Goal: Information Seeking & Learning: Learn about a topic

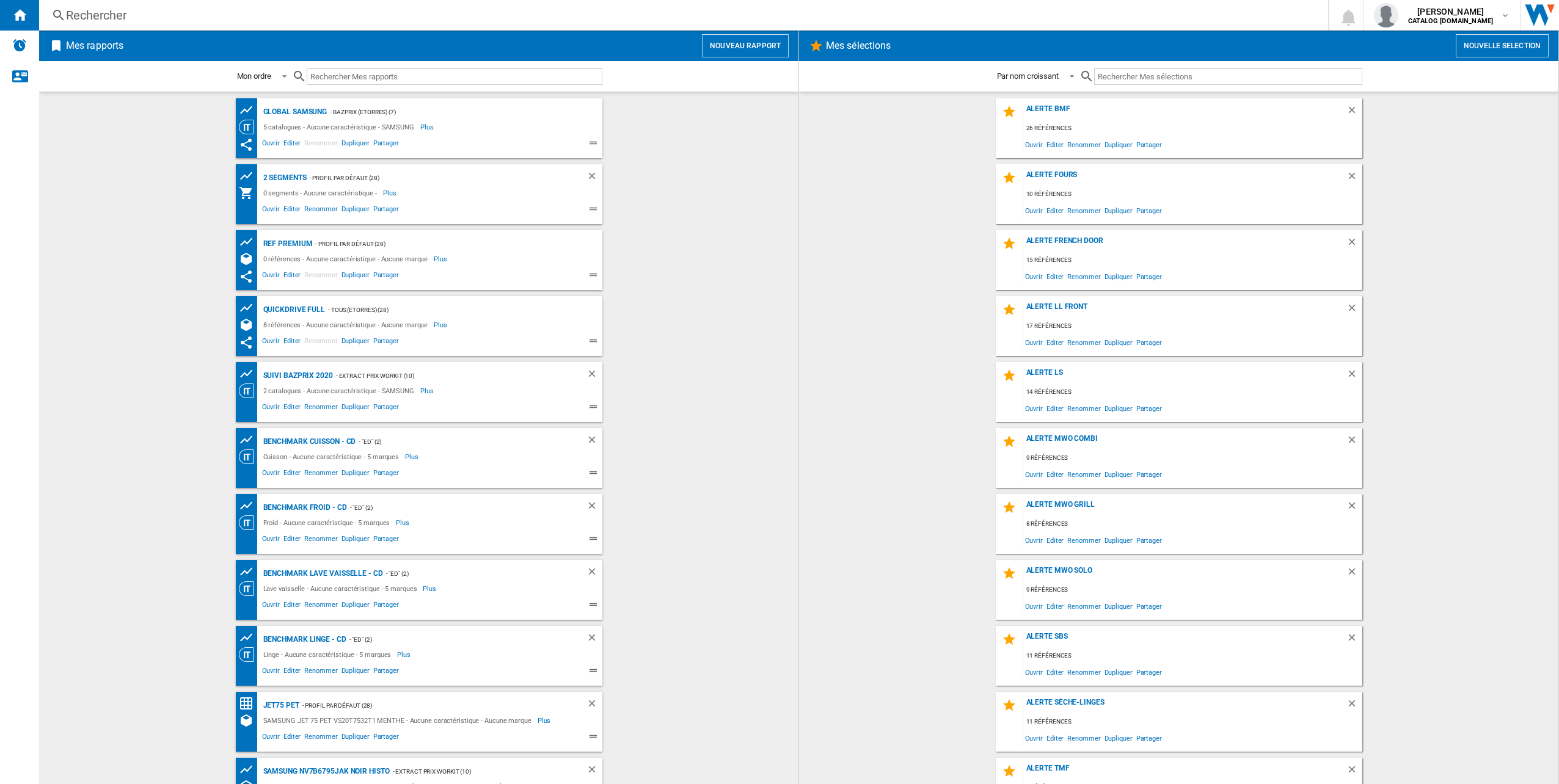
drag, startPoint x: 134, startPoint y: 28, endPoint x: 116, endPoint y: 19, distance: 20.1
click at [122, 21] on div "Rechercher Rechercher 0 [PERSON_NAME] CATALOG [DOMAIN_NAME] CATALOG [DOMAIN_NAM…" at bounding box center [798, 15] width 1520 height 30
drag, startPoint x: 116, startPoint y: 19, endPoint x: 86, endPoint y: 10, distance: 31.3
click at [86, 10] on div "Rechercher" at bounding box center [681, 15] width 1231 height 17
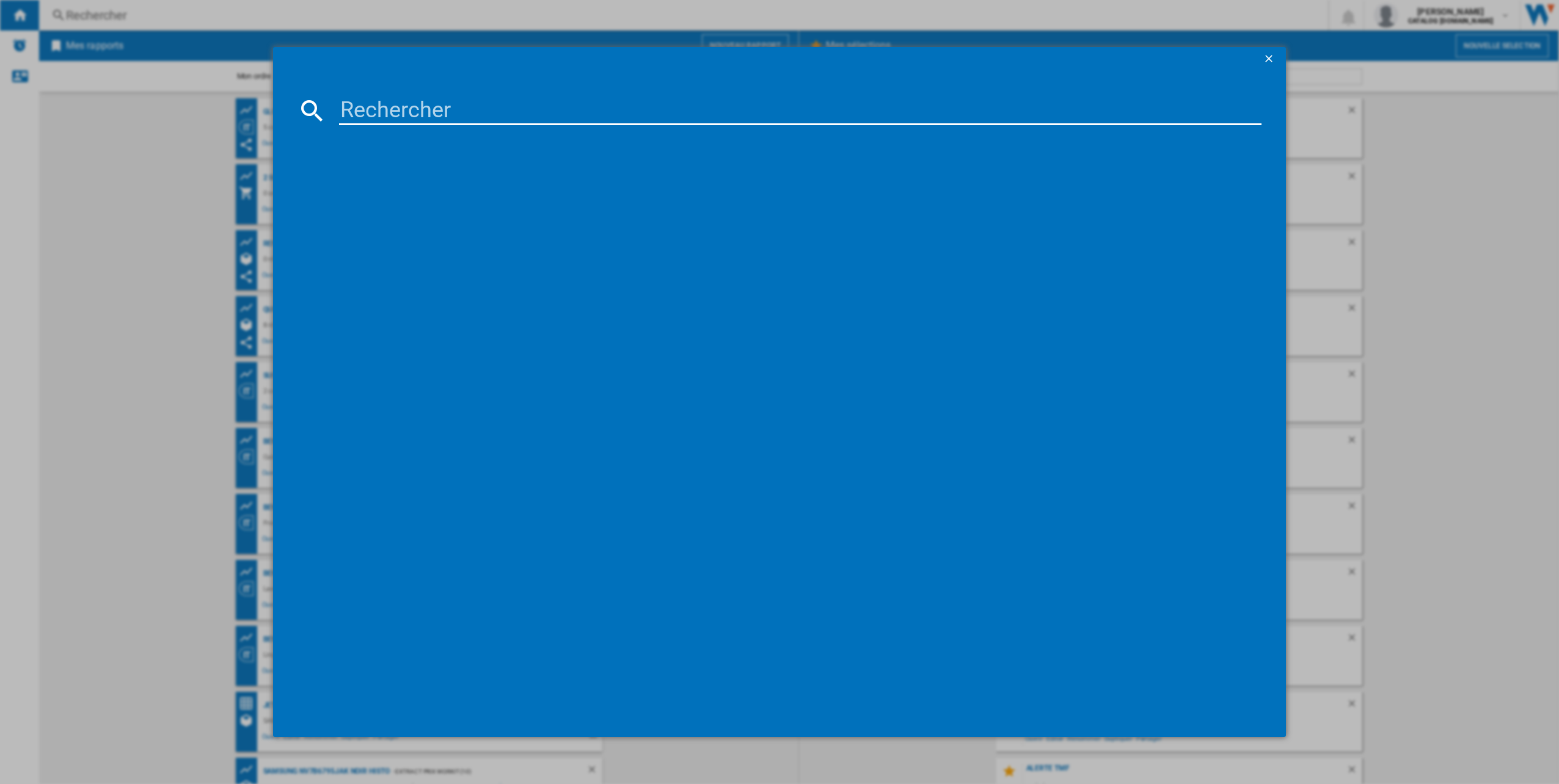
click at [86, 10] on div at bounding box center [779, 392] width 1559 height 784
click at [425, 90] on md-dialog-content at bounding box center [780, 404] width 1014 height 666
click at [433, 108] on input at bounding box center [801, 110] width 923 height 29
paste input "RF793N4SAFE"
type input "RF793N4SAFE"
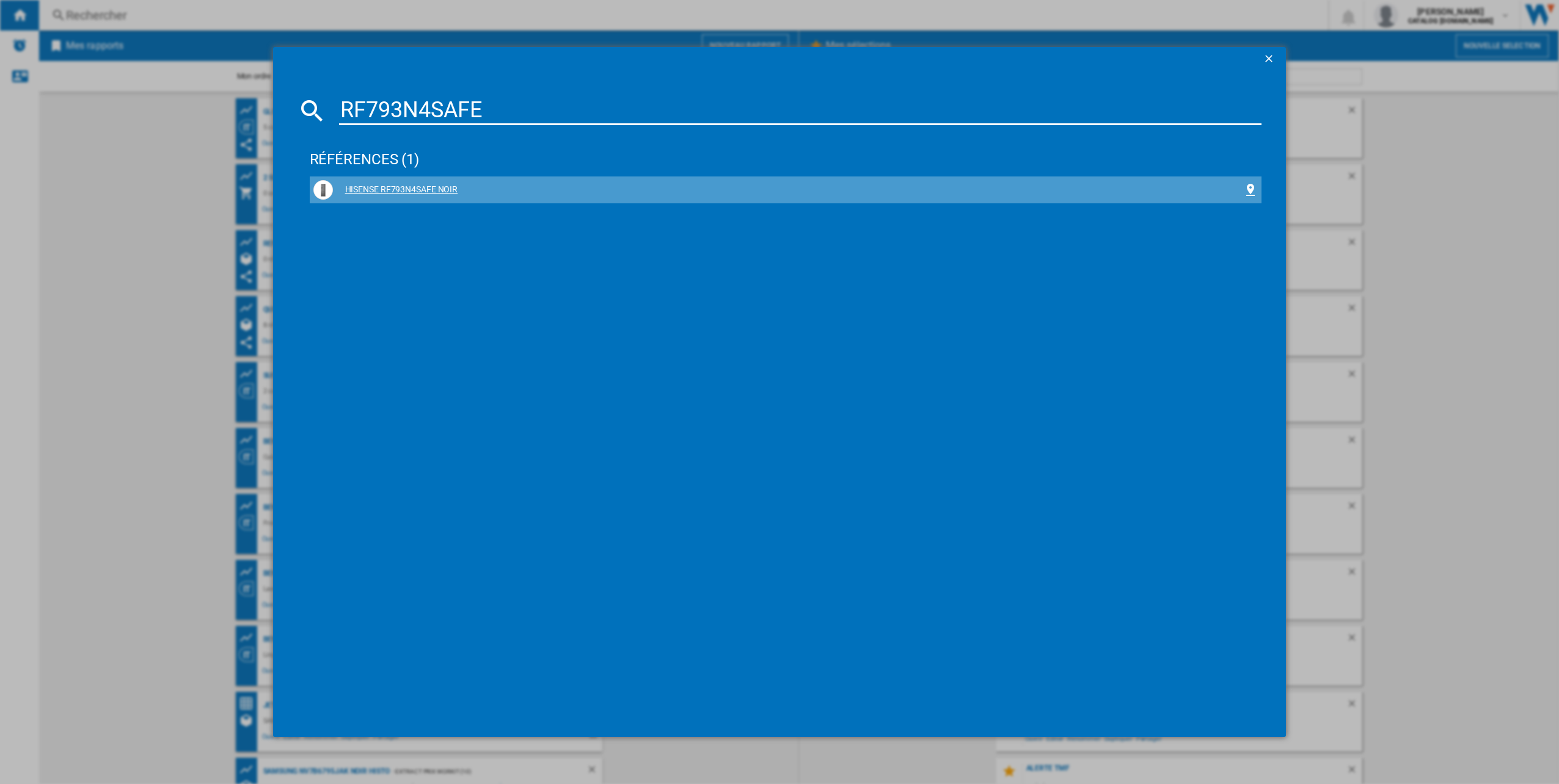
click at [406, 191] on div "HISENSE RF793N4SAFE NOIR" at bounding box center [788, 189] width 911 height 13
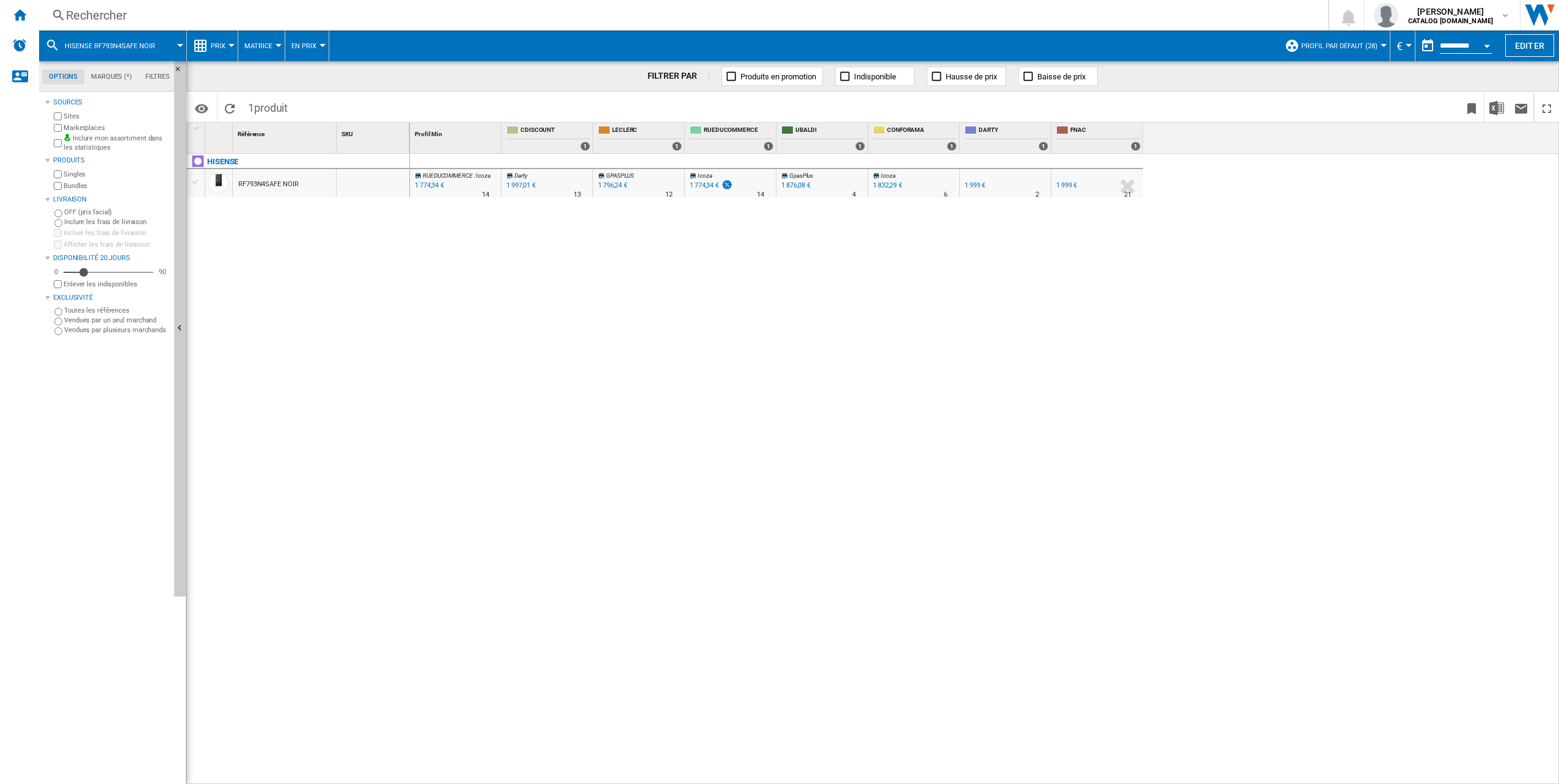
click at [218, 33] on button "Prix" at bounding box center [221, 45] width 21 height 30
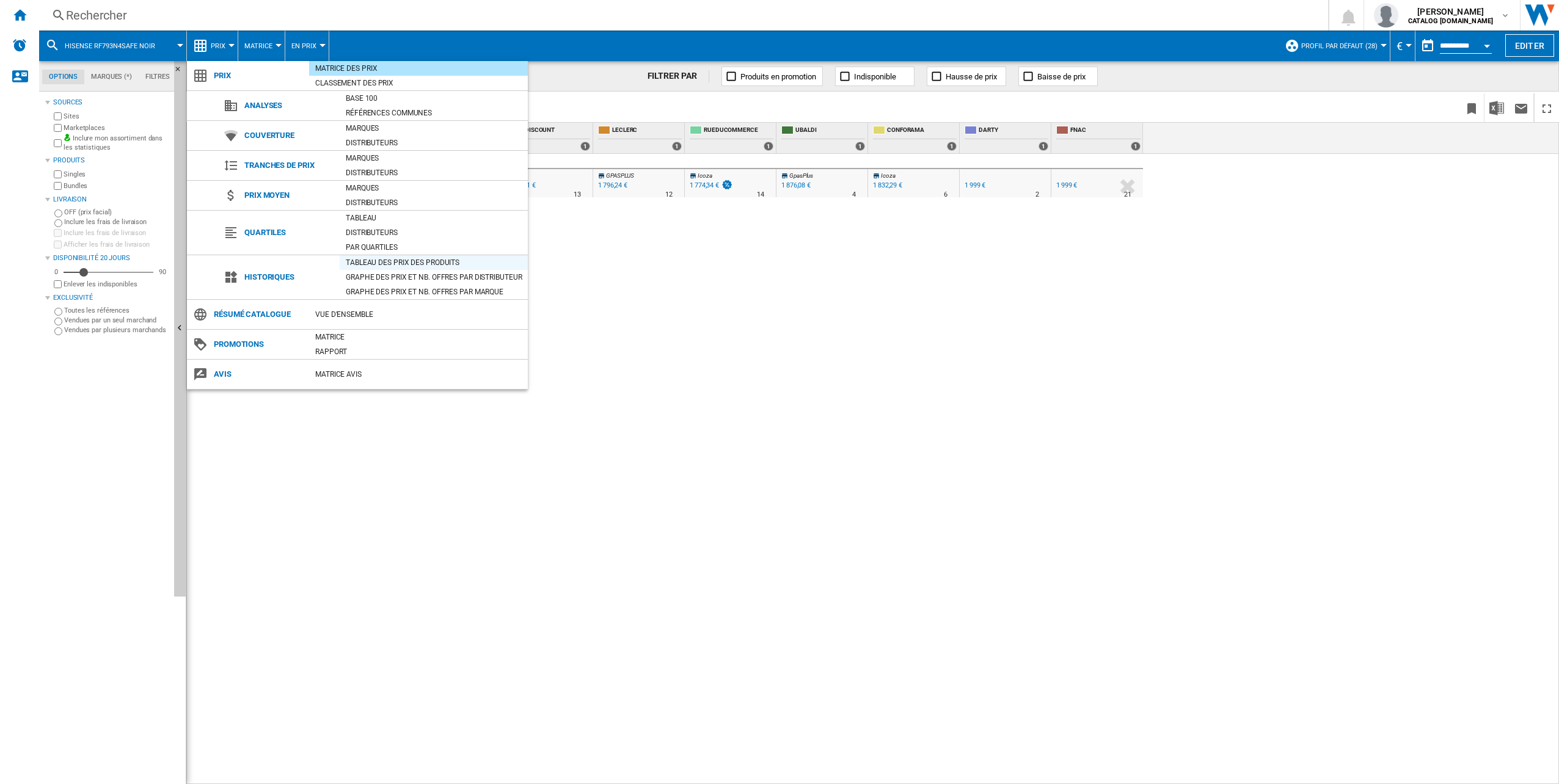
click at [488, 268] on div "Tableau des prix des produits" at bounding box center [433, 262] width 188 height 14
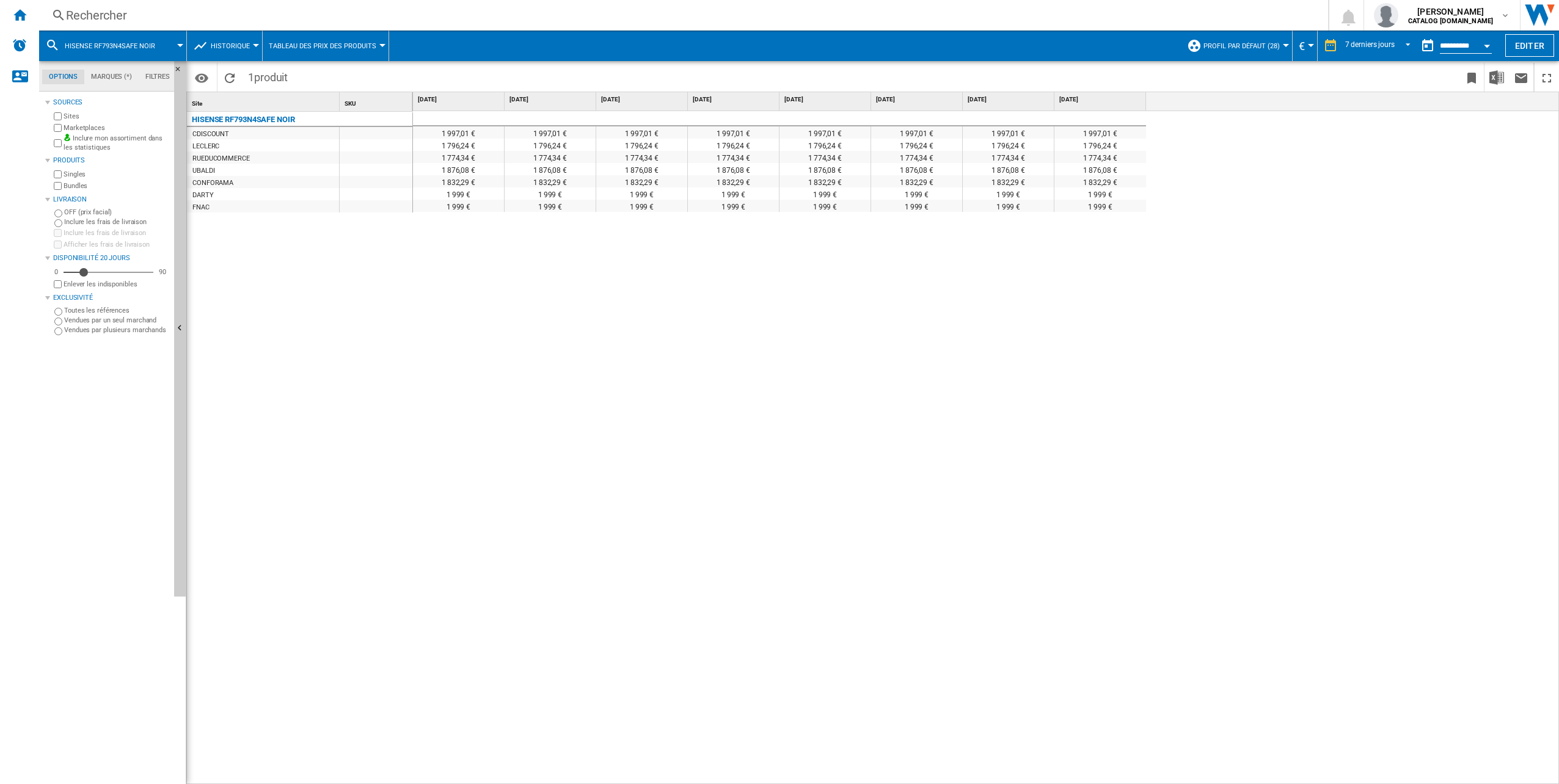
click at [235, 44] on span "Historique" at bounding box center [230, 45] width 39 height 8
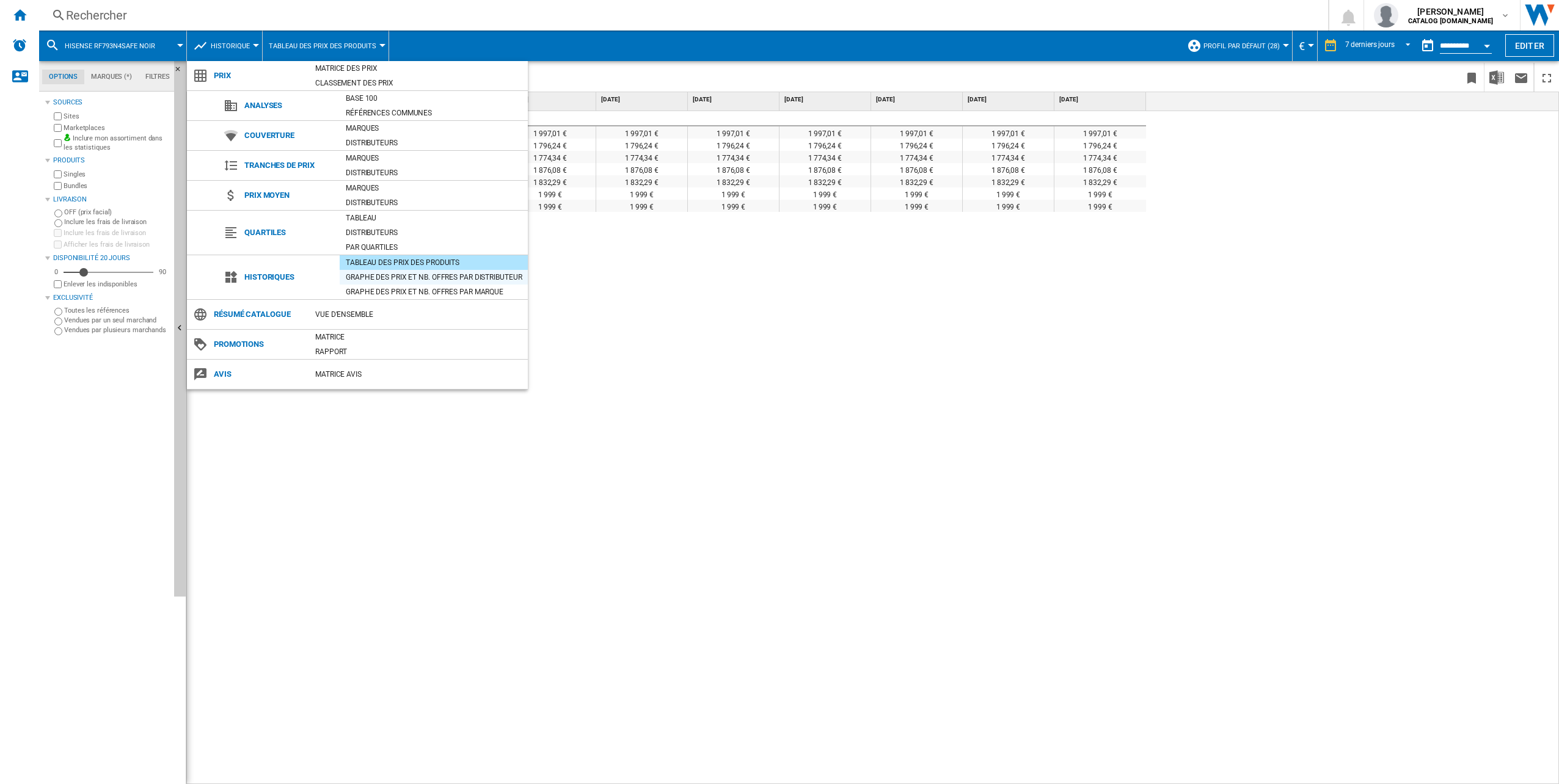
click at [466, 282] on div "Graphe des prix et nb. offres par distributeur" at bounding box center [433, 277] width 188 height 14
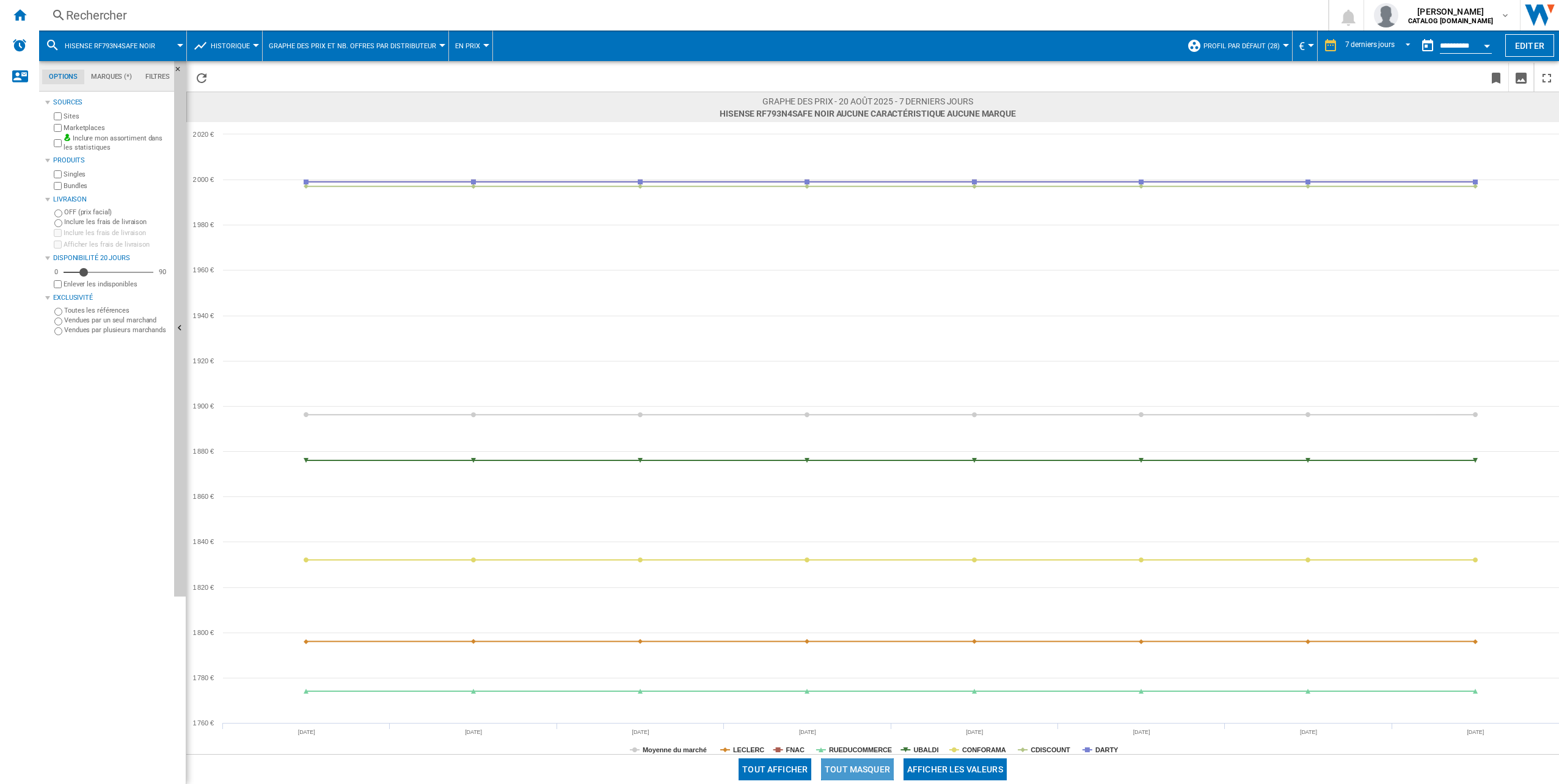
click at [869, 762] on button "Tout masquer" at bounding box center [857, 770] width 72 height 22
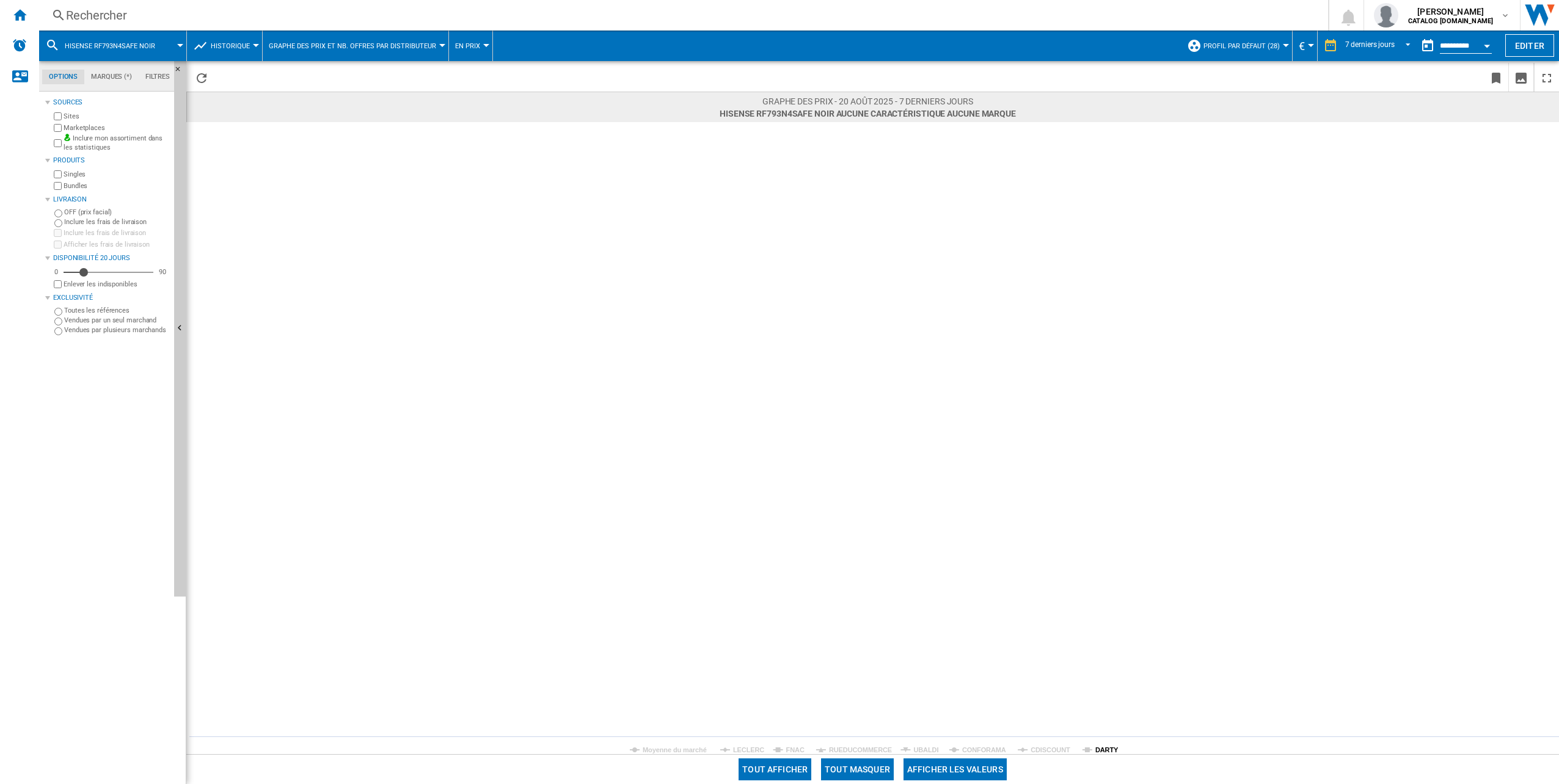
click at [1106, 748] on tspan "DARTY" at bounding box center [1108, 750] width 24 height 8
click at [1397, 47] on span "REPORTS.WIZARD.STEPS.REPORT.STEPS.REPORT_OPTIONS.PERIOD: 7 derniers jours" at bounding box center [1404, 44] width 14 height 11
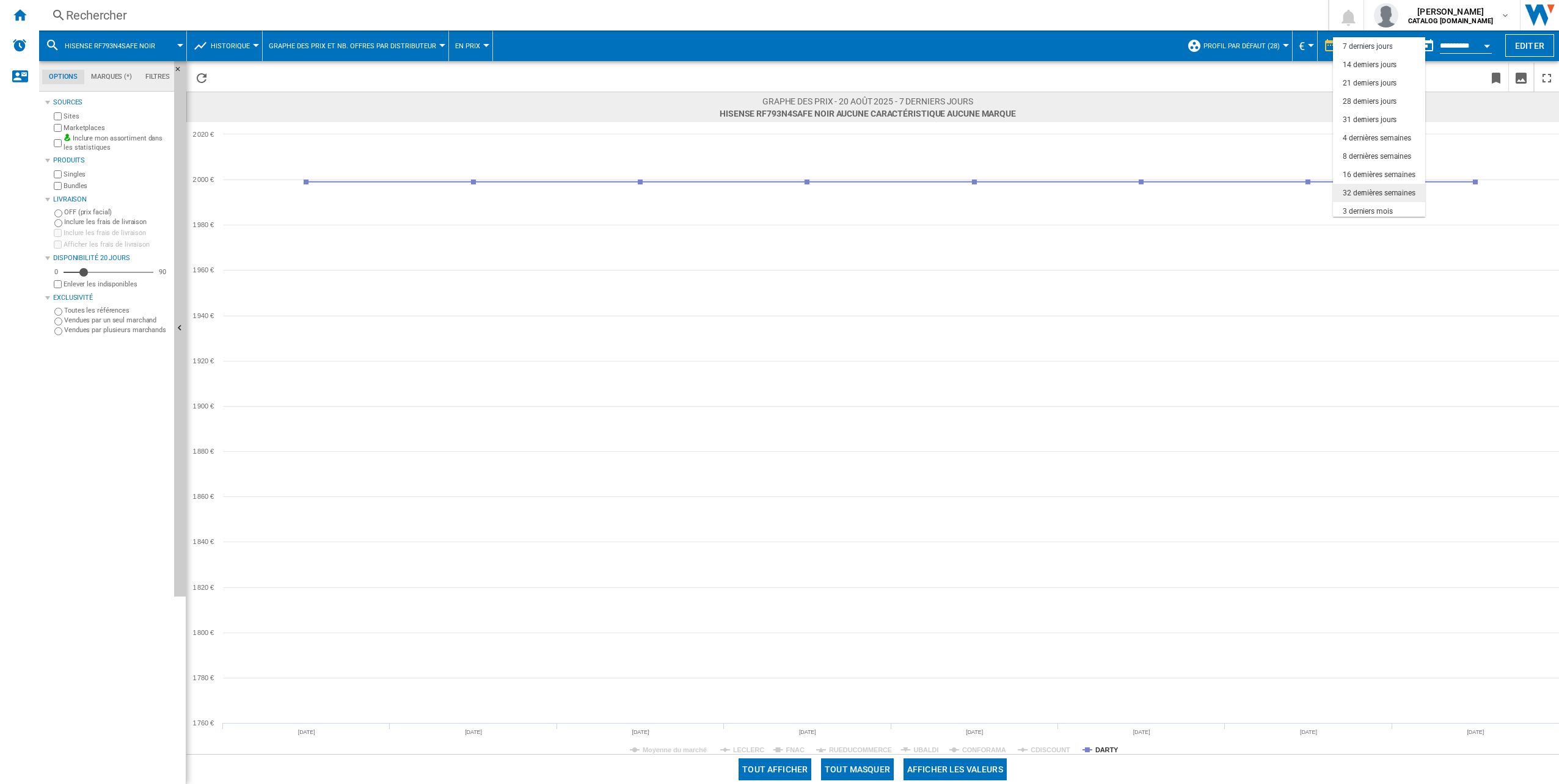
scroll to position [77, 0]
click at [1372, 172] on div "6 derniers mois" at bounding box center [1368, 171] width 50 height 10
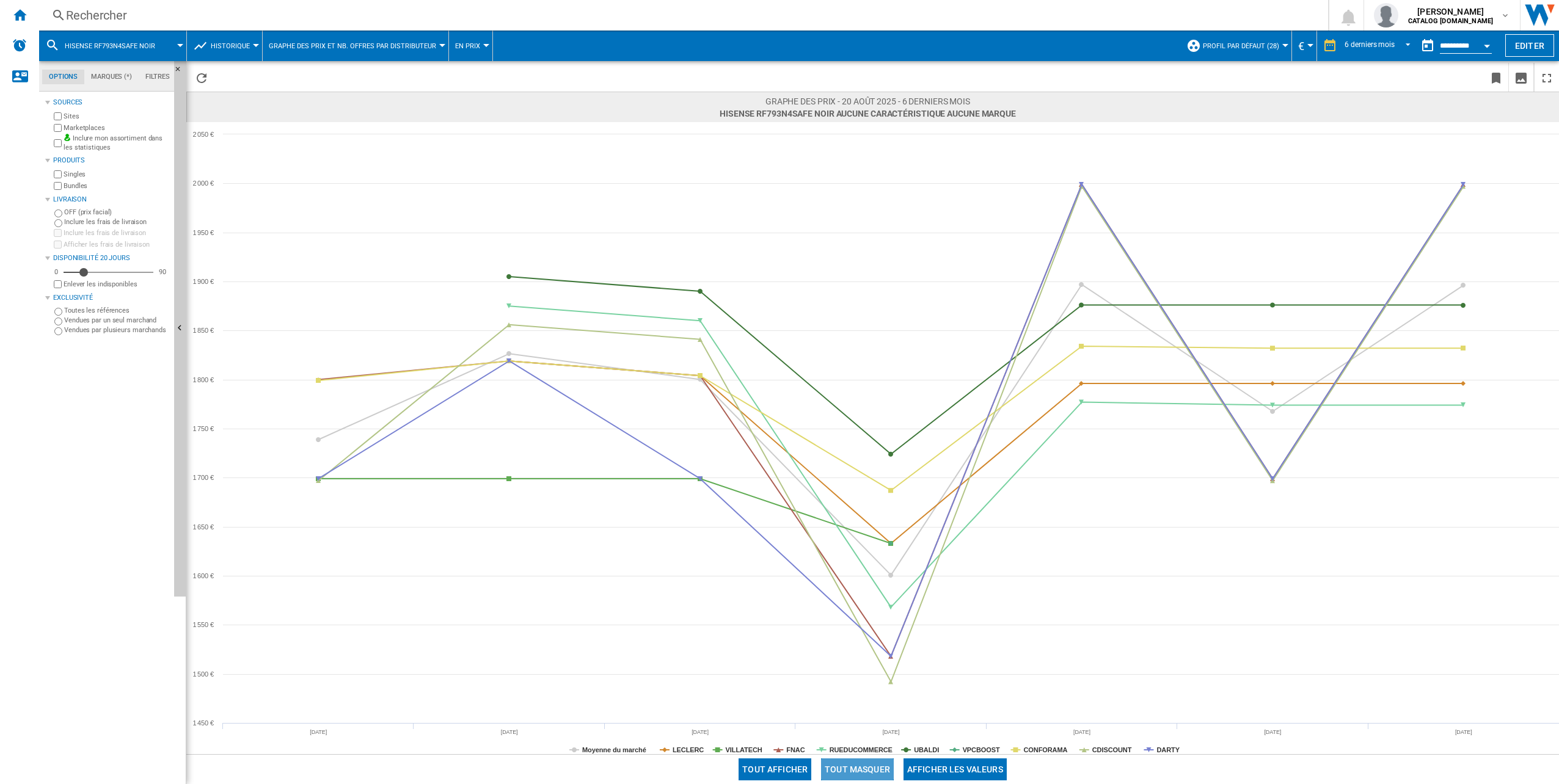
click at [855, 767] on button "Tout masquer" at bounding box center [857, 770] width 72 height 22
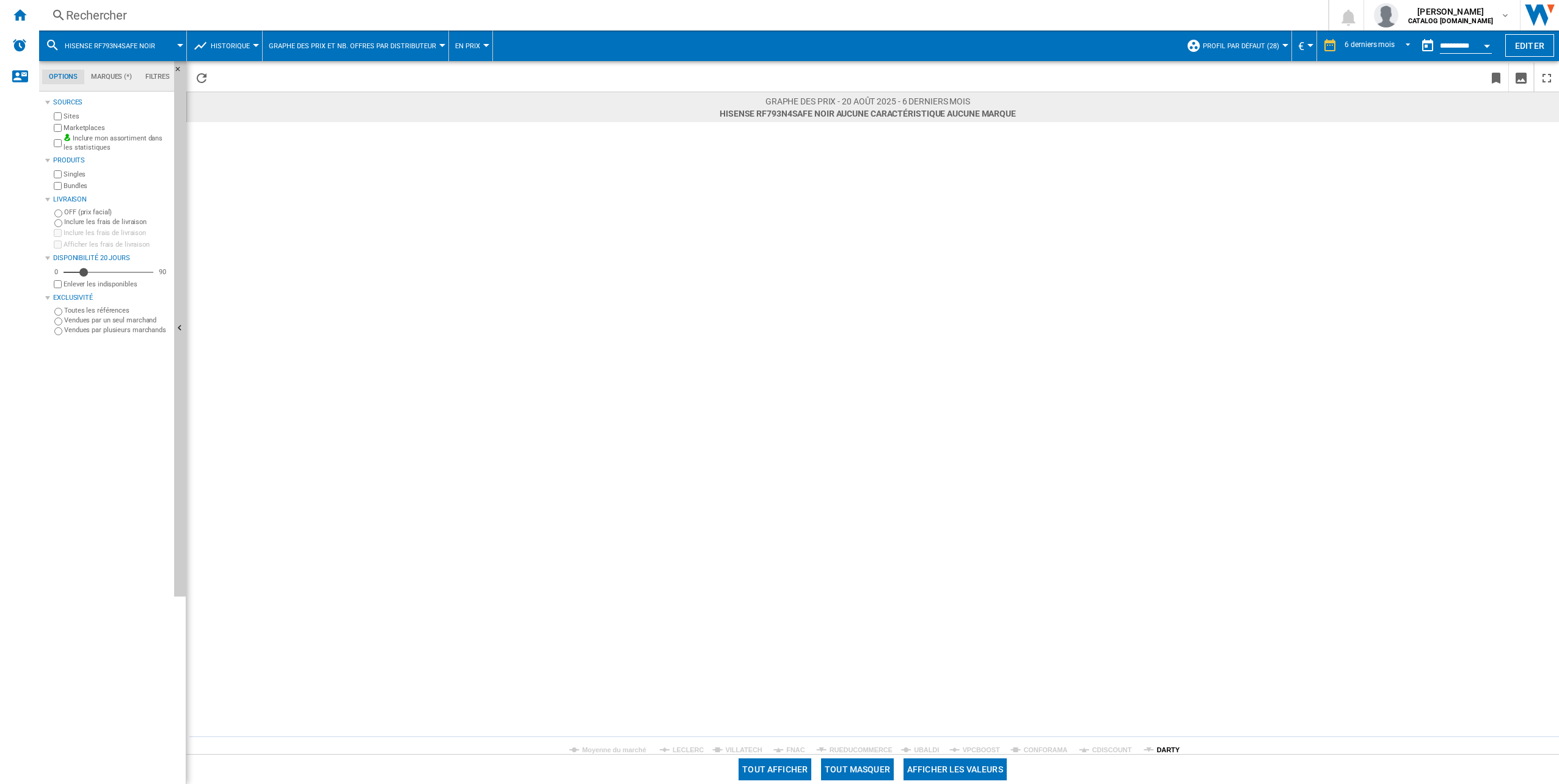
click at [1168, 747] on tspan "DARTY" at bounding box center [1168, 750] width 24 height 8
click at [1393, 42] on md-select-value "6 derniers mois" at bounding box center [1380, 46] width 72 height 19
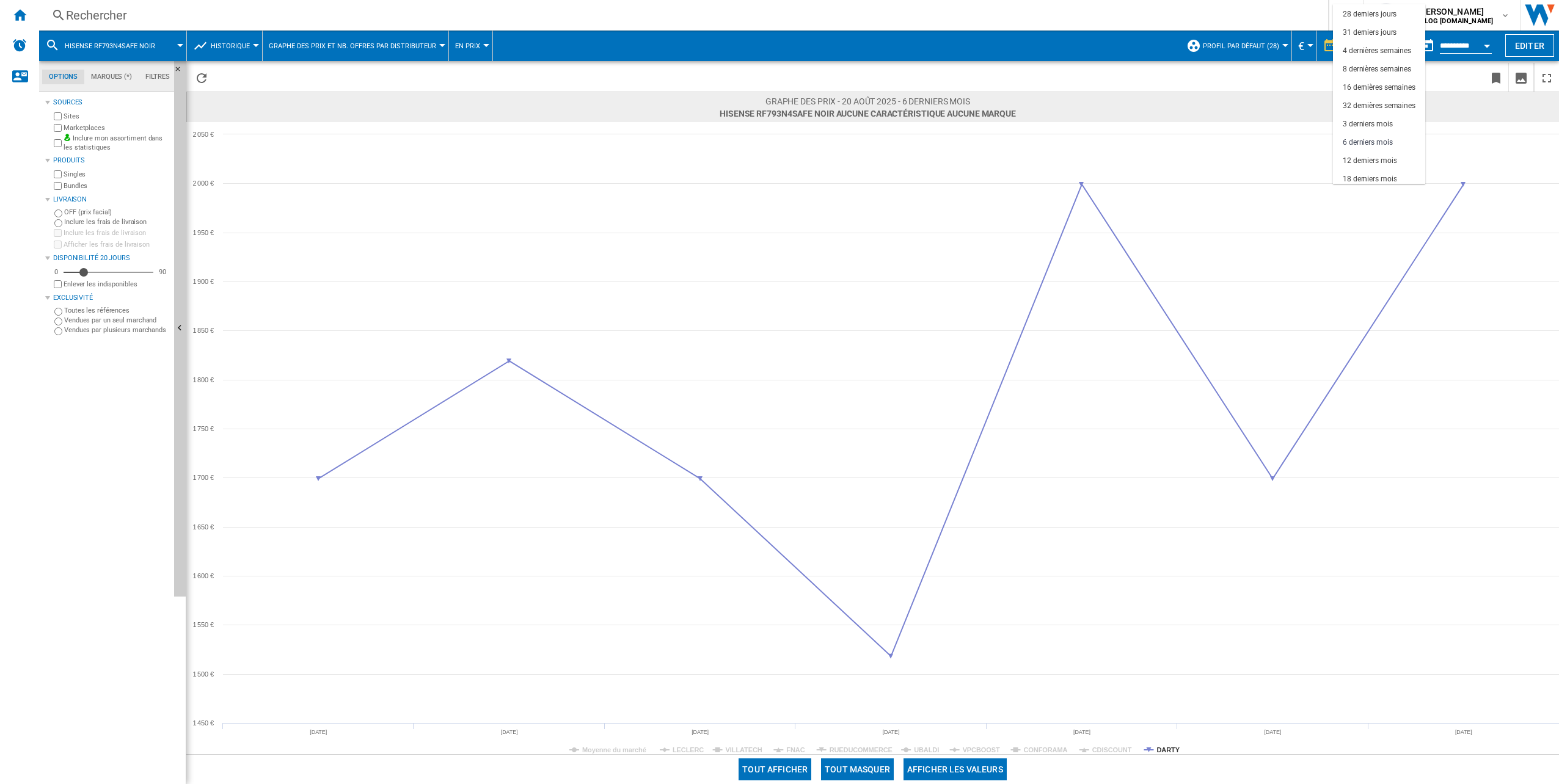
scroll to position [77, 0]
click at [1375, 241] on md-backdrop at bounding box center [779, 392] width 1559 height 784
click at [165, 20] on div "Rechercher" at bounding box center [681, 15] width 1231 height 17
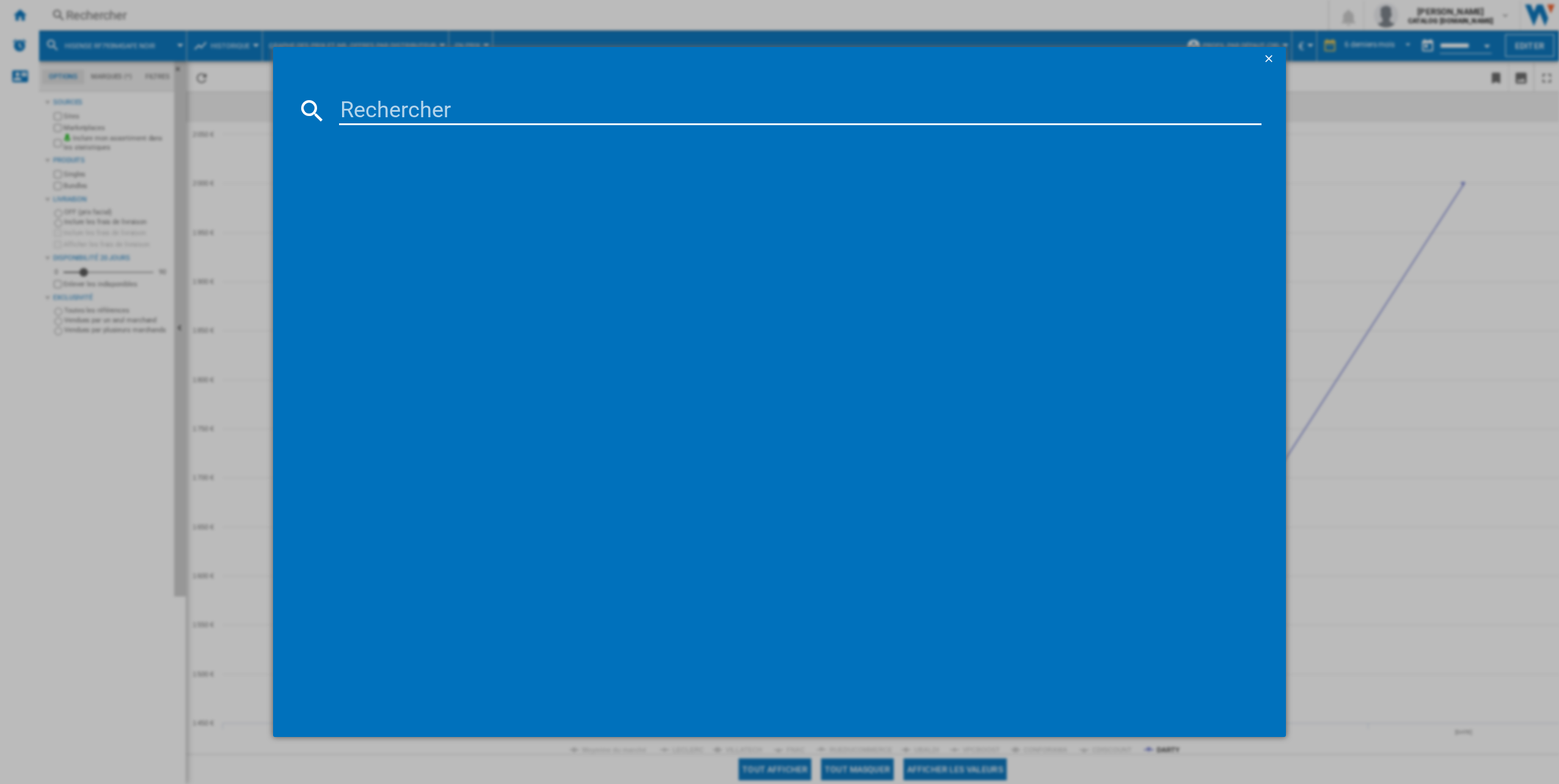
type input "RF24BB620ES9"
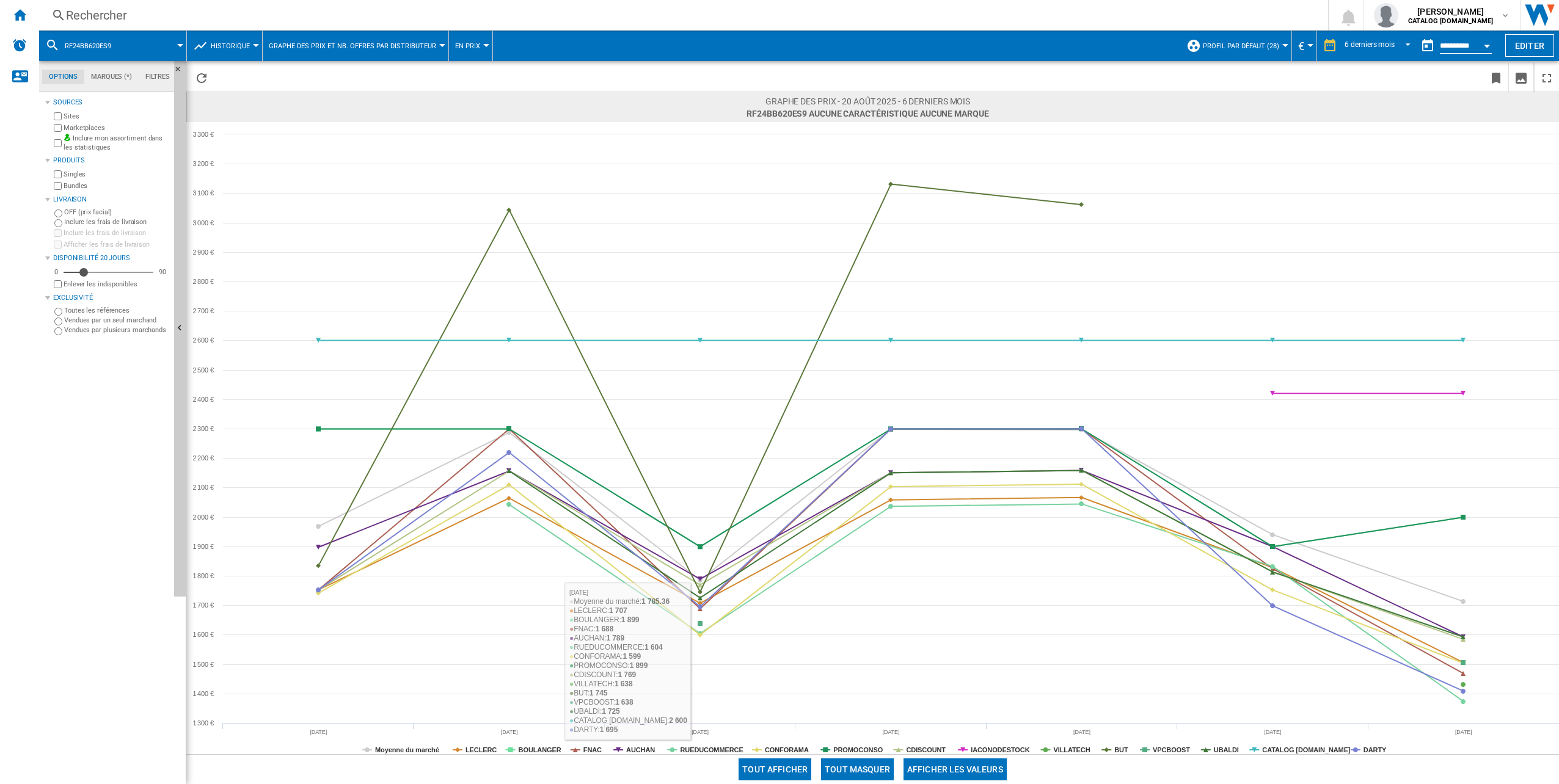
click at [855, 775] on button "Tout masquer" at bounding box center [857, 770] width 72 height 22
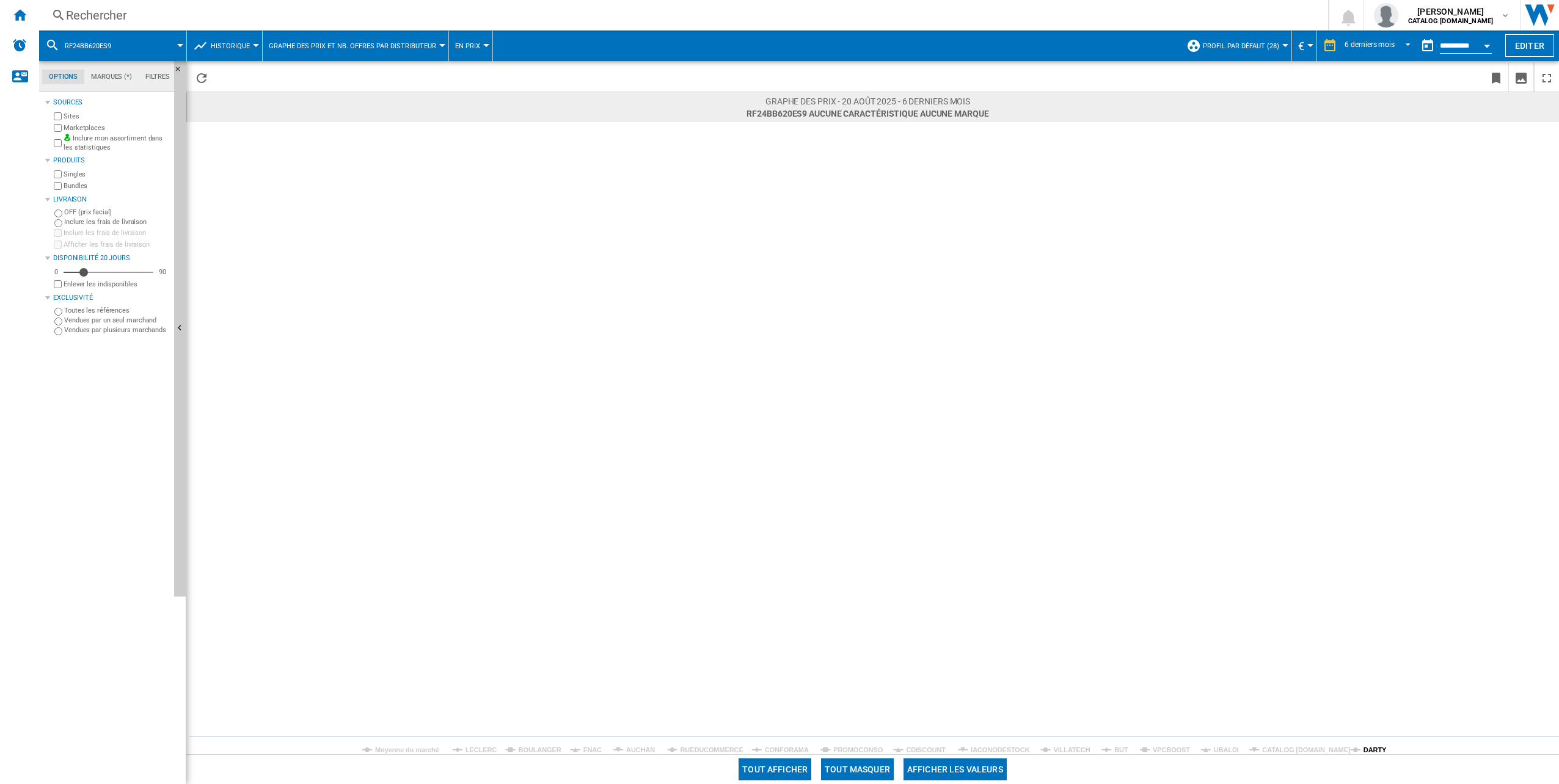
click at [1374, 747] on tspan "DARTY" at bounding box center [1375, 750] width 24 height 8
click at [184, 19] on div "Rechercher" at bounding box center [681, 15] width 1231 height 17
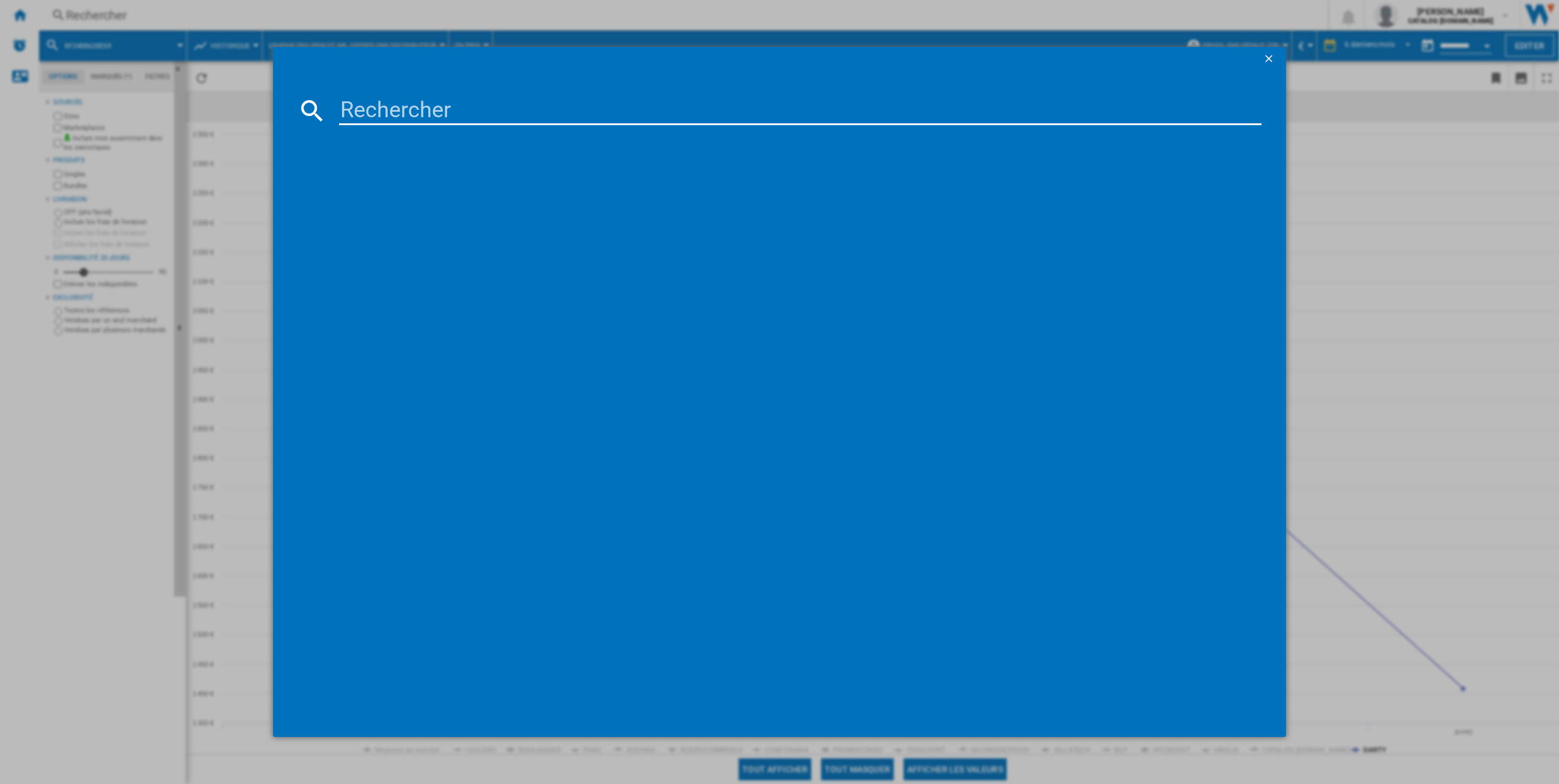
type input "RQ758N4SBSE"
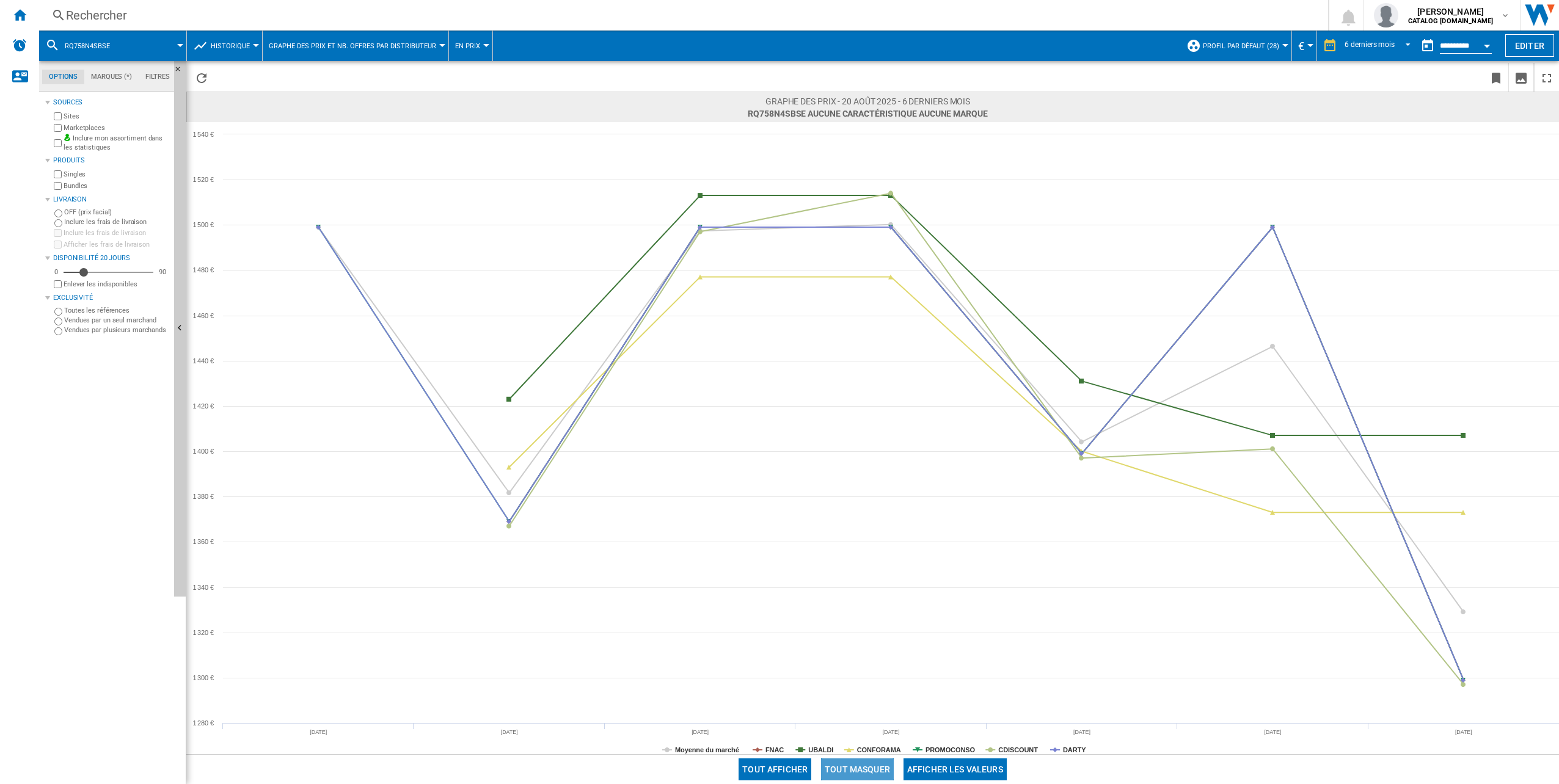
click at [876, 777] on button "Tout masquer" at bounding box center [857, 770] width 72 height 22
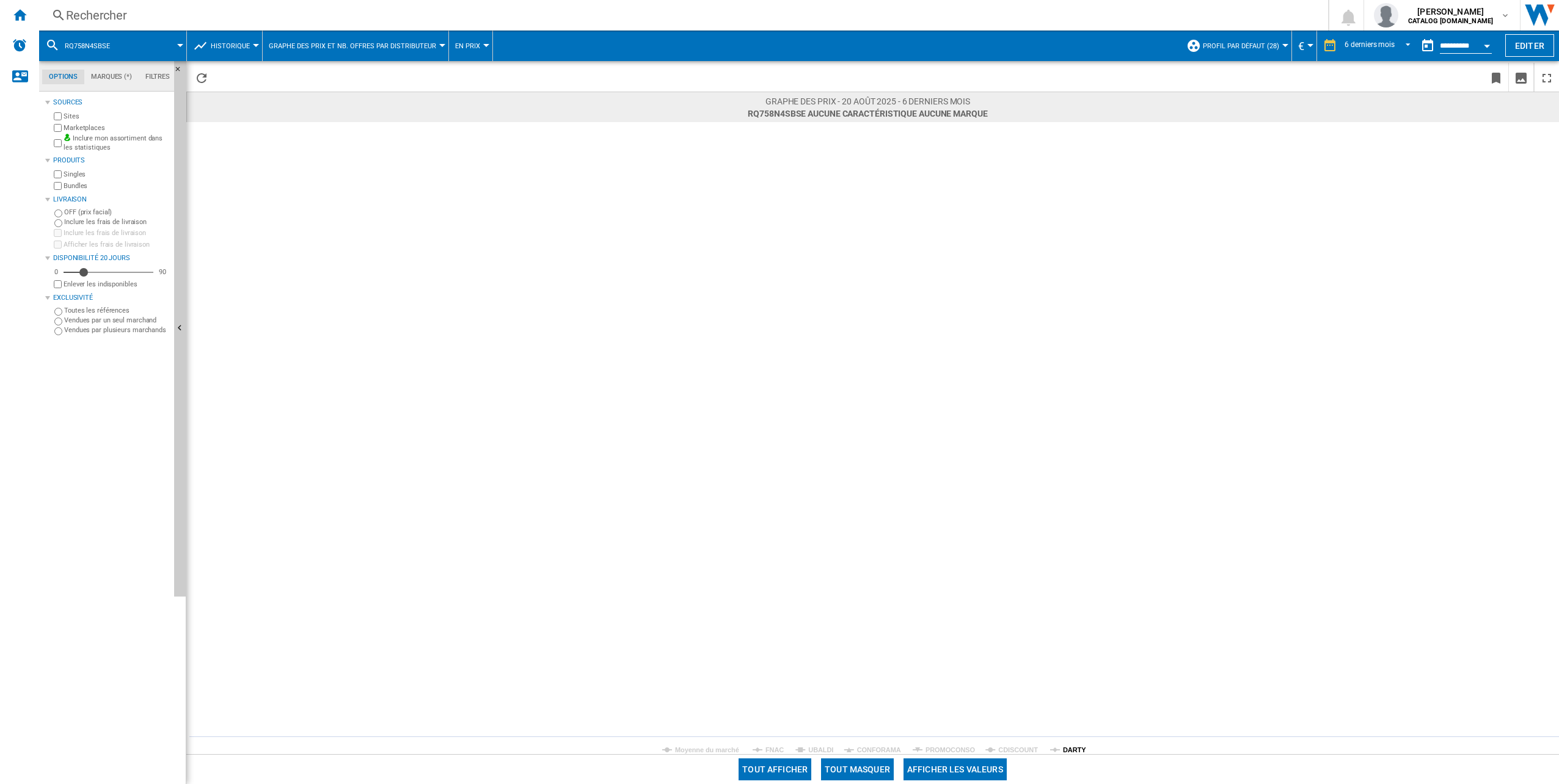
click at [1074, 749] on tspan "DARTY" at bounding box center [1075, 750] width 24 height 8
click at [398, 19] on div "Rechercher" at bounding box center [681, 15] width 1231 height 17
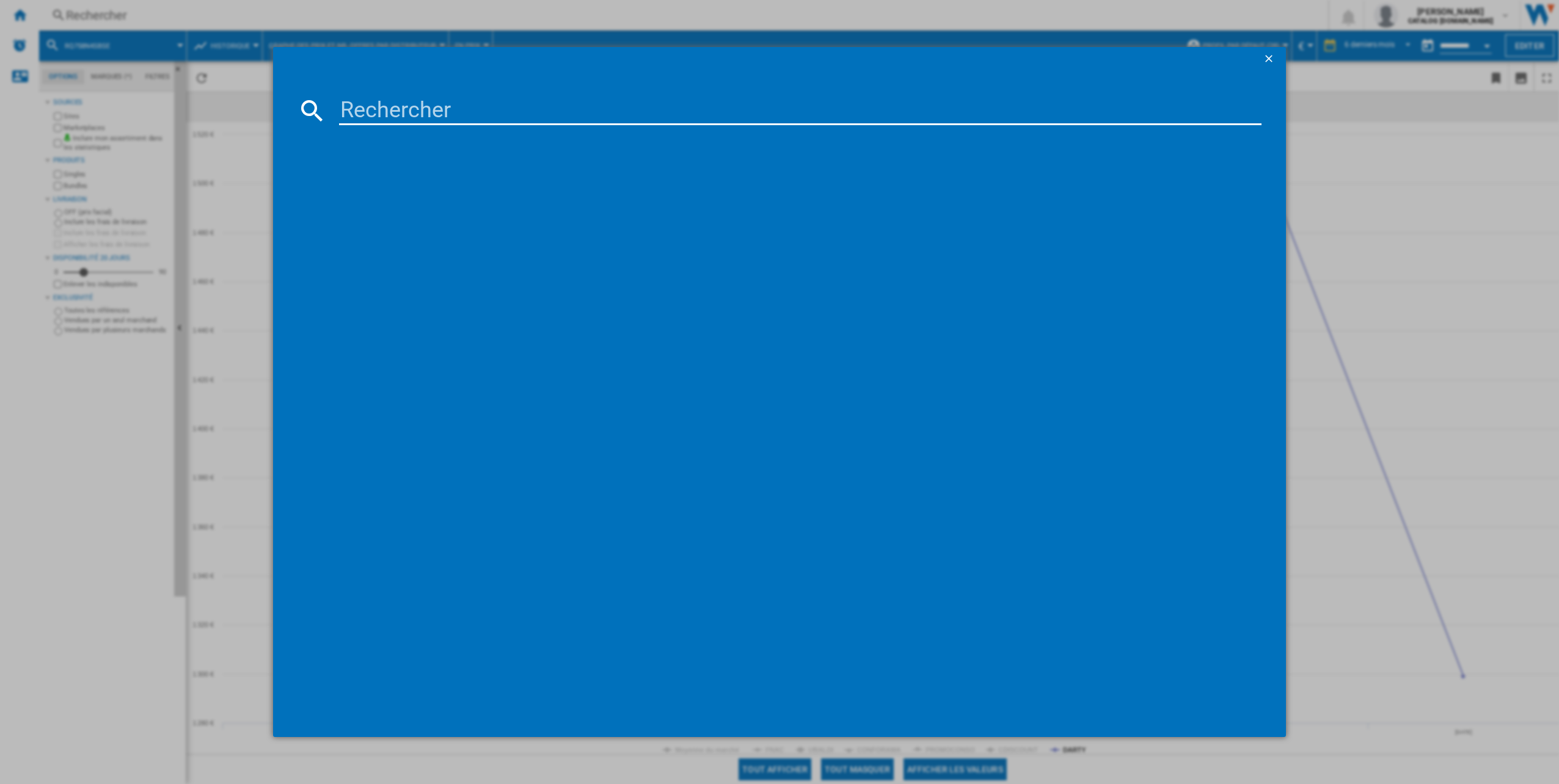
type input "HFR79F19EFGK"
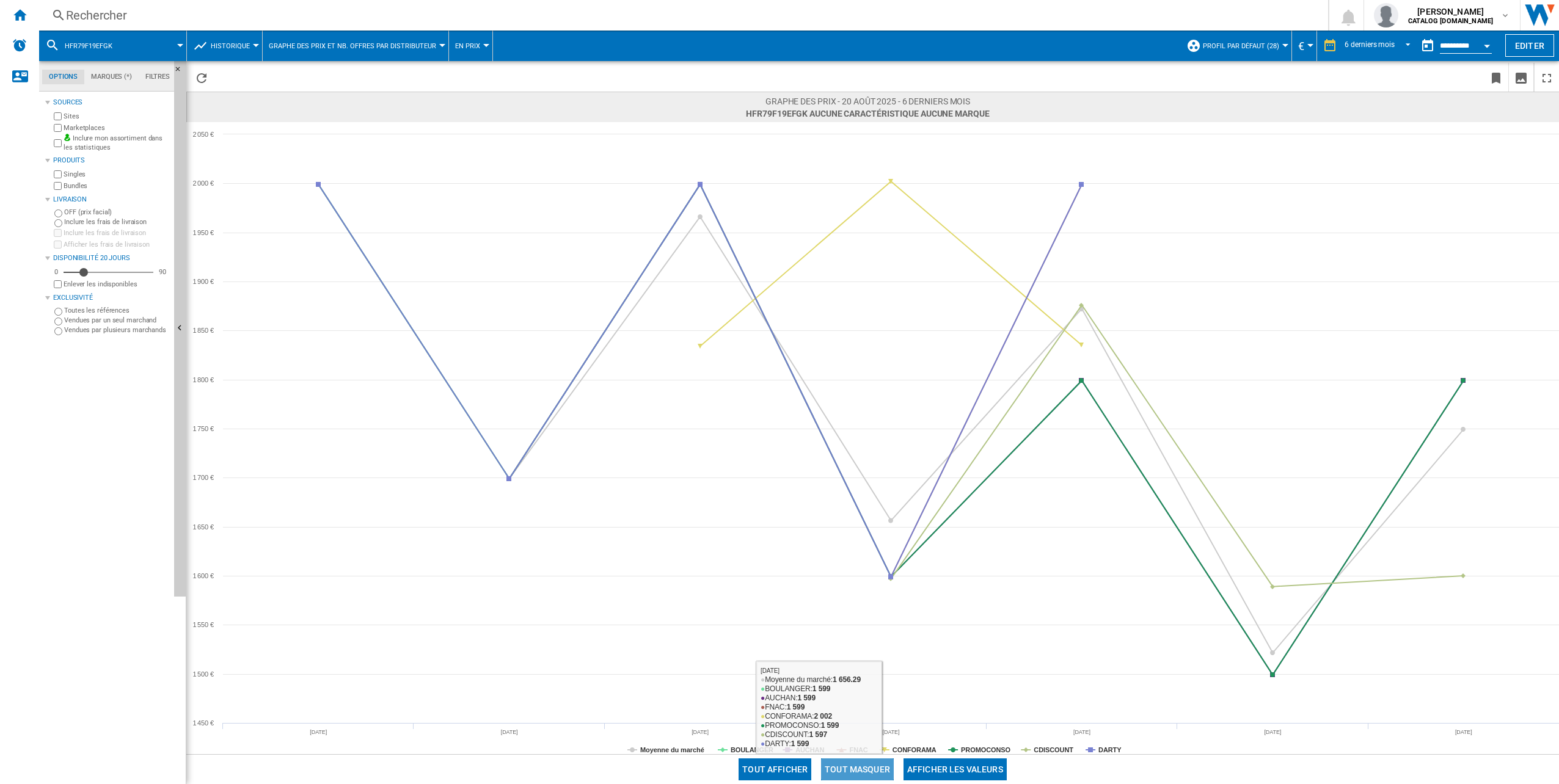
click at [869, 777] on button "Tout masquer" at bounding box center [857, 770] width 72 height 22
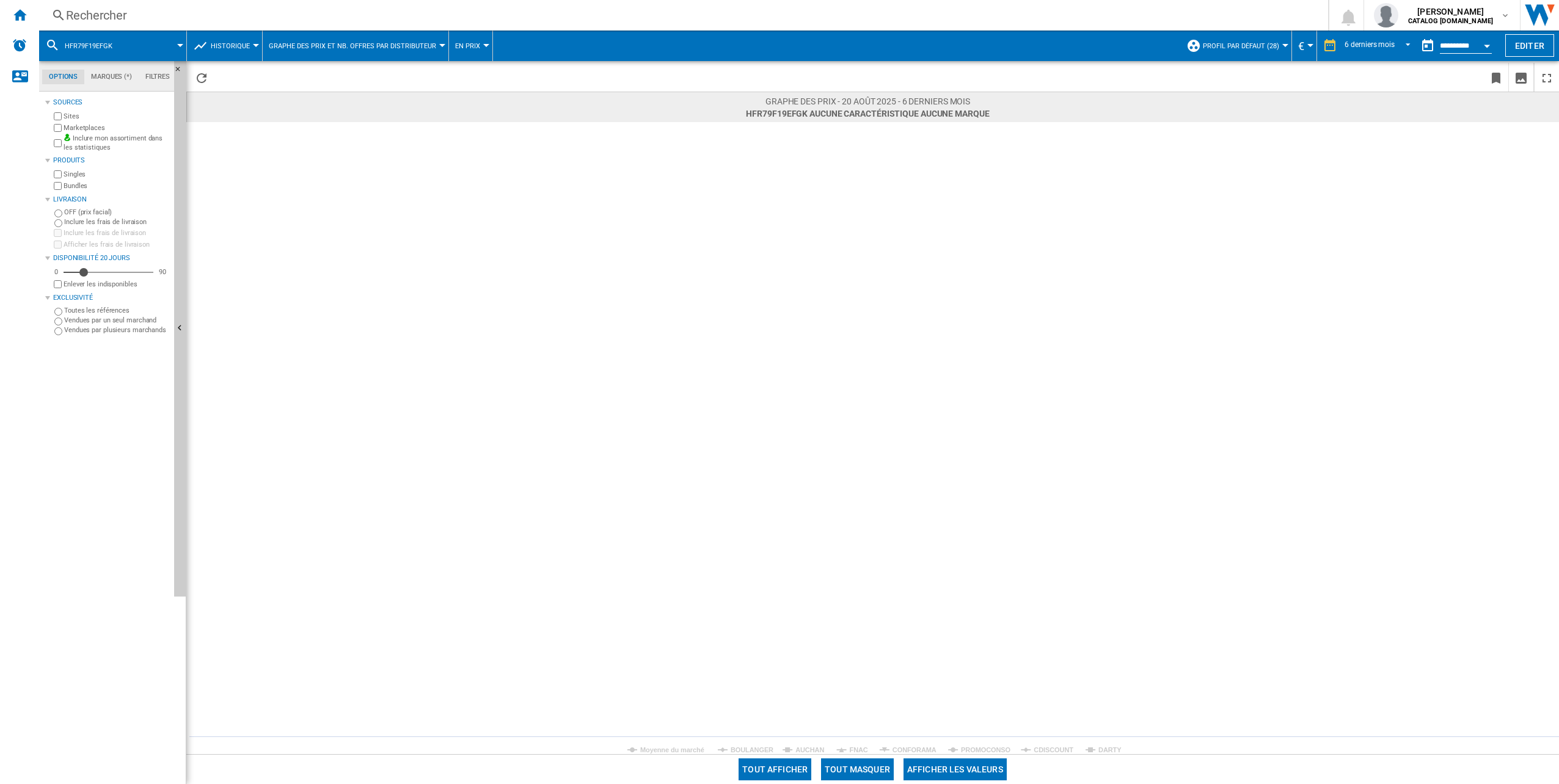
click at [1098, 744] on rect at bounding box center [873, 438] width 1373 height 632
click at [1103, 749] on tspan "DARTY" at bounding box center [1110, 750] width 24 height 8
click at [275, 17] on div "Rechercher" at bounding box center [681, 15] width 1231 height 17
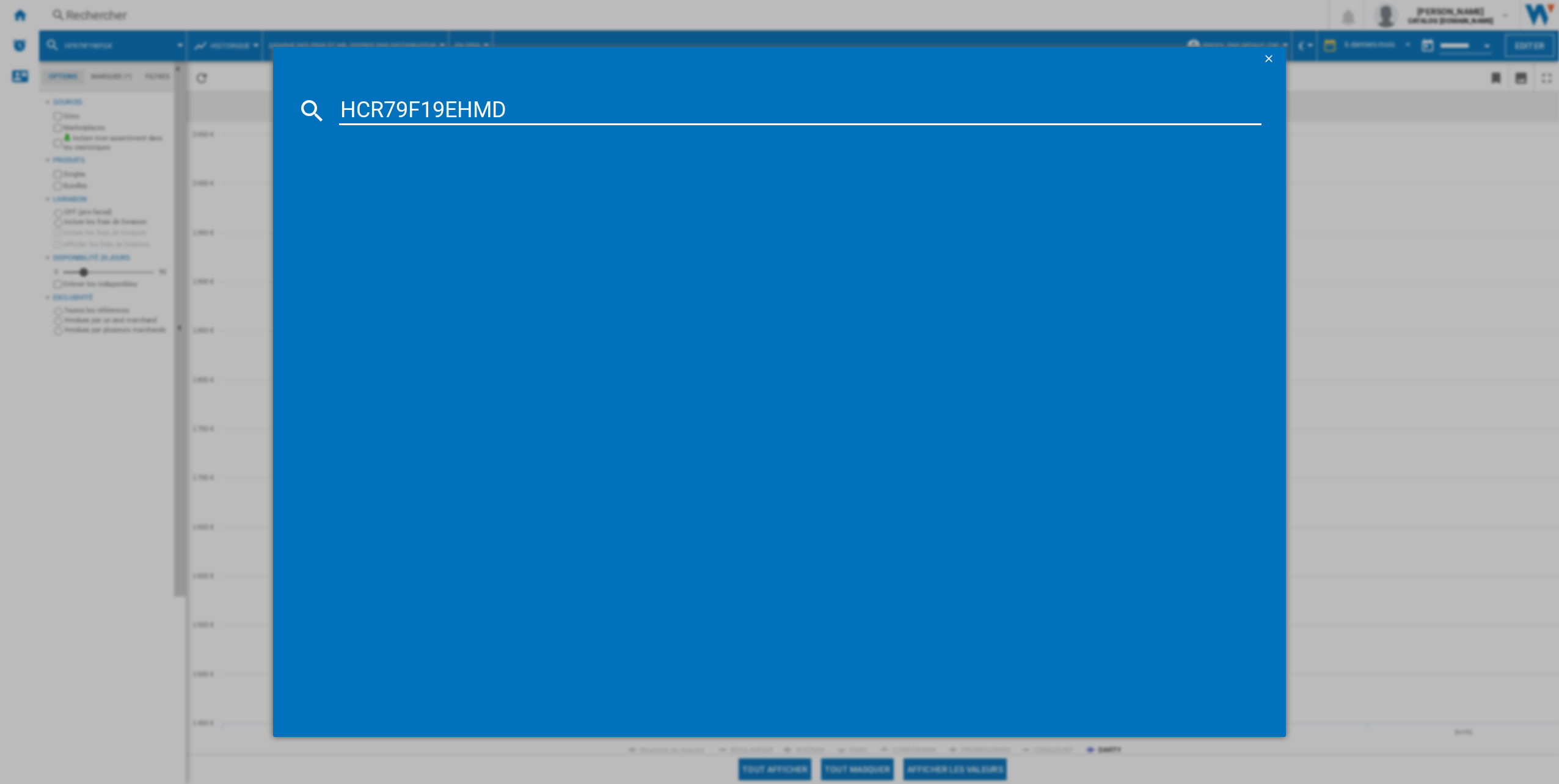
type input "HCR79F19EHMD"
click at [392, 195] on div "HAIER HCR79F19EHMD INOX" at bounding box center [788, 189] width 911 height 13
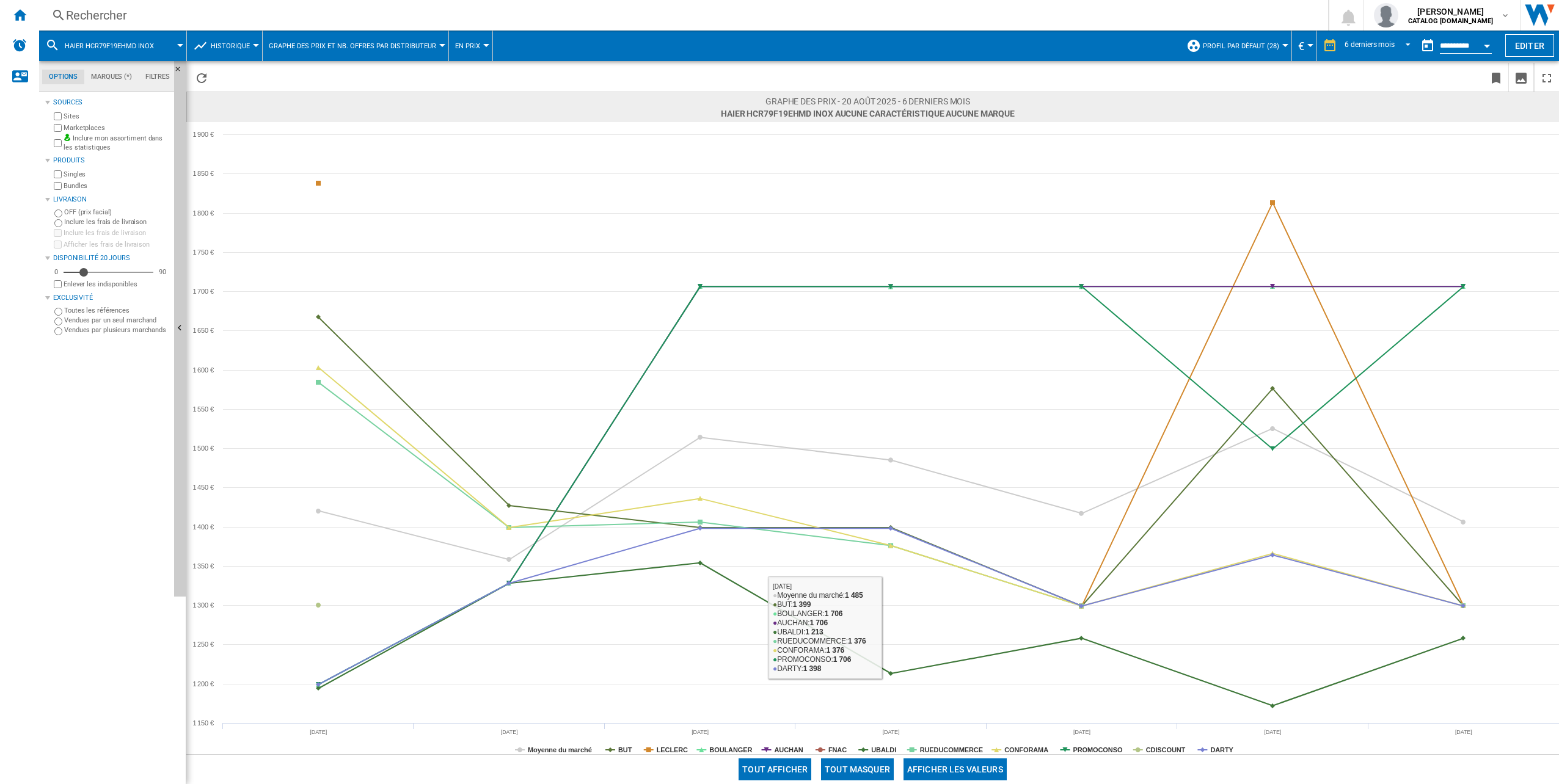
click at [862, 769] on button "Tout masquer" at bounding box center [857, 770] width 72 height 22
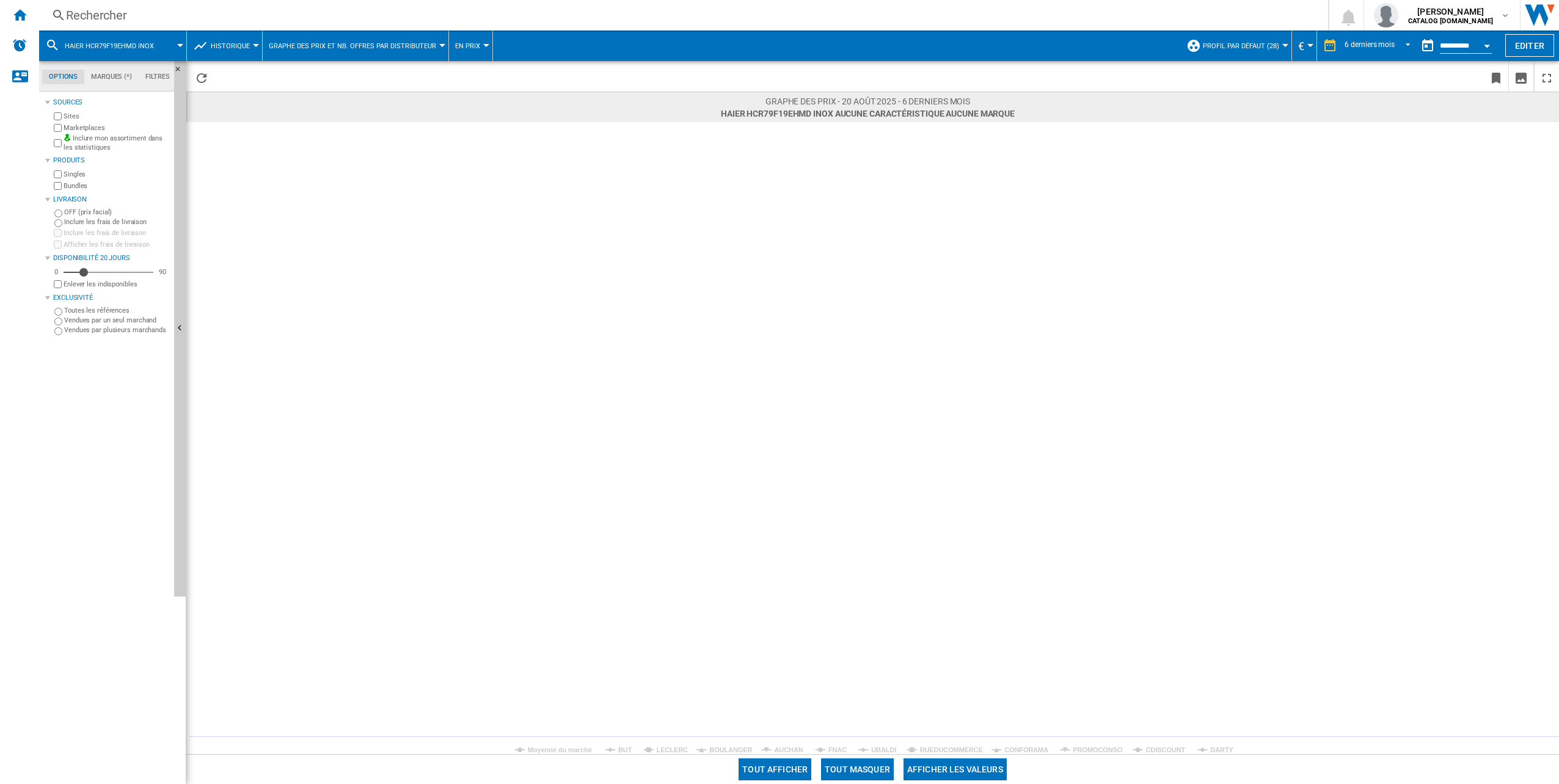
click at [1216, 744] on rect at bounding box center [873, 438] width 1373 height 632
click at [1217, 747] on tspan "DARTY" at bounding box center [1222, 750] width 24 height 8
click at [740, 753] on tspan "BOULANGER" at bounding box center [730, 750] width 43 height 8
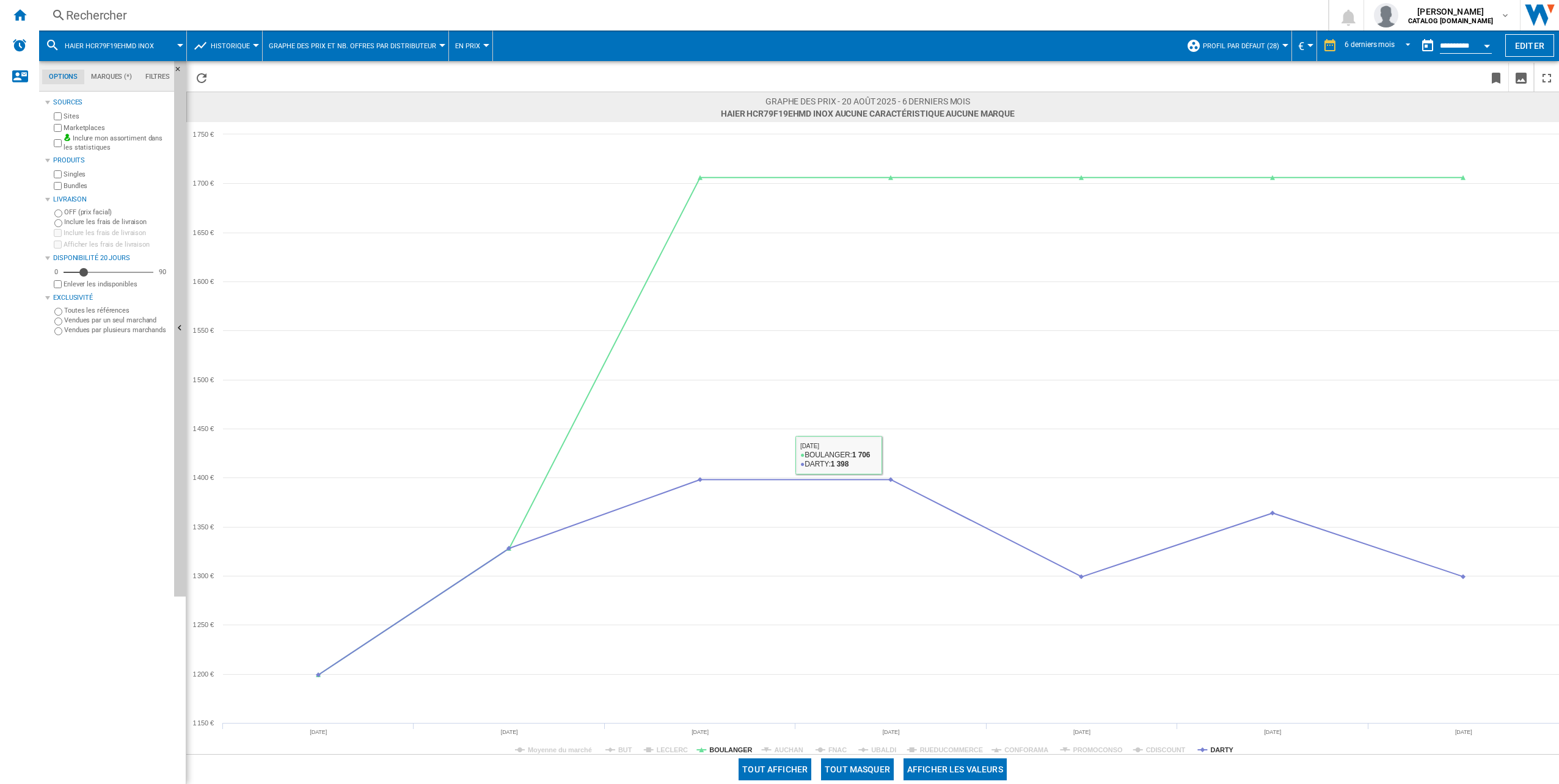
click at [855, 776] on button "Tout masquer" at bounding box center [857, 770] width 72 height 22
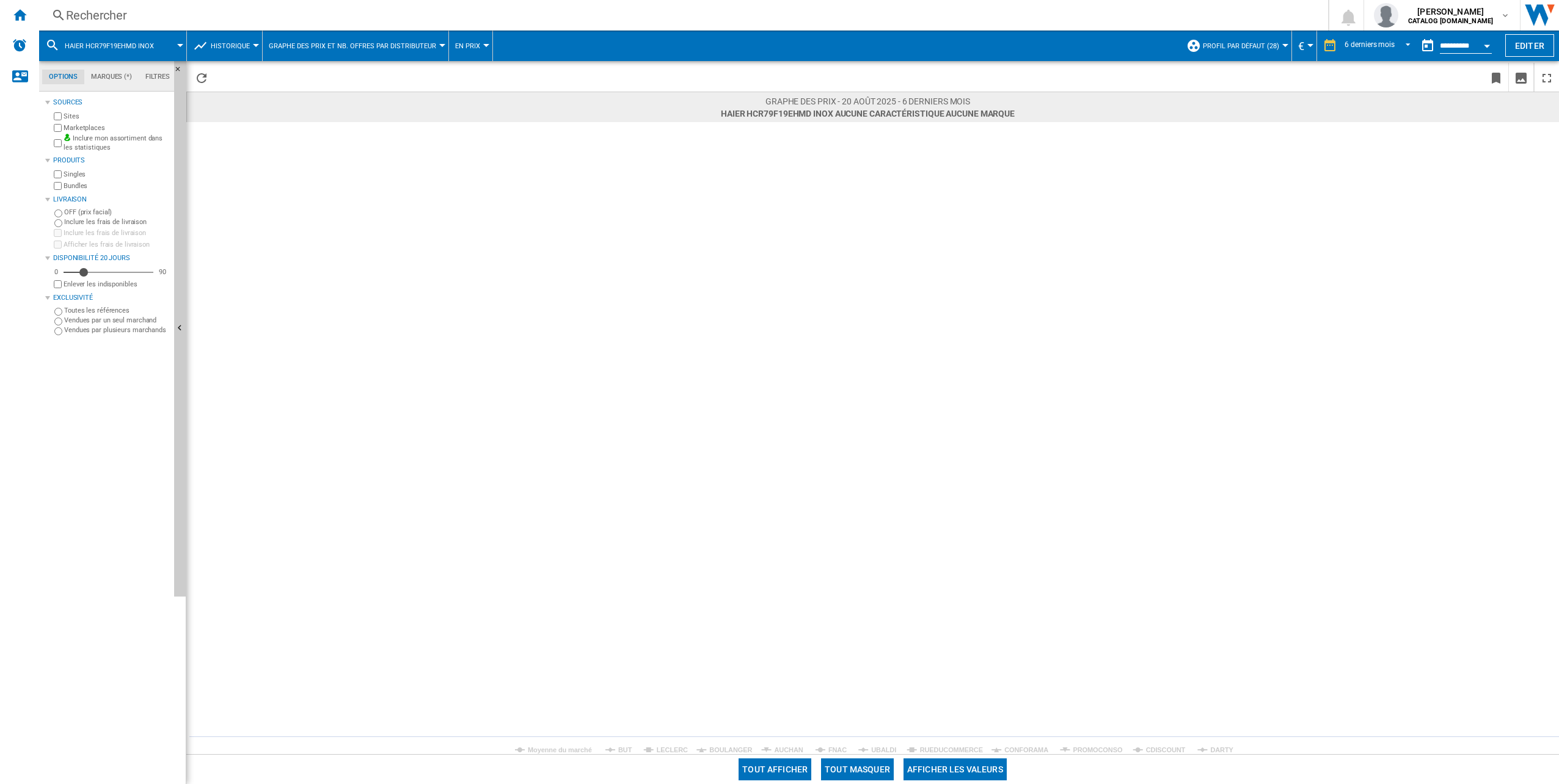
click at [857, 774] on button "Tout masquer" at bounding box center [857, 770] width 72 height 22
click at [1227, 748] on tspan "DARTY" at bounding box center [1222, 750] width 24 height 8
click at [732, 747] on tspan "BOULANGER" at bounding box center [730, 750] width 43 height 8
click at [106, 17] on div "Rechercher" at bounding box center [681, 15] width 1231 height 17
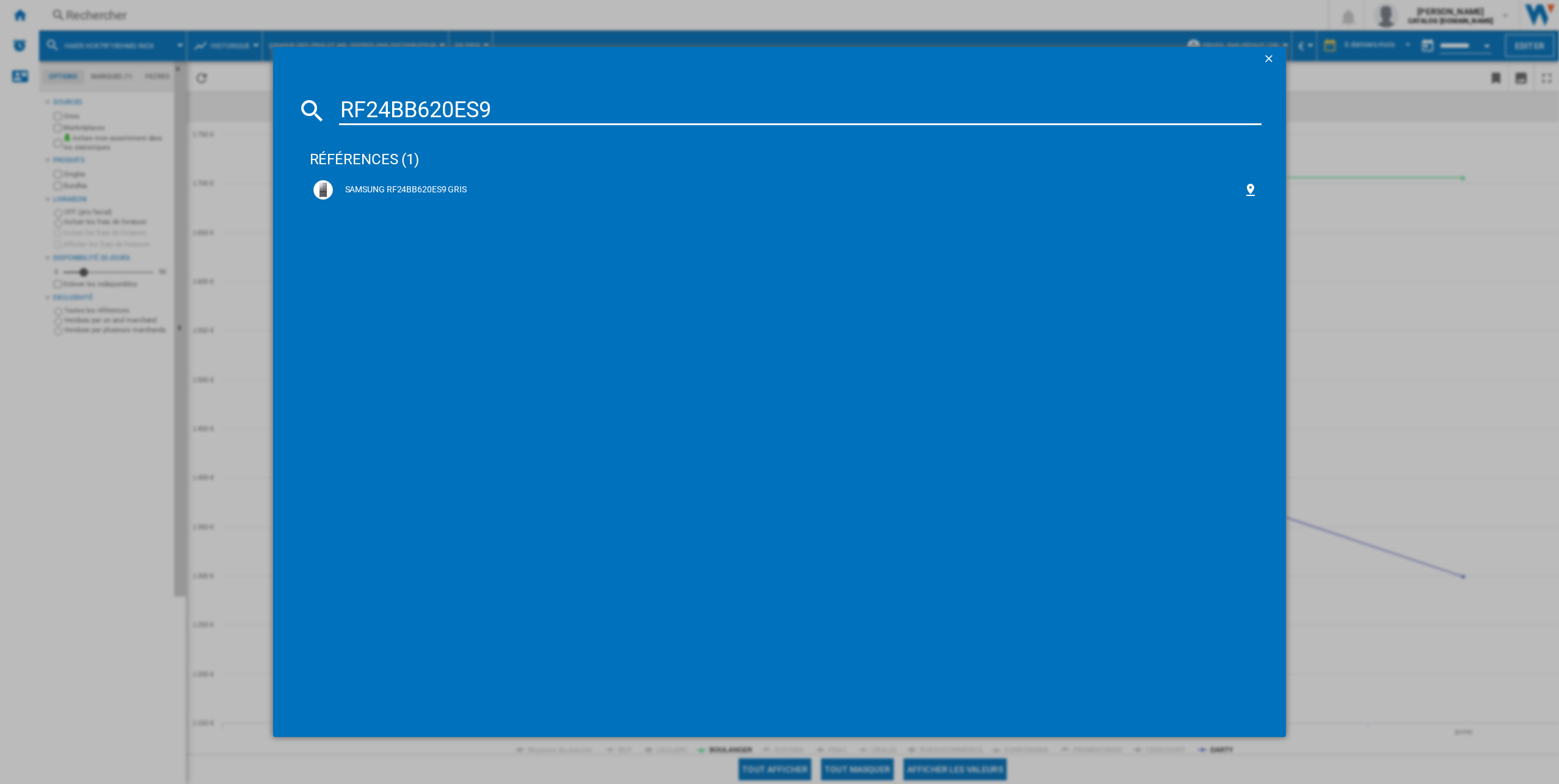
type input "RF24BB620ES9"
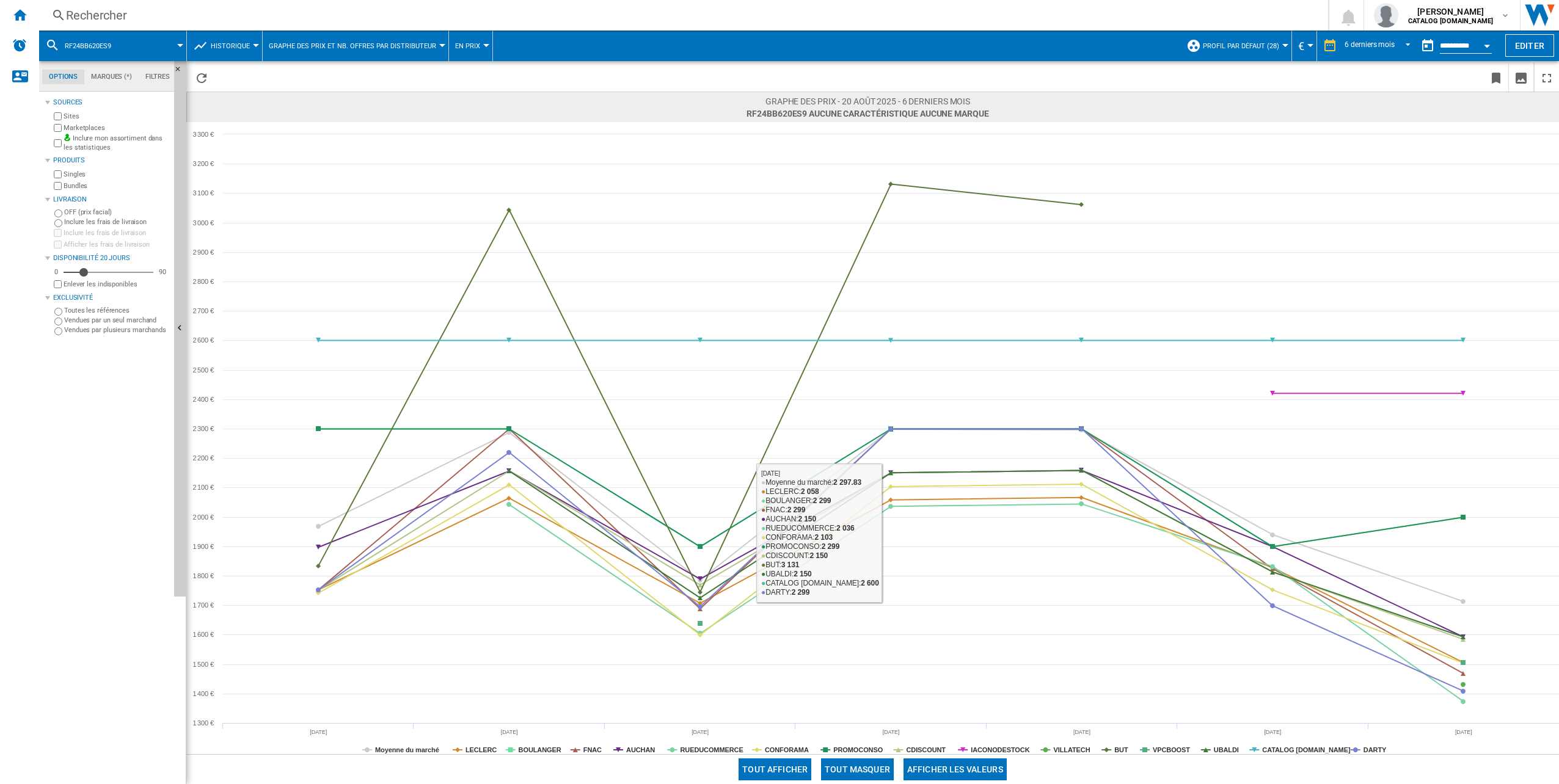
click at [860, 772] on button "Tout masquer" at bounding box center [857, 770] width 72 height 22
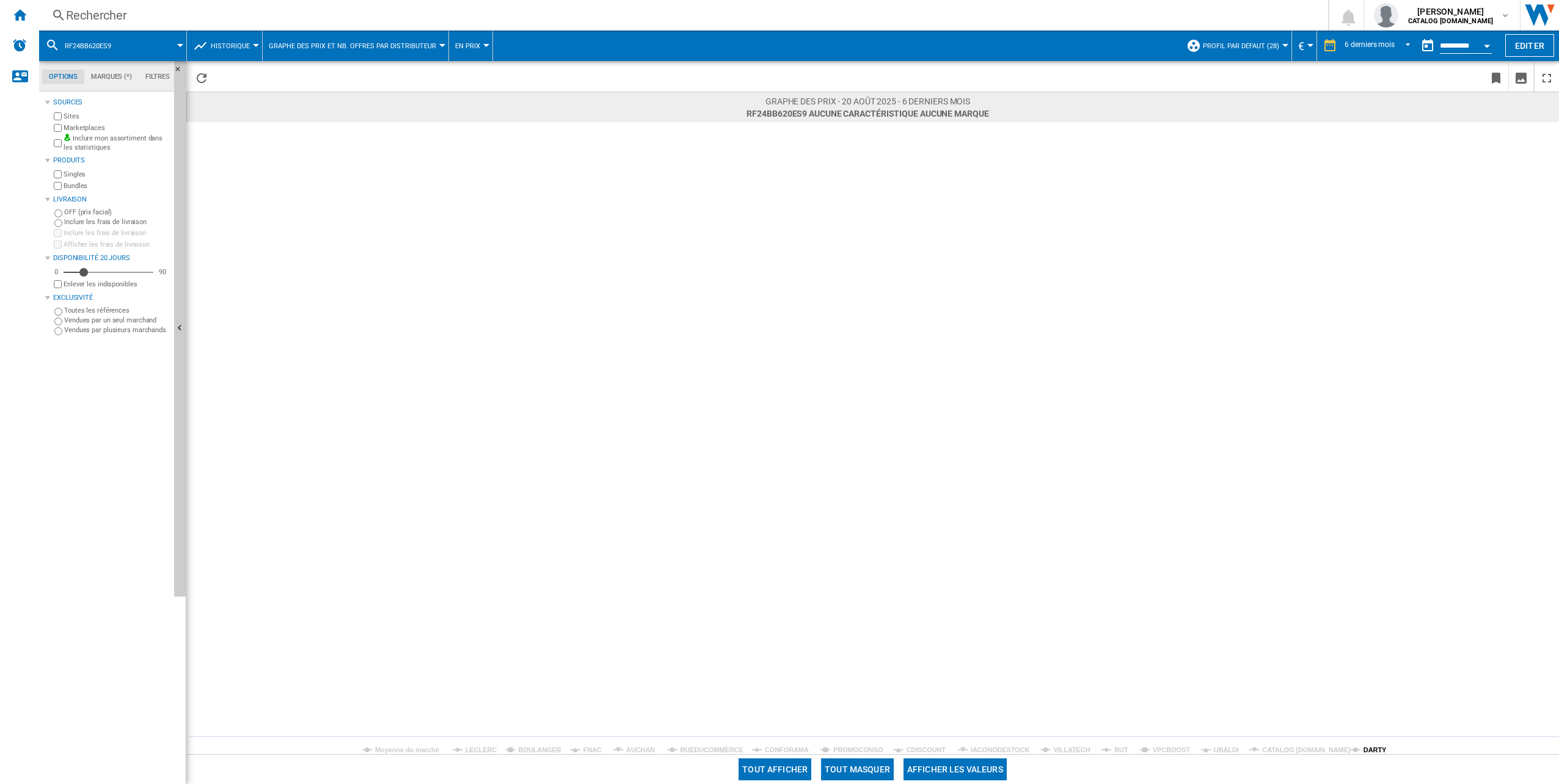
click at [1376, 749] on tspan "DARTY" at bounding box center [1375, 750] width 24 height 8
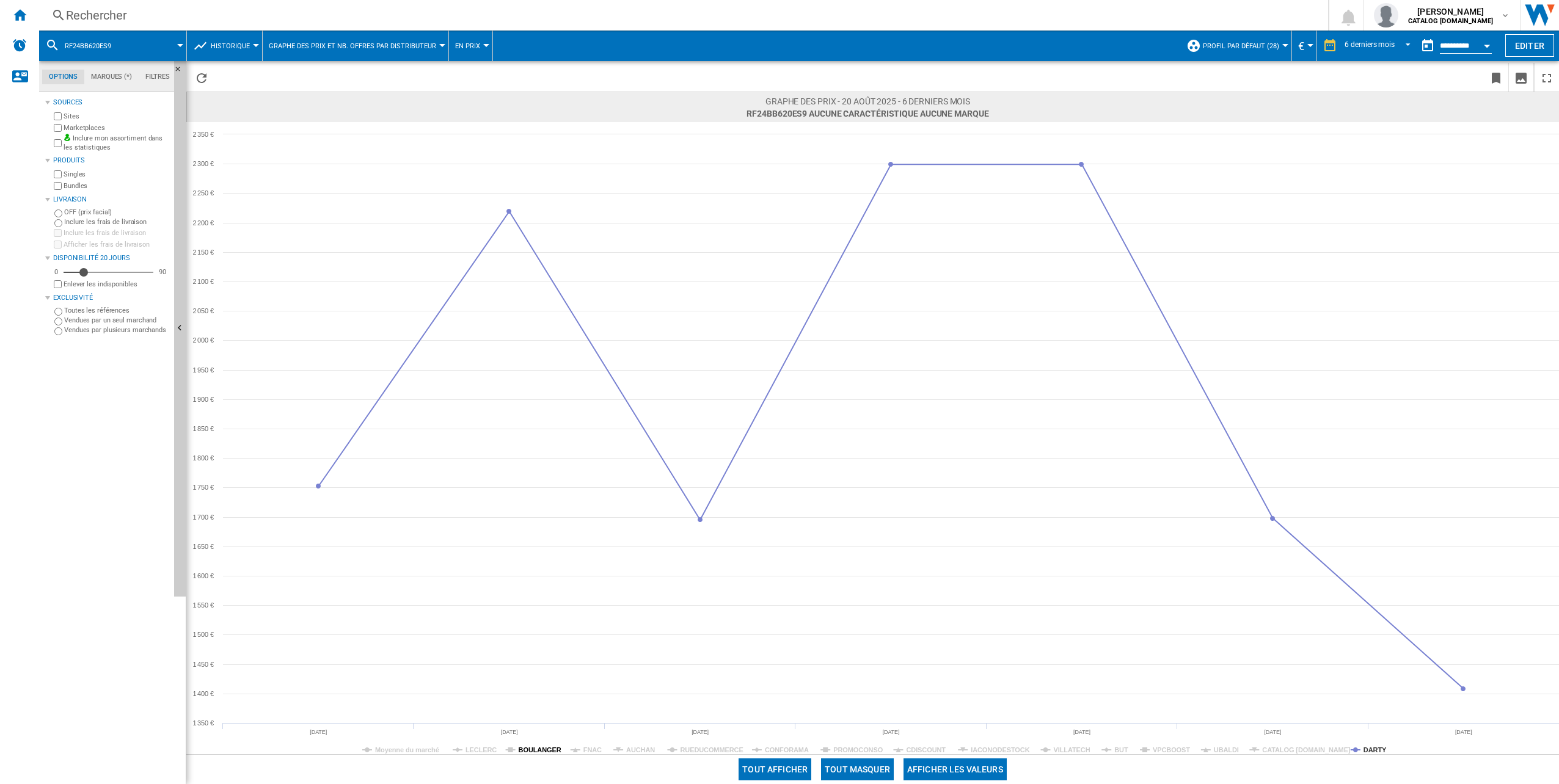
click at [534, 751] on tspan "BOULANGER" at bounding box center [540, 750] width 43 height 8
click at [184, 17] on div "Rechercher" at bounding box center [681, 15] width 1231 height 17
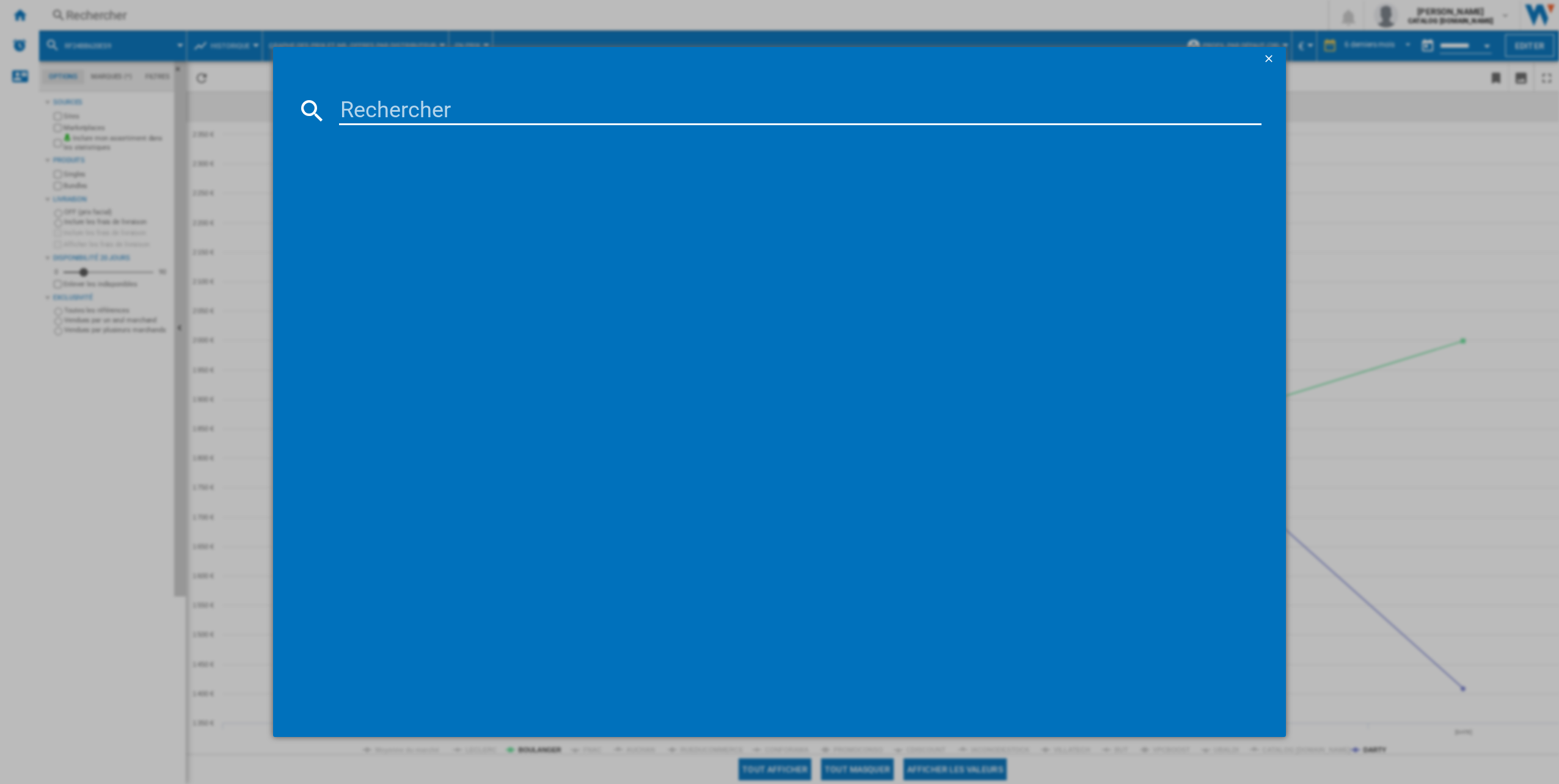
type input "RF24BB620ES9"
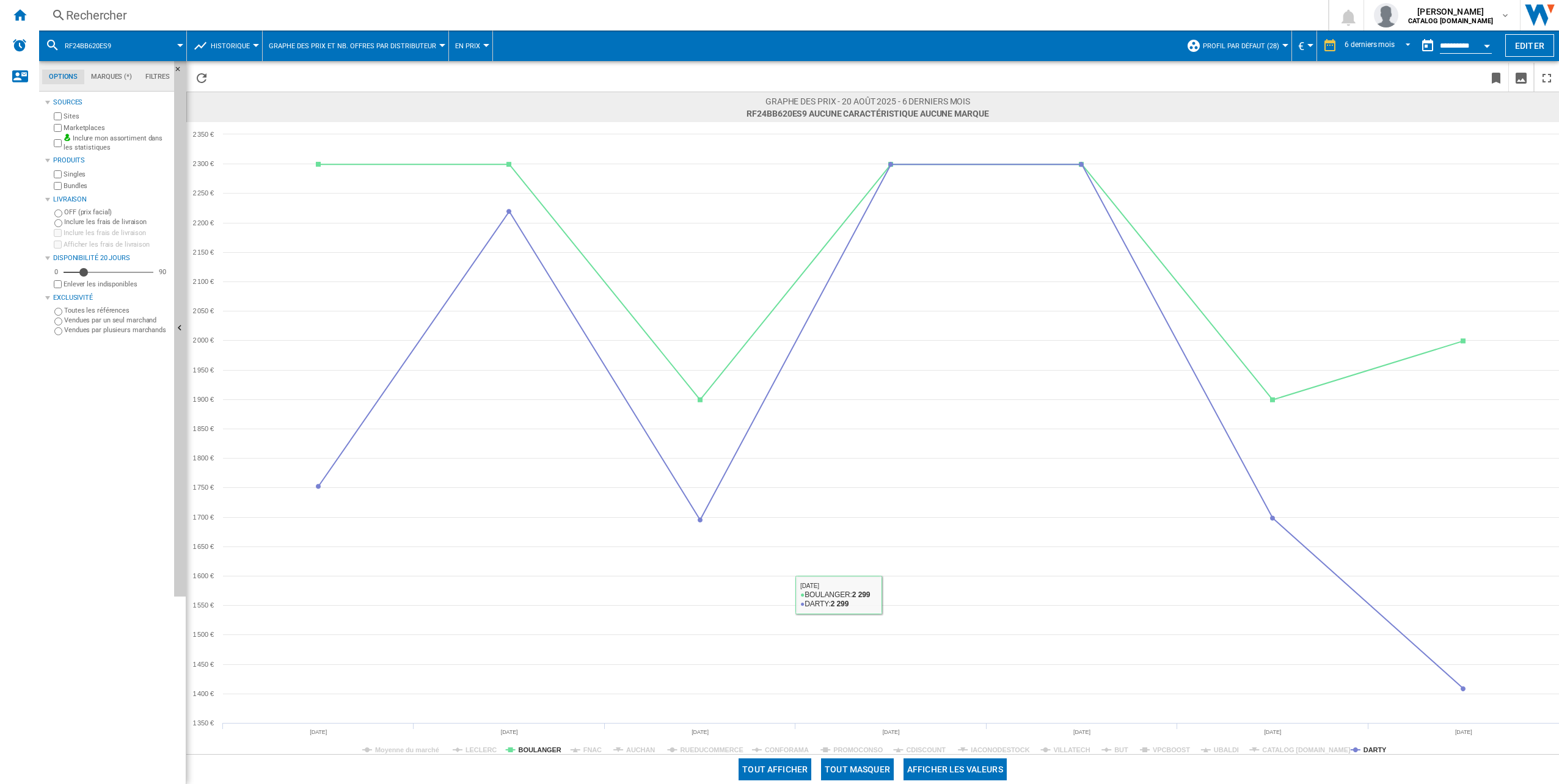
click at [865, 769] on button "Tout masquer" at bounding box center [857, 770] width 72 height 22
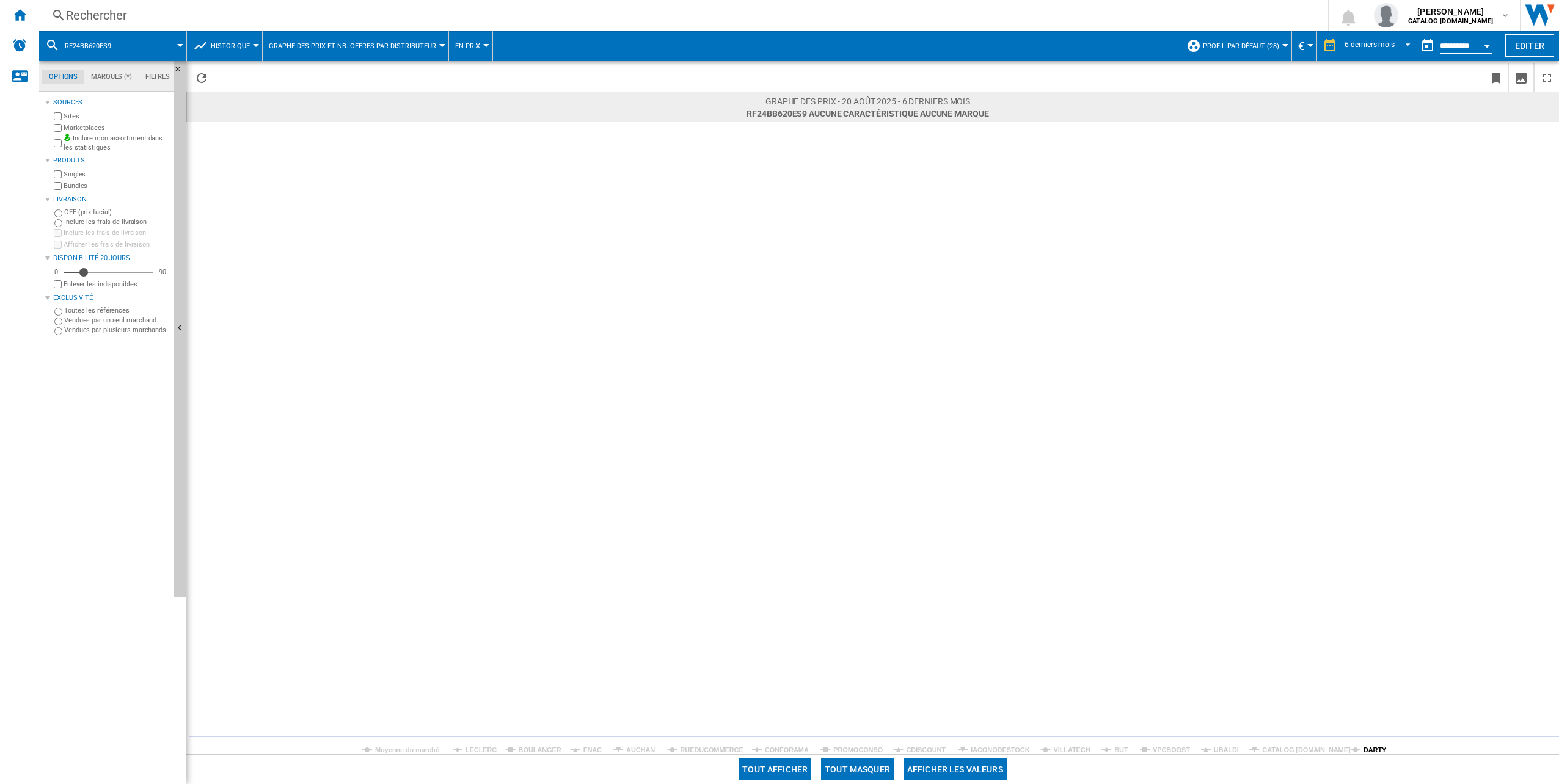
click at [1371, 752] on tspan "DARTY" at bounding box center [1375, 750] width 24 height 8
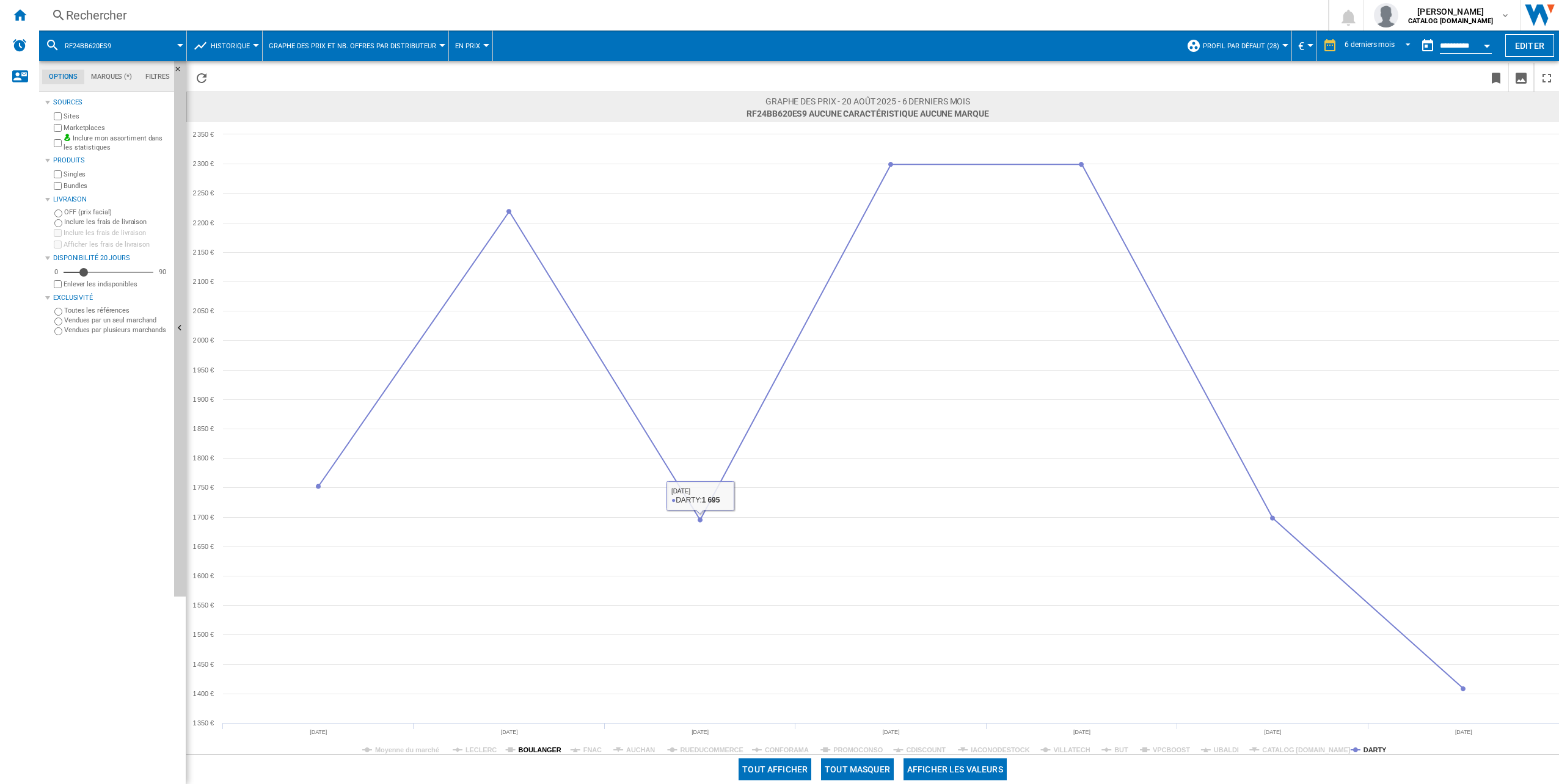
click at [529, 754] on tspan "BOULANGER" at bounding box center [540, 750] width 43 height 8
click at [146, 14] on div "Rechercher" at bounding box center [681, 15] width 1231 height 17
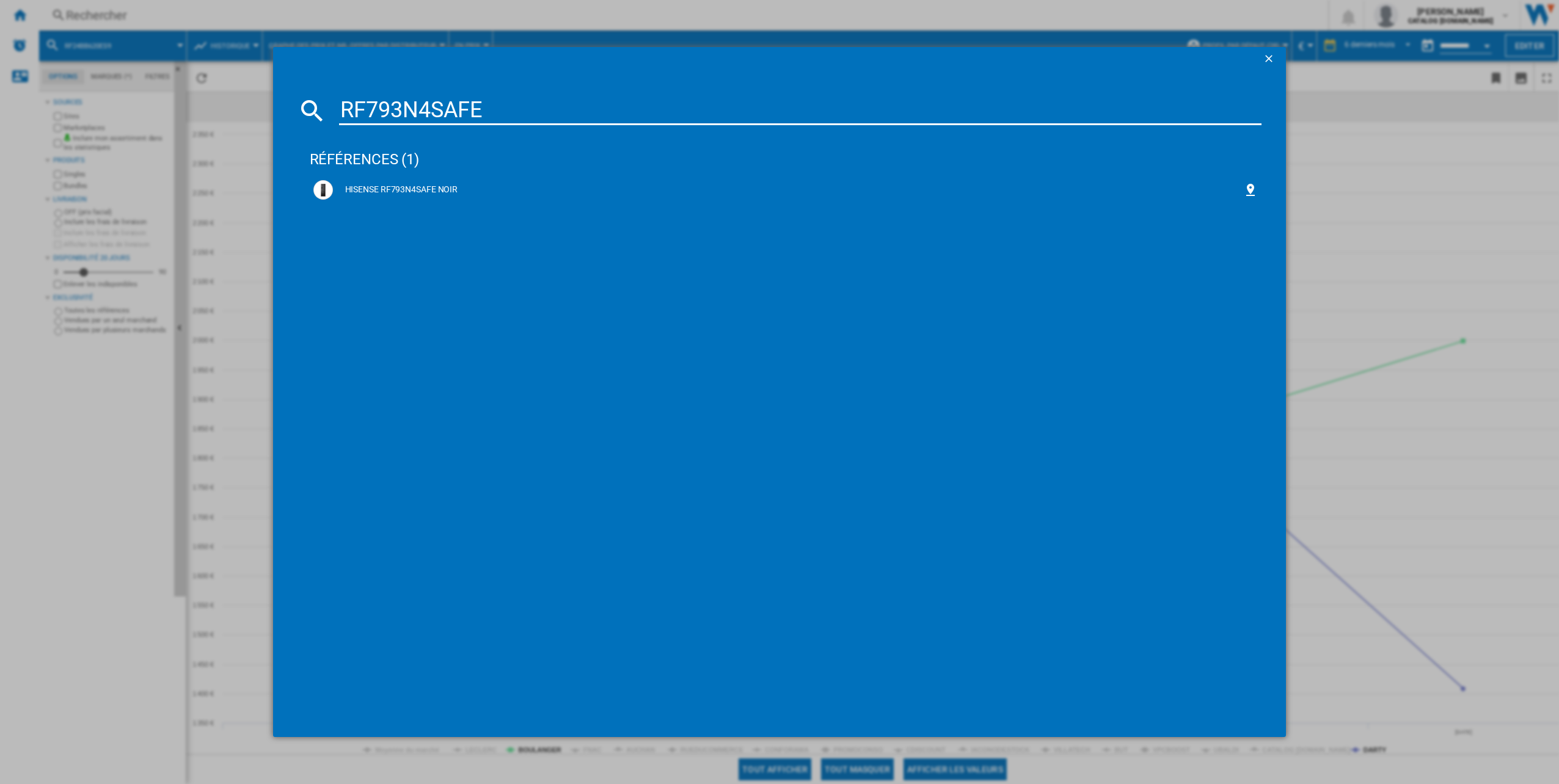
type input "RF793N4SAFE"
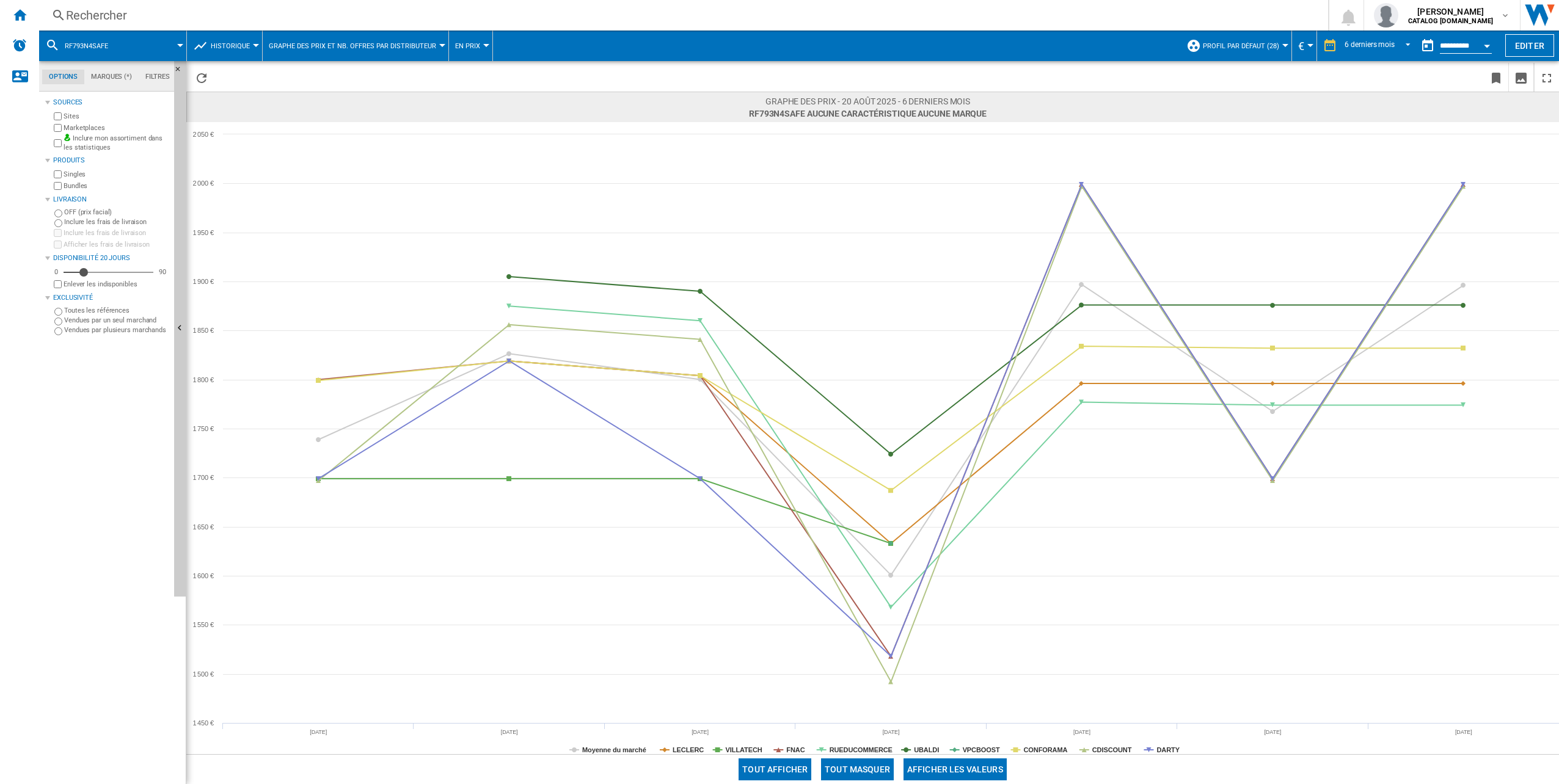
click at [867, 776] on button "Tout masquer" at bounding box center [857, 770] width 72 height 22
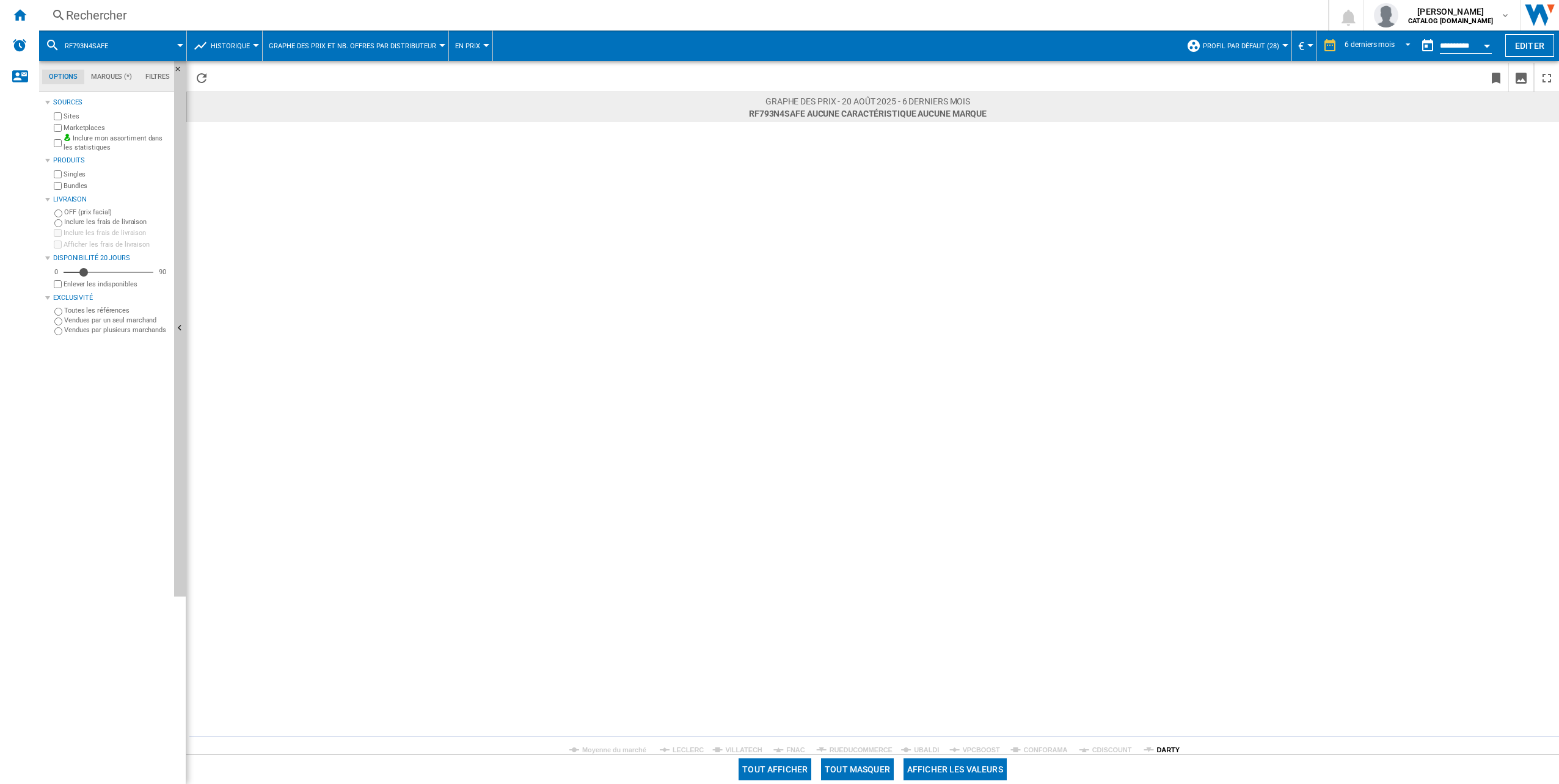
click at [1170, 750] on tspan "DARTY" at bounding box center [1168, 750] width 24 height 8
click at [241, 15] on div "Rechercher" at bounding box center [681, 15] width 1231 height 17
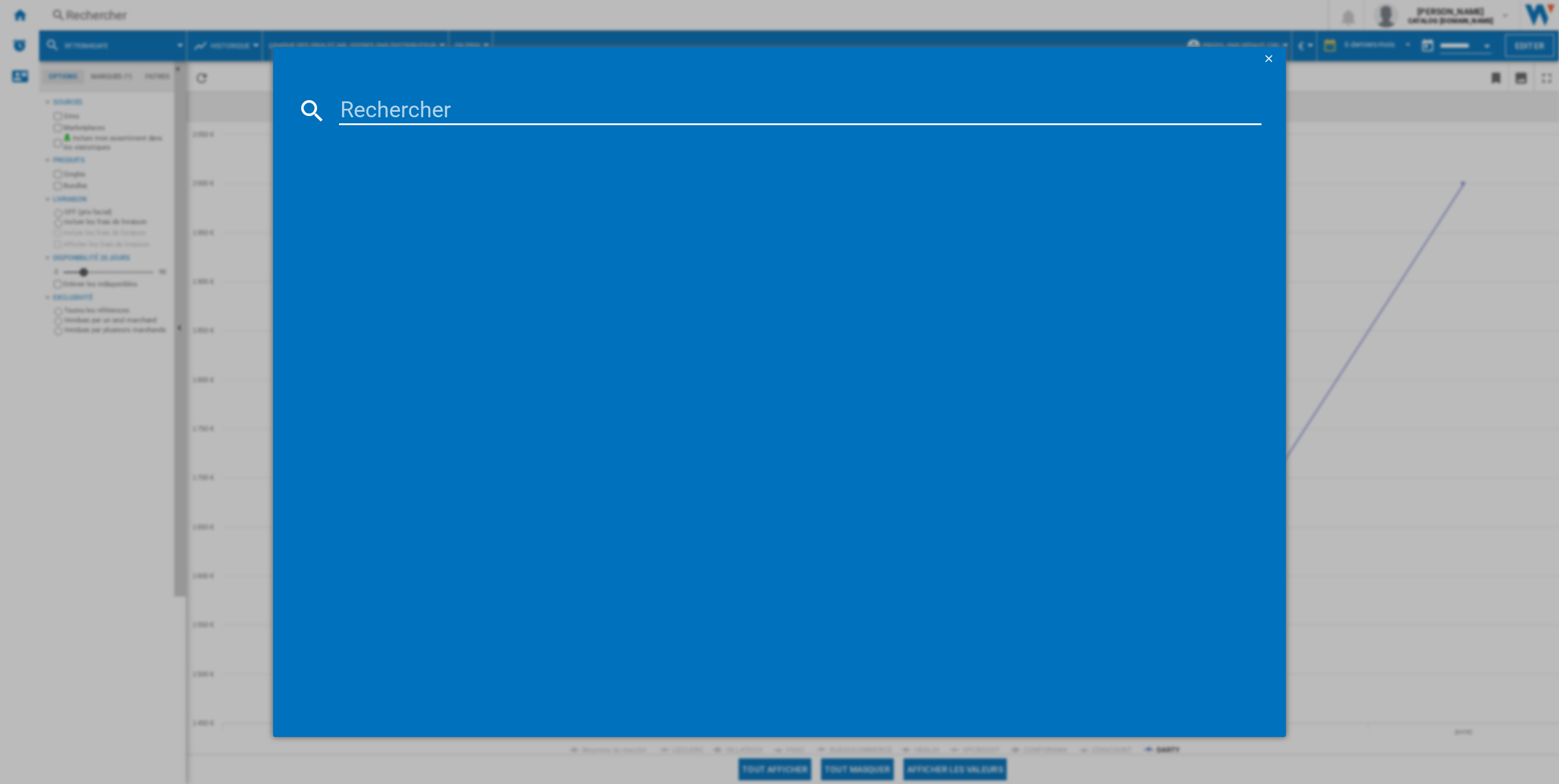
type input "RQ758N4SBSE"
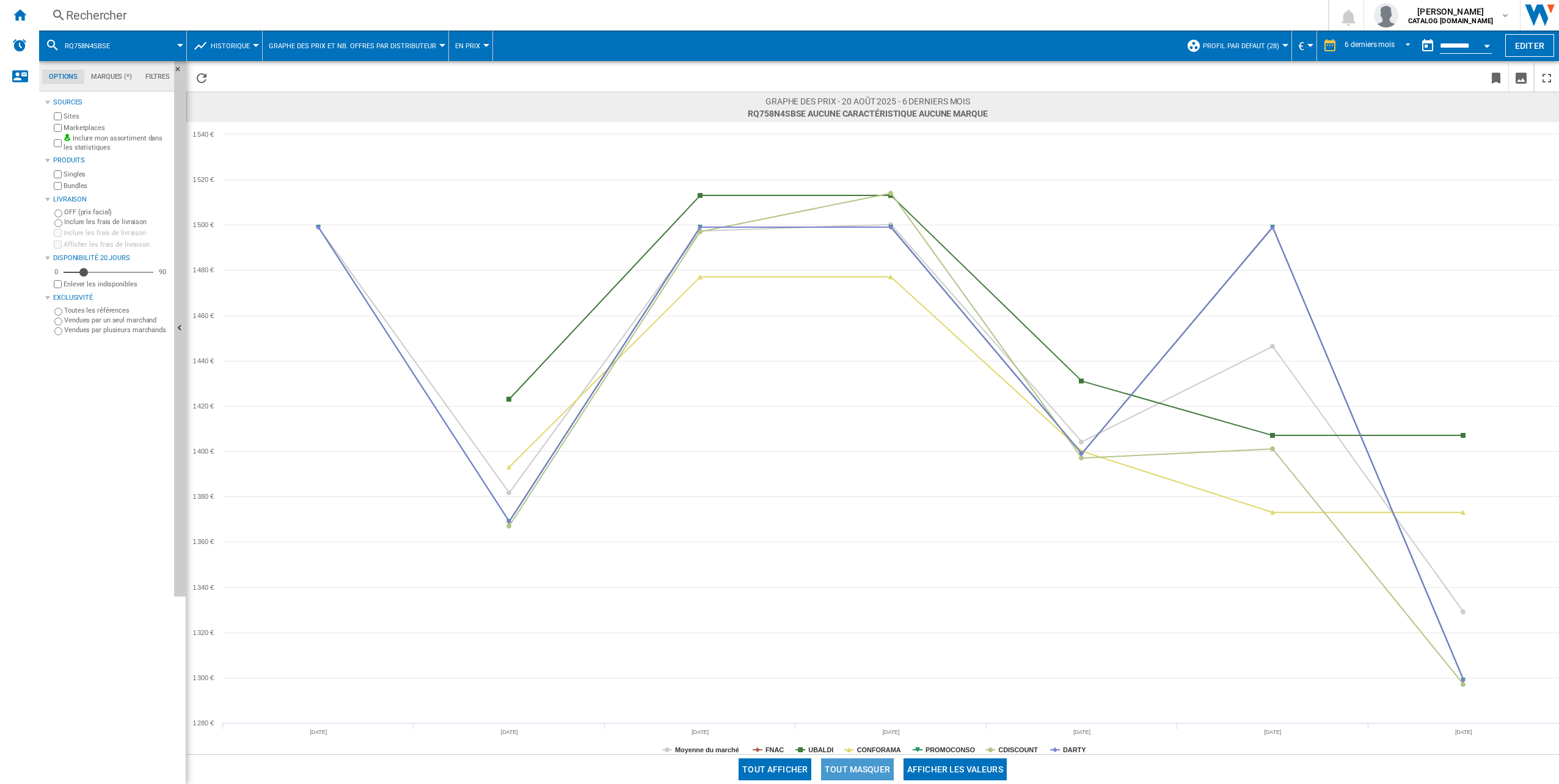
click at [864, 765] on button "Tout masquer" at bounding box center [857, 770] width 72 height 22
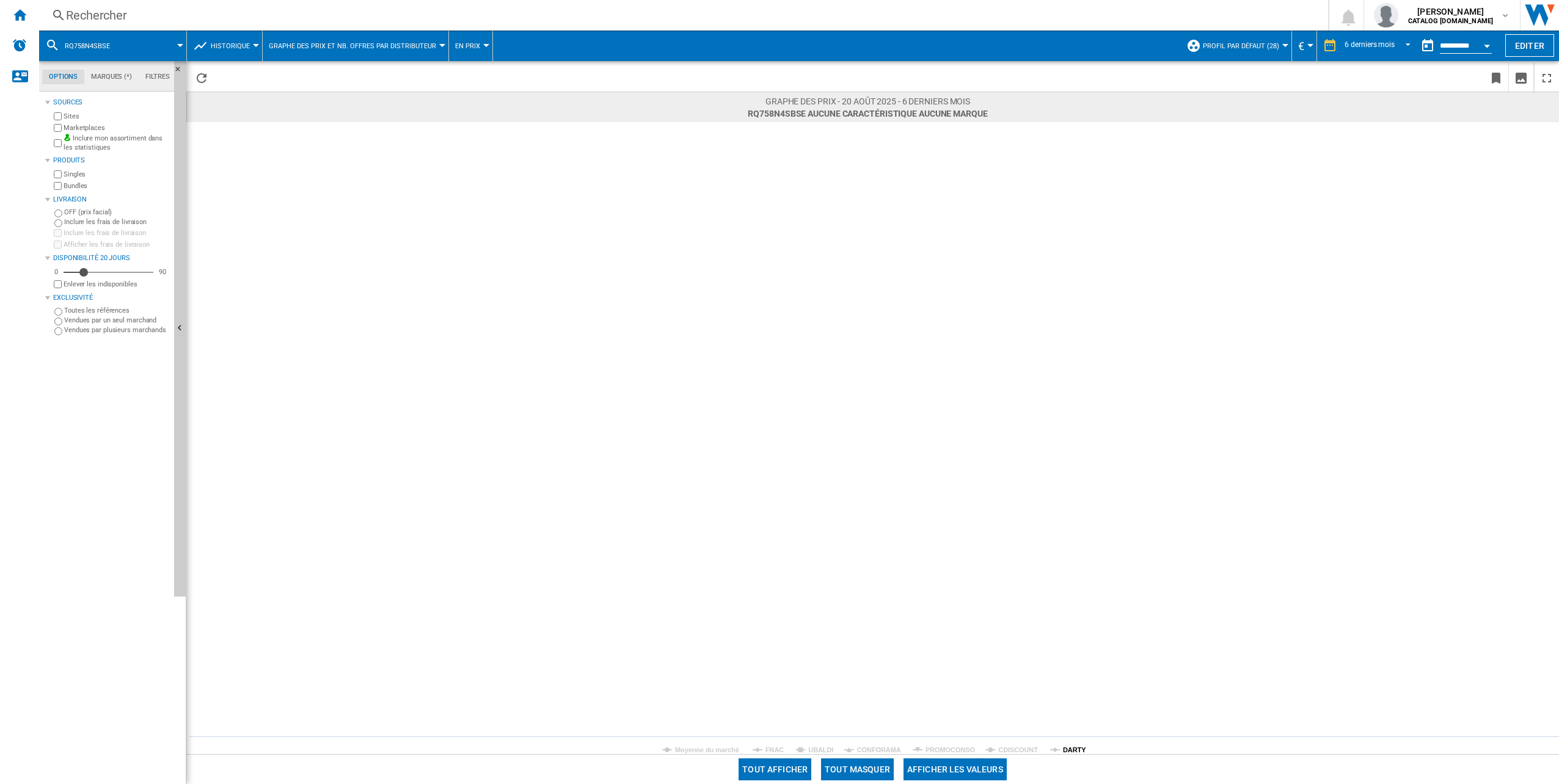
click at [1070, 751] on tspan "DARTY" at bounding box center [1075, 750] width 24 height 8
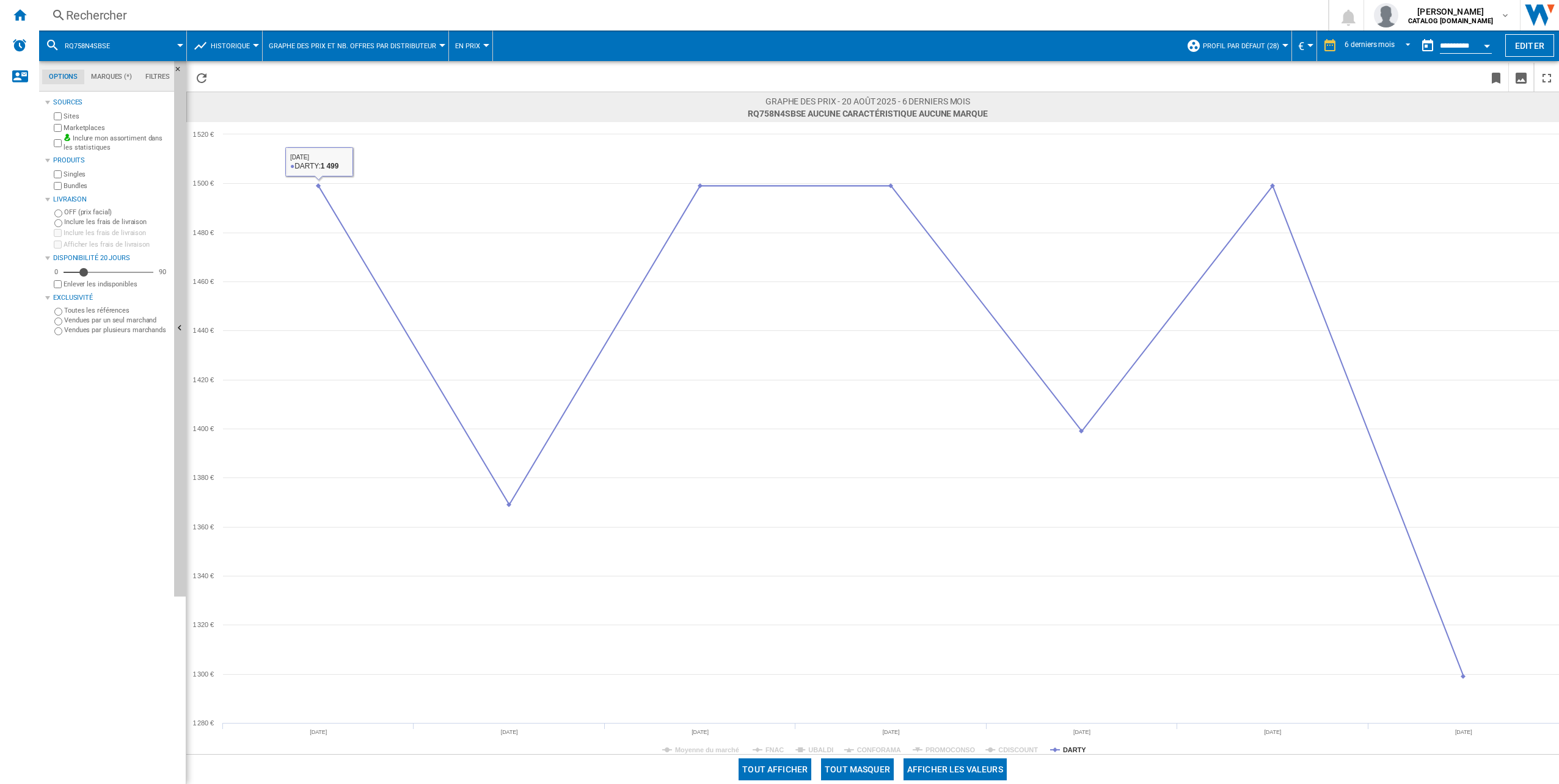
click at [75, 6] on div "Rechercher Rechercher 0 sofiane mahraoui CATALOG SAMSUNG.FR CATALOG SAMSUNG.FR …" at bounding box center [798, 15] width 1520 height 30
click at [95, 19] on div "Rechercher" at bounding box center [681, 15] width 1231 height 17
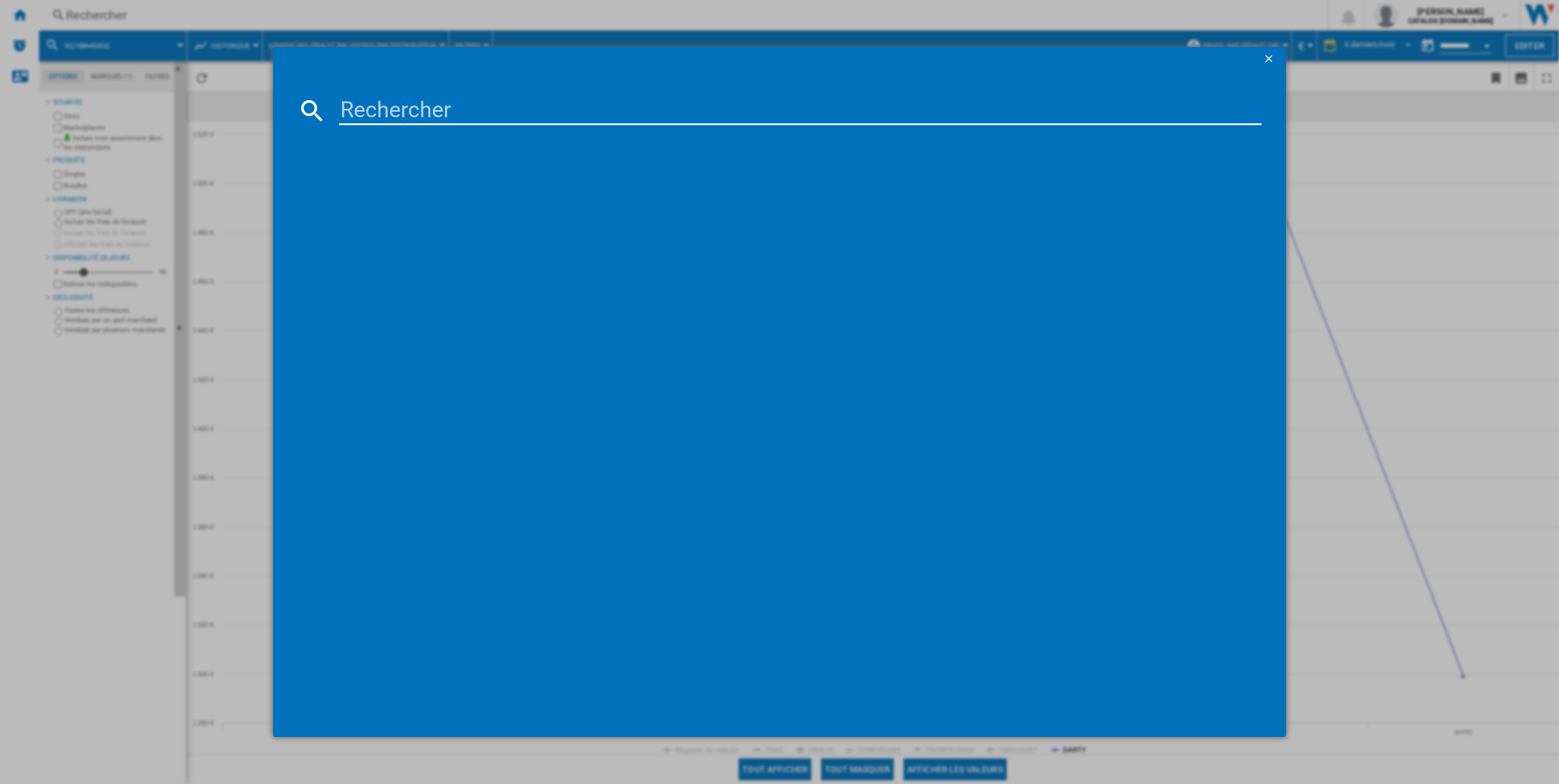
type input "HFR79F19EFGK"
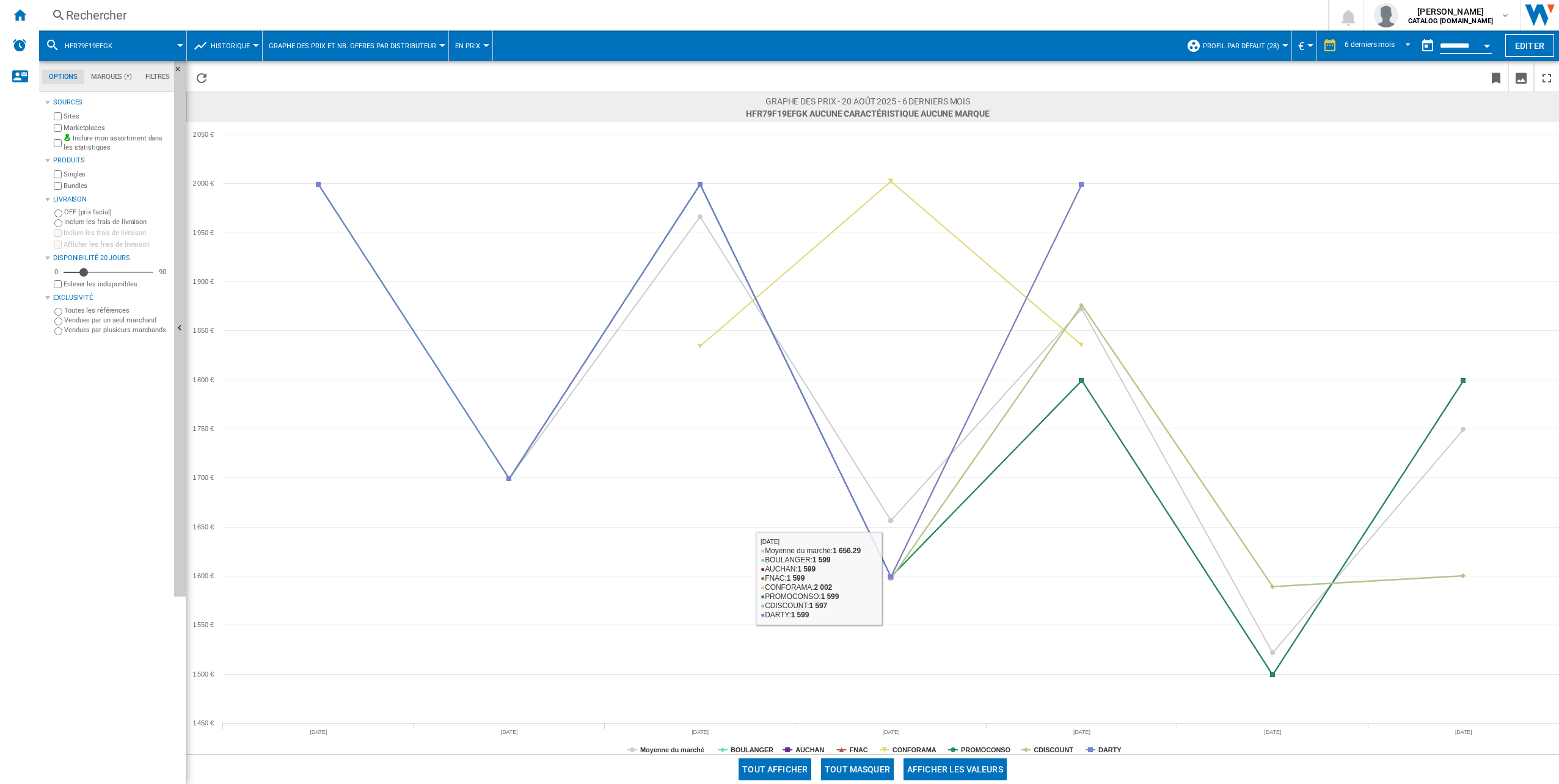
click at [849, 776] on button "Tout masquer" at bounding box center [857, 770] width 72 height 22
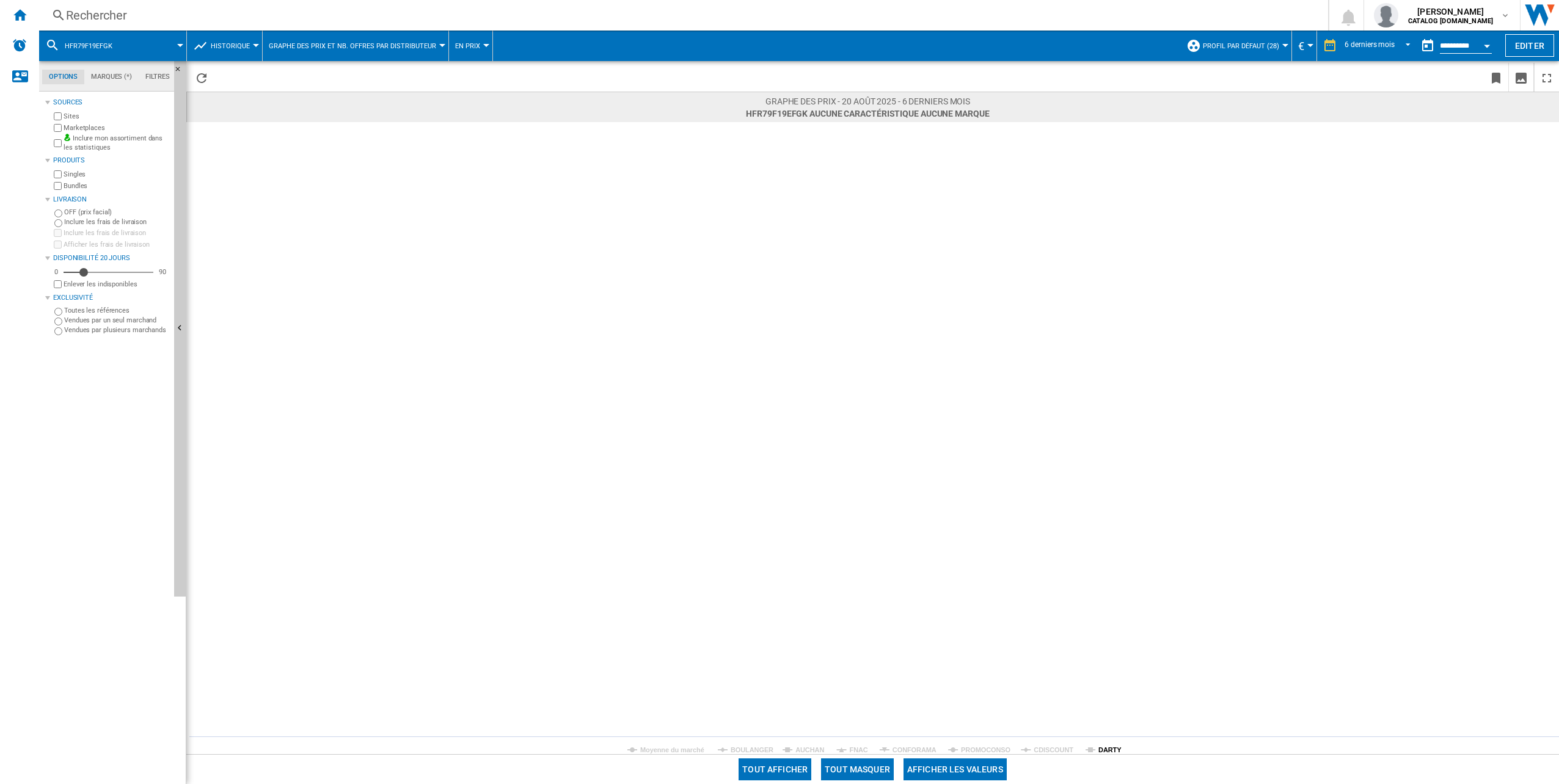
click at [1110, 749] on tspan "DARTY" at bounding box center [1110, 750] width 24 height 8
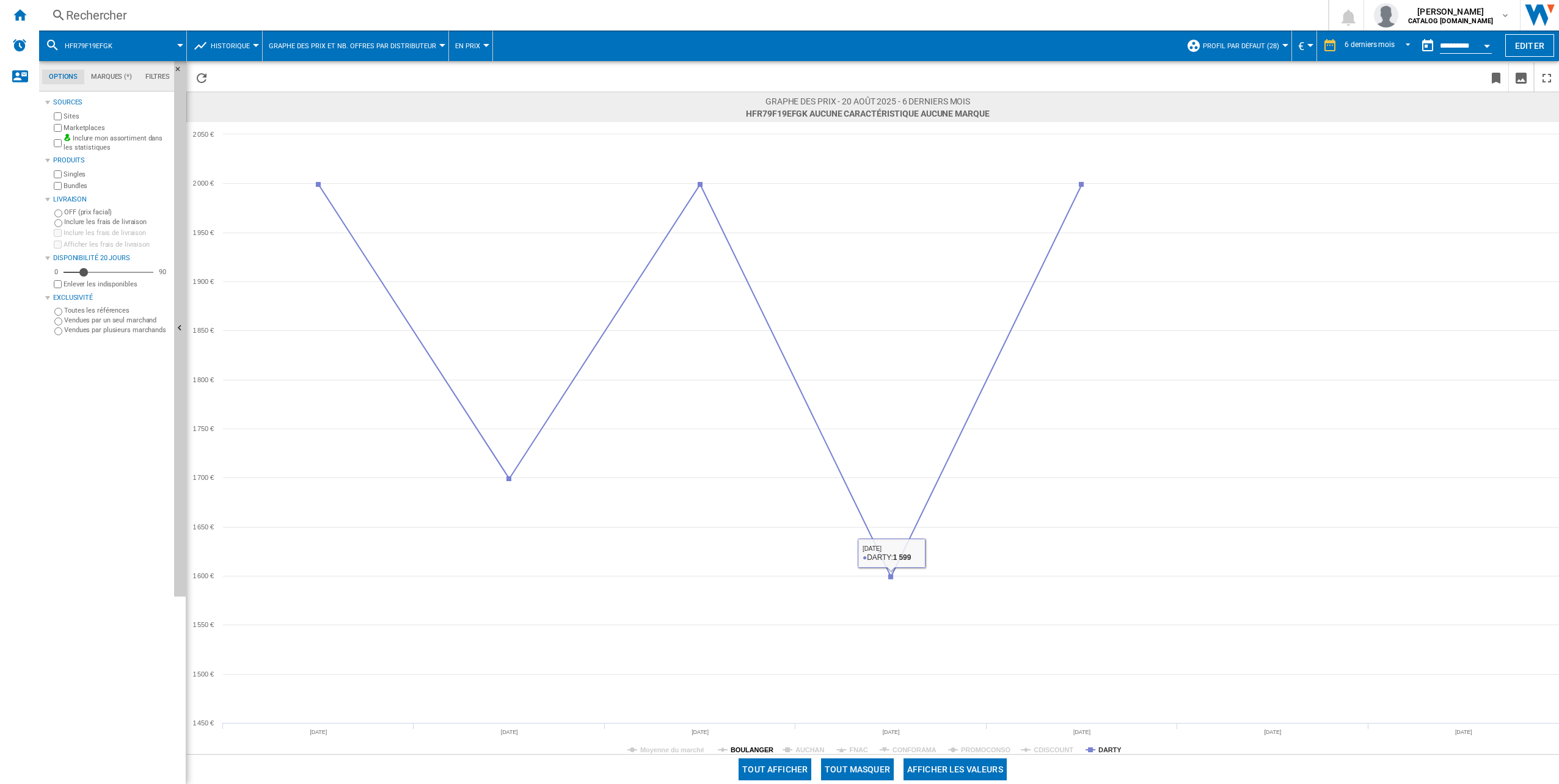
click at [749, 753] on tspan "BOULANGER" at bounding box center [752, 750] width 43 height 8
click at [1108, 748] on tspan "DARTY" at bounding box center [1110, 750] width 24 height 8
click at [228, 20] on div "Rechercher" at bounding box center [681, 15] width 1231 height 17
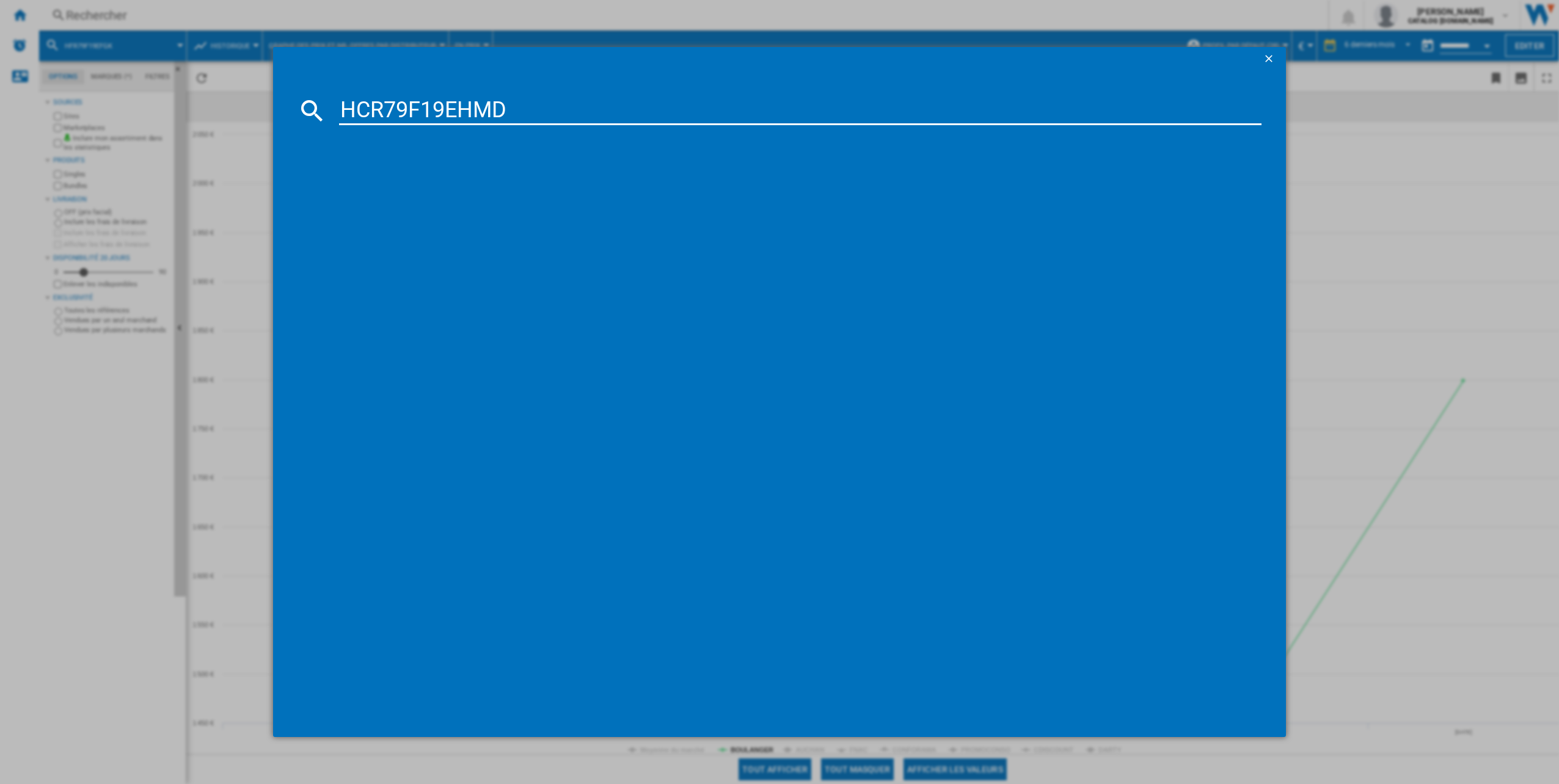
type input "HCR79F19EHMD"
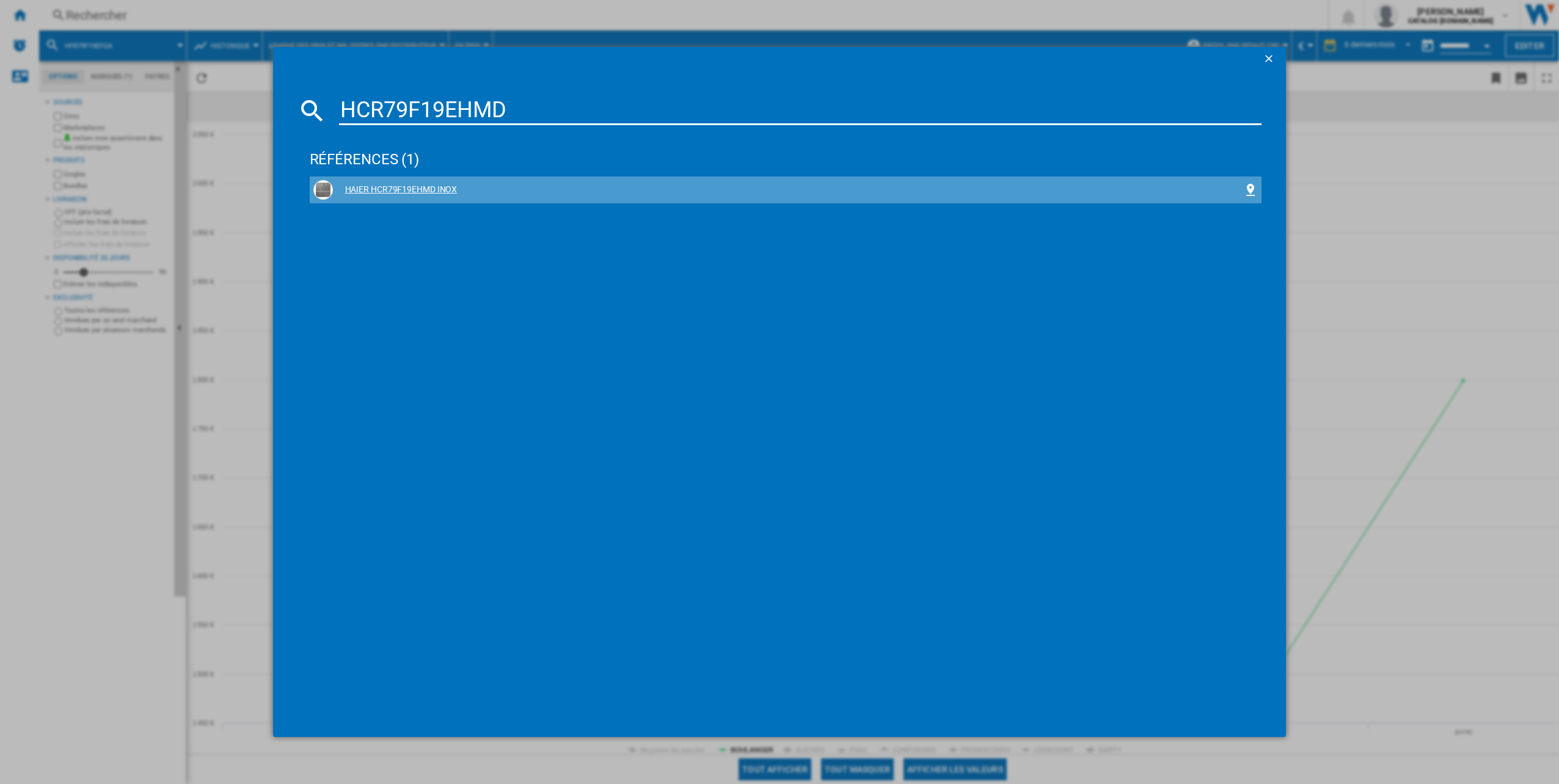
click at [392, 184] on div "HAIER HCR79F19EHMD INOX" at bounding box center [788, 189] width 911 height 13
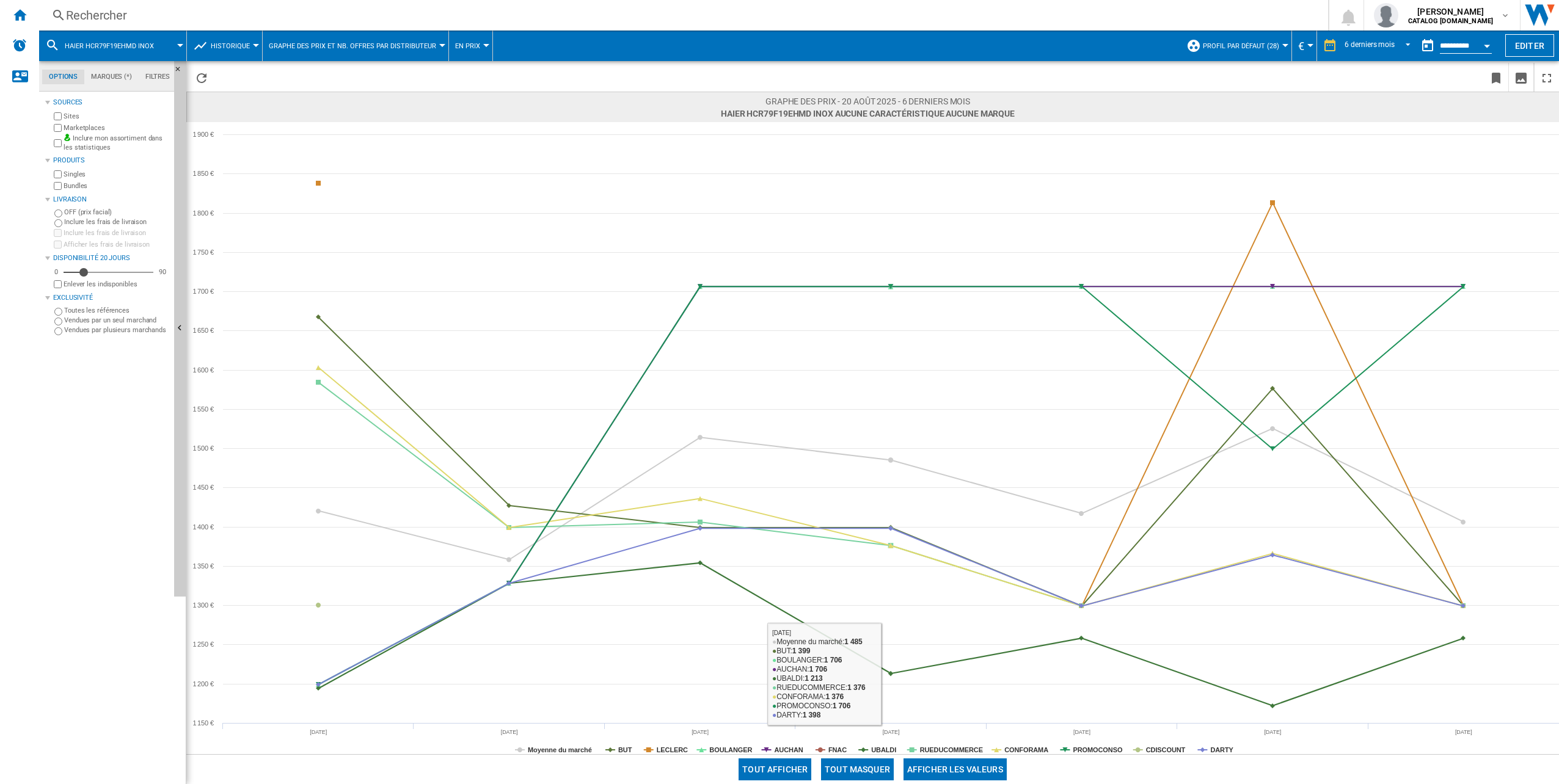
click at [859, 771] on button "Tout masquer" at bounding box center [857, 770] width 72 height 22
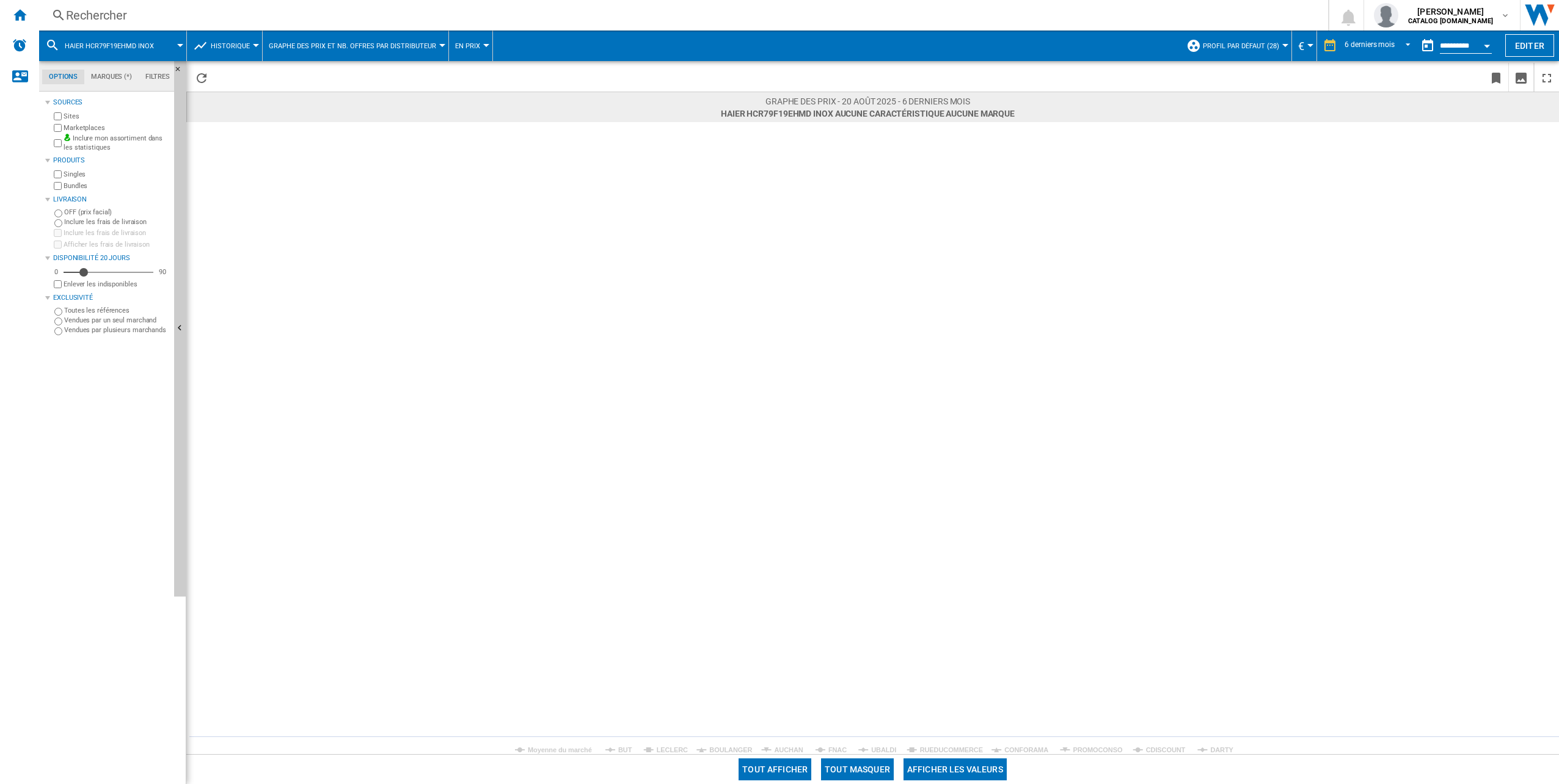
click at [707, 751] on rect at bounding box center [873, 438] width 1373 height 632
click at [723, 750] on tspan "BOULANGER" at bounding box center [730, 750] width 43 height 8
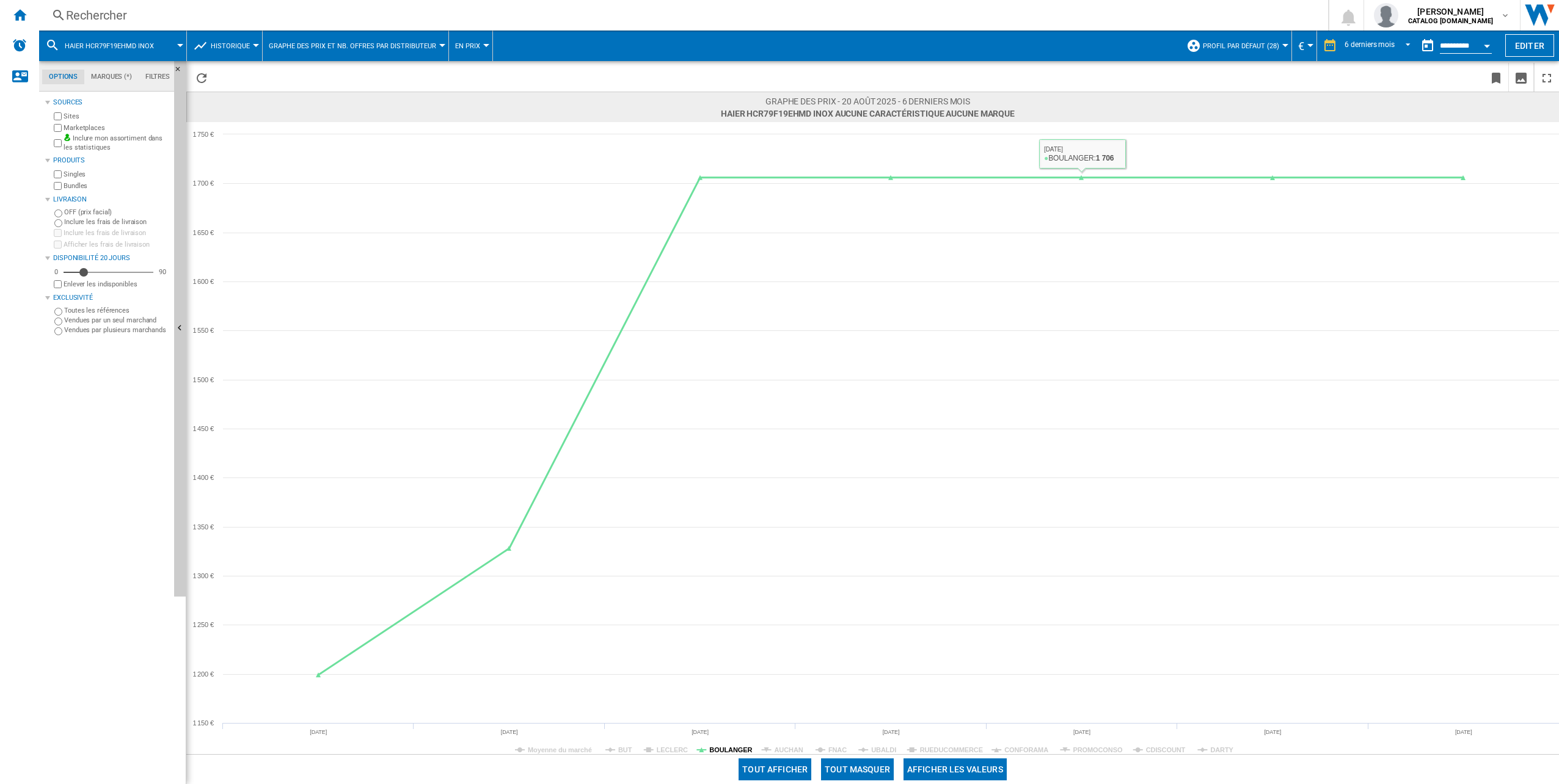
click at [728, 754] on tspan "BOULANGER" at bounding box center [730, 750] width 43 height 8
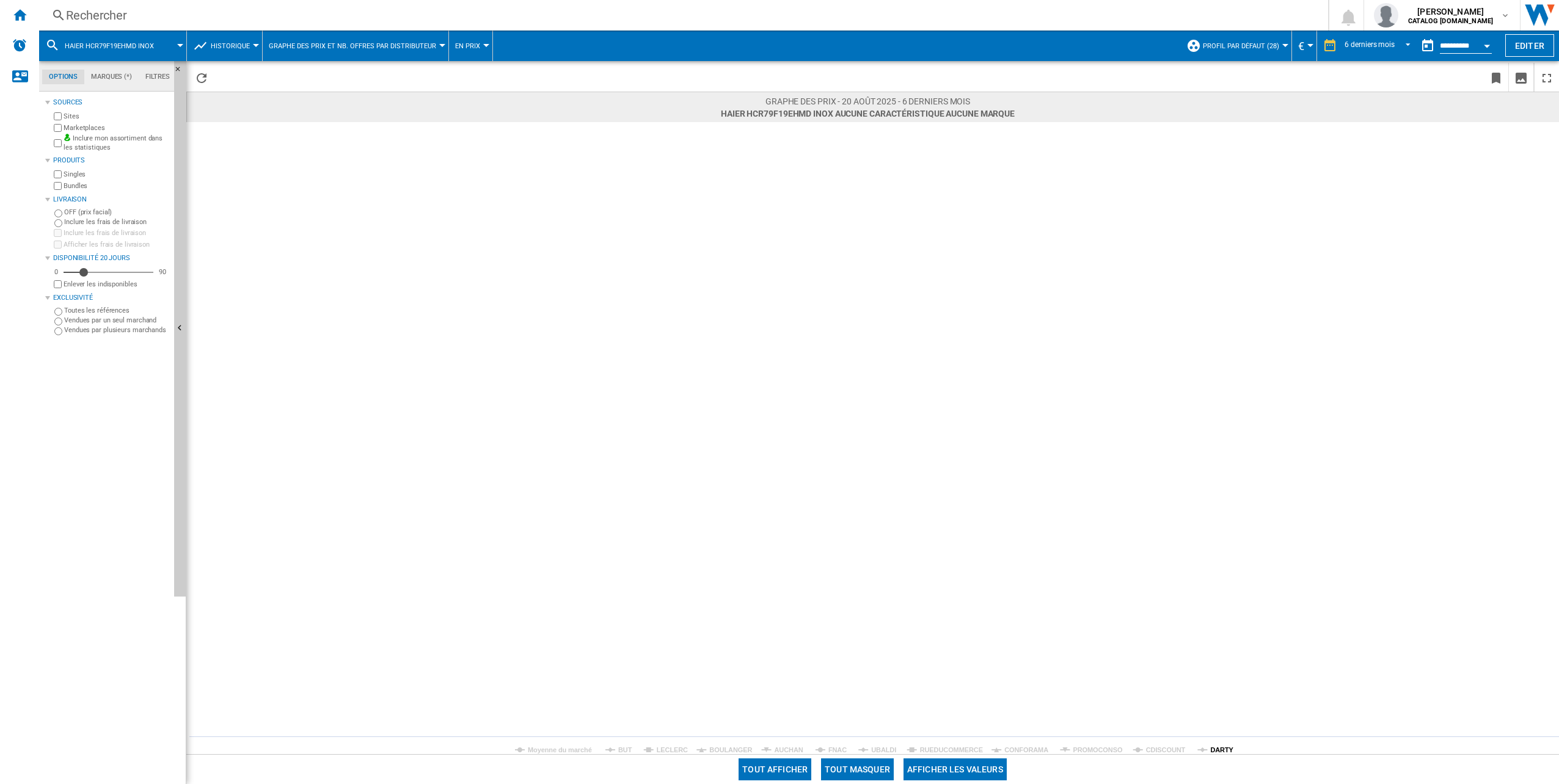
click at [1214, 749] on tspan "DARTY" at bounding box center [1222, 750] width 24 height 8
click at [100, 14] on div "Rechercher" at bounding box center [681, 15] width 1231 height 17
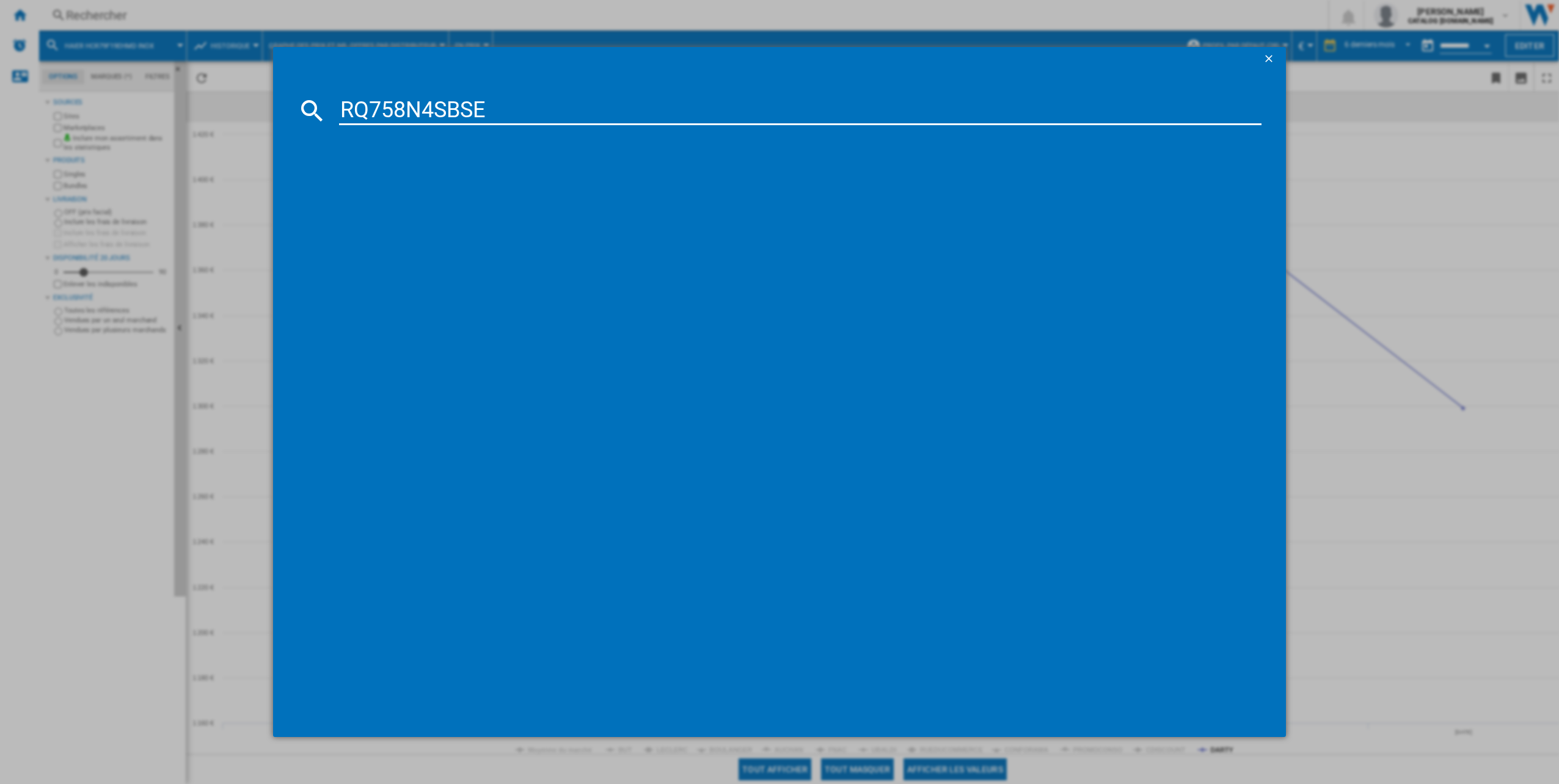
type input "RQ758N4SBSE"
click at [418, 182] on div "HISENSE RQ758N4SBSE INOX" at bounding box center [786, 189] width 945 height 19
click at [398, 191] on div "HISENSE RQ758N4SBSE INOX" at bounding box center [788, 189] width 911 height 13
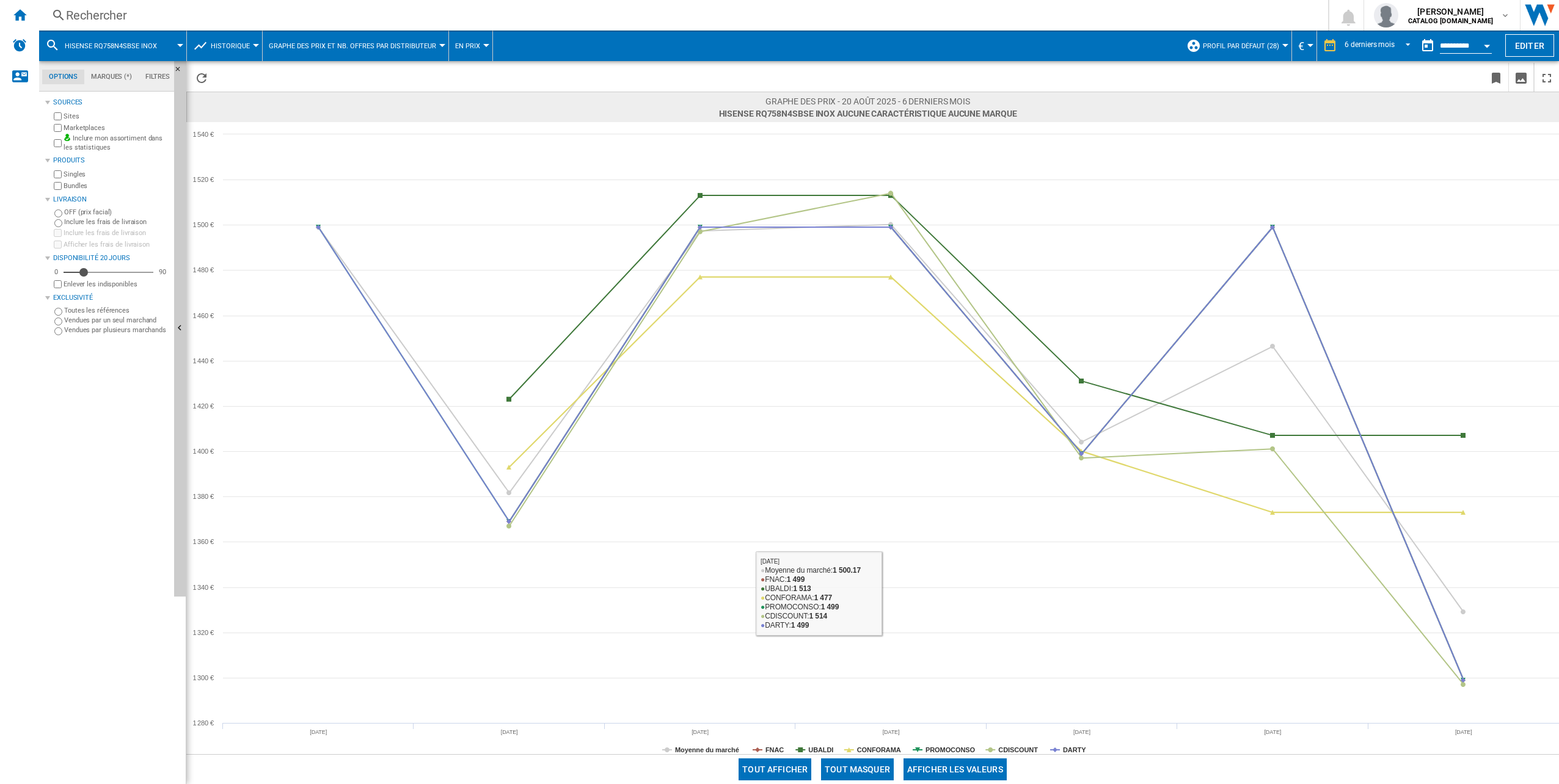
click at [867, 773] on button "Tout masquer" at bounding box center [857, 770] width 72 height 22
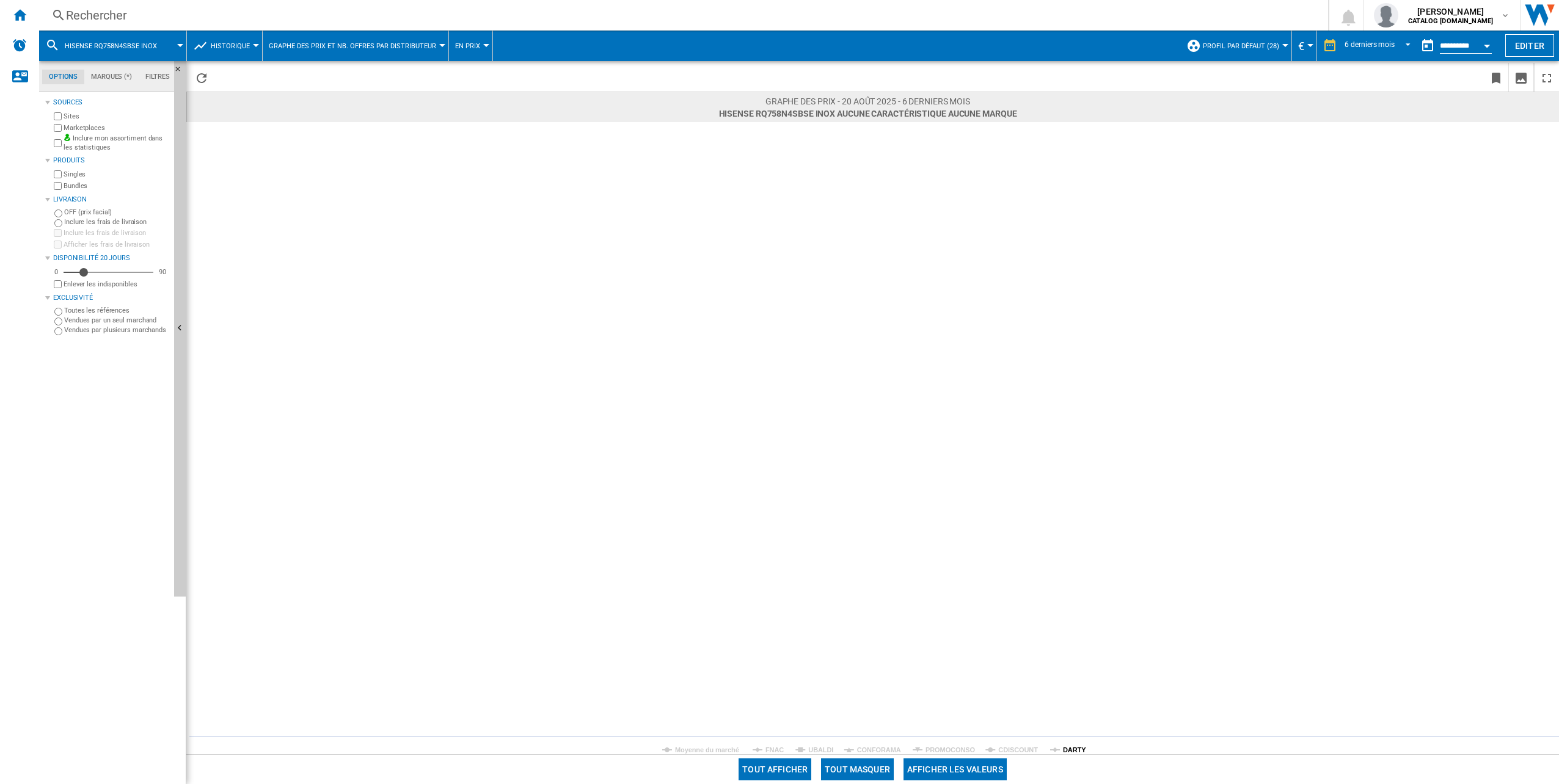
click at [1063, 751] on tspan "DARTY" at bounding box center [1075, 750] width 24 height 8
click at [152, 22] on div "Rechercher" at bounding box center [681, 15] width 1231 height 17
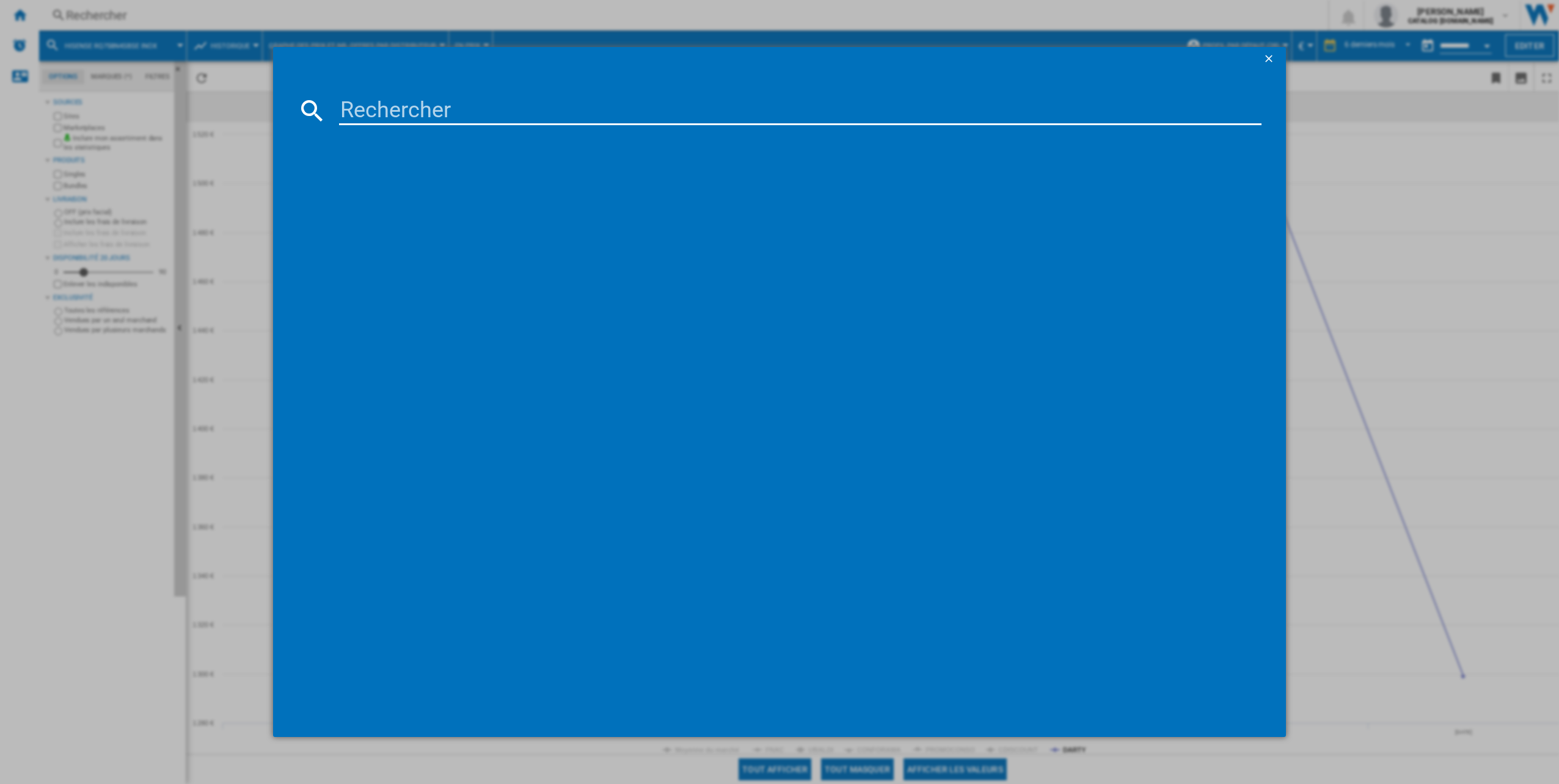
type input "RF793N4SAFE"
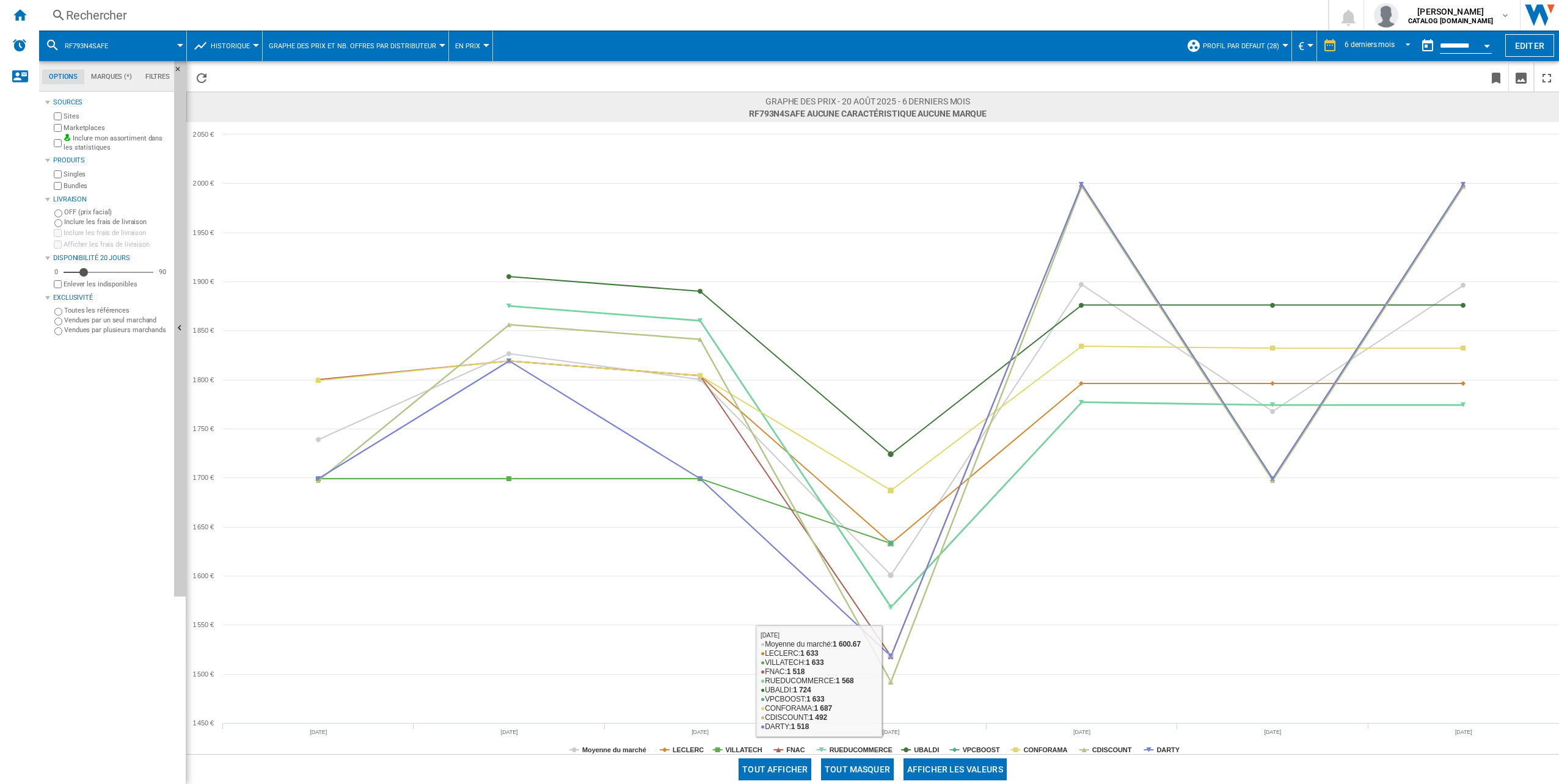
click at [860, 773] on button "Tout masquer" at bounding box center [857, 770] width 72 height 22
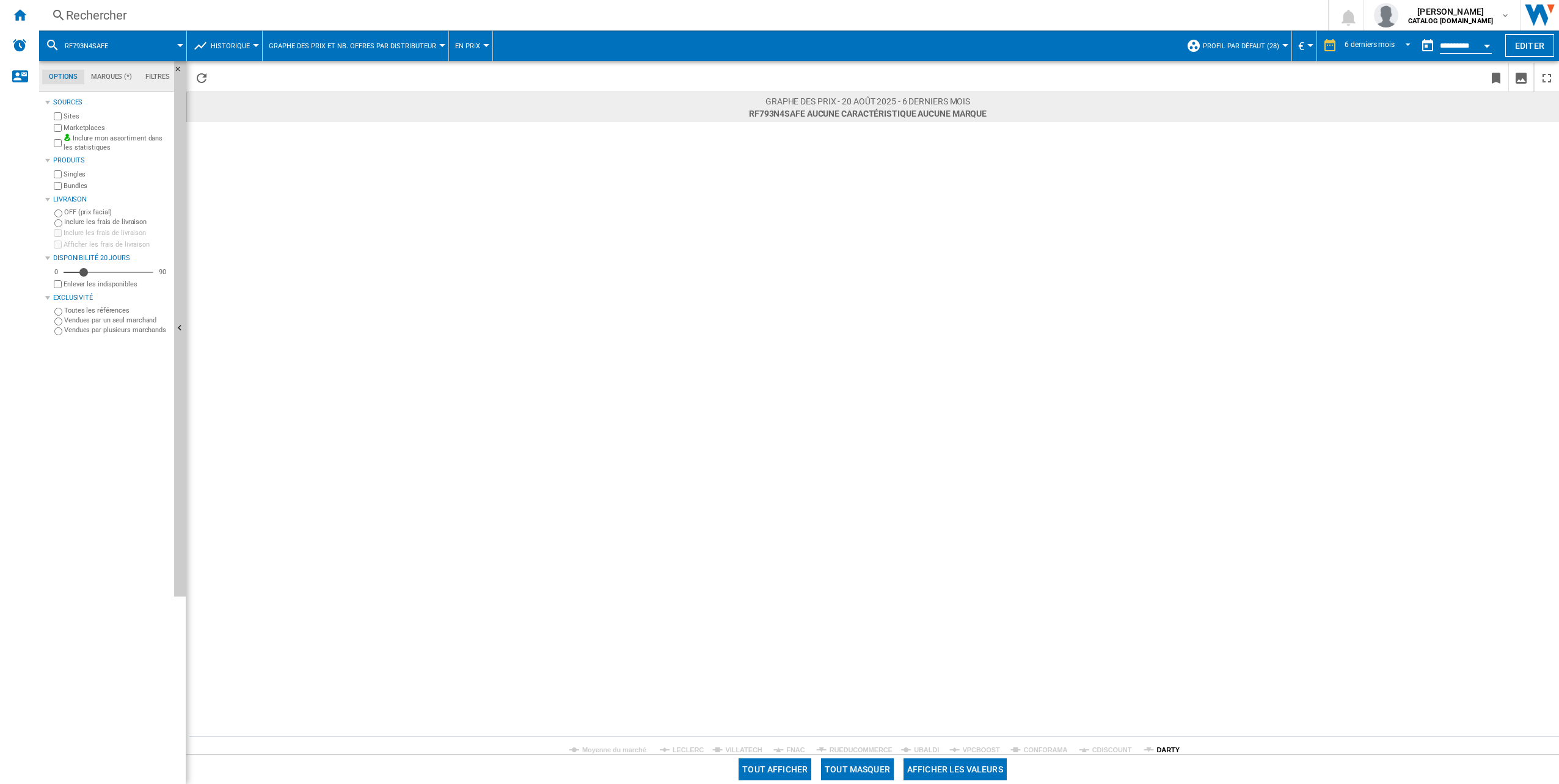
click at [1162, 749] on tspan "DARTY" at bounding box center [1168, 750] width 24 height 8
click at [79, 10] on div "Rechercher" at bounding box center [681, 15] width 1231 height 17
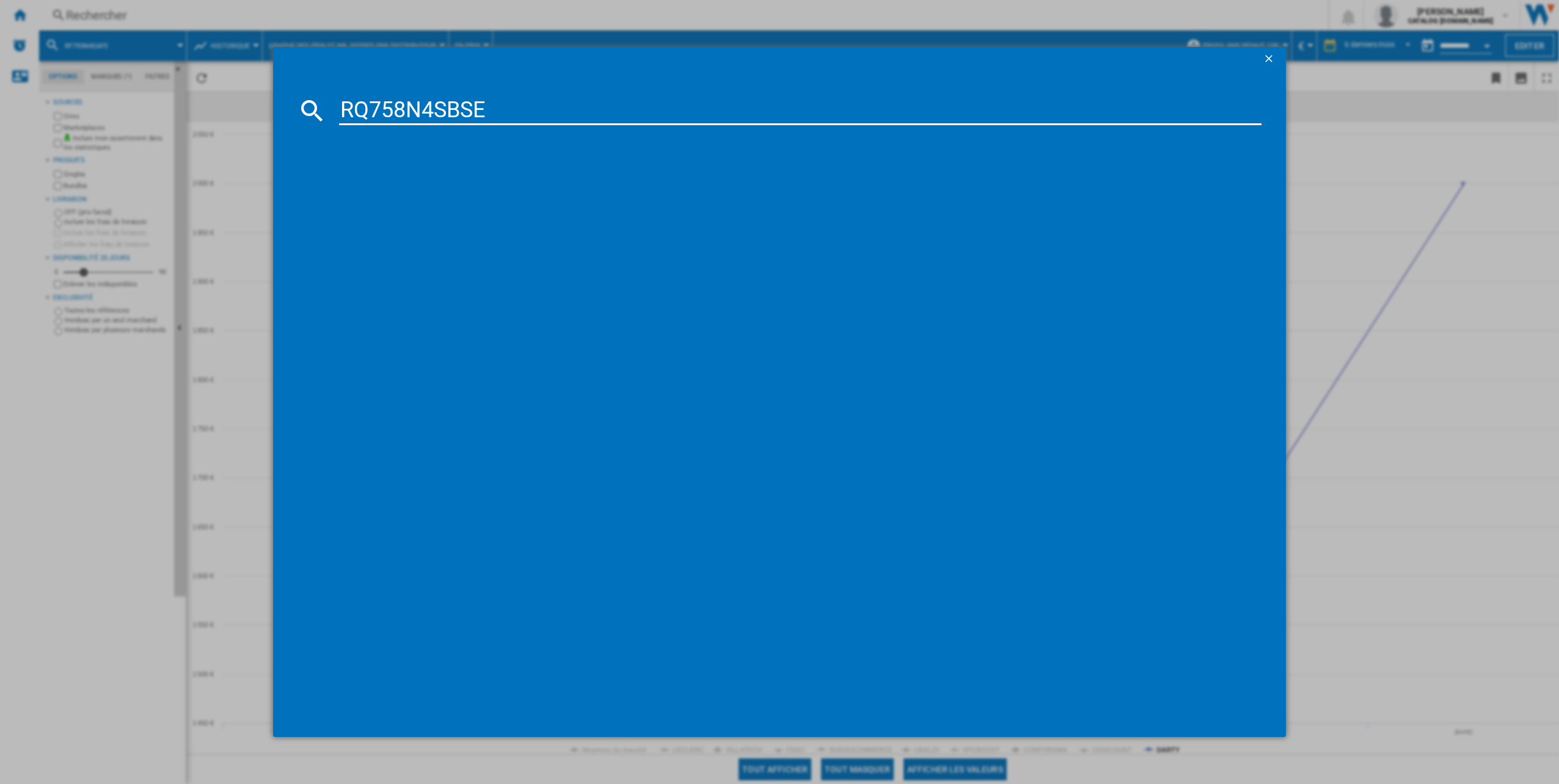
type input "RQ758N4SBSE"
click at [373, 193] on div "HISENSE RQ758N4SBSE INOX" at bounding box center [788, 189] width 911 height 13
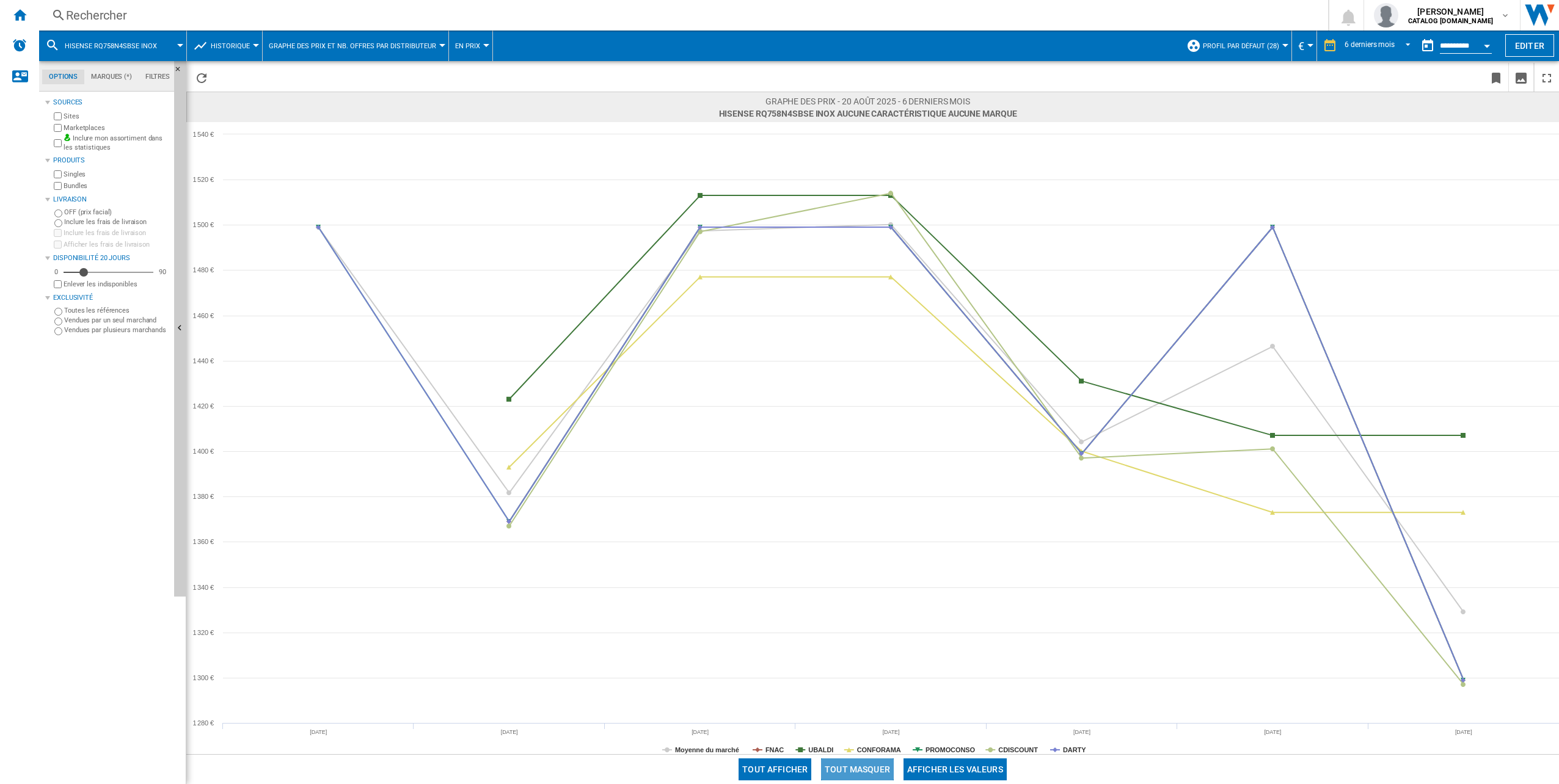
click at [873, 773] on button "Tout masquer" at bounding box center [857, 770] width 72 height 22
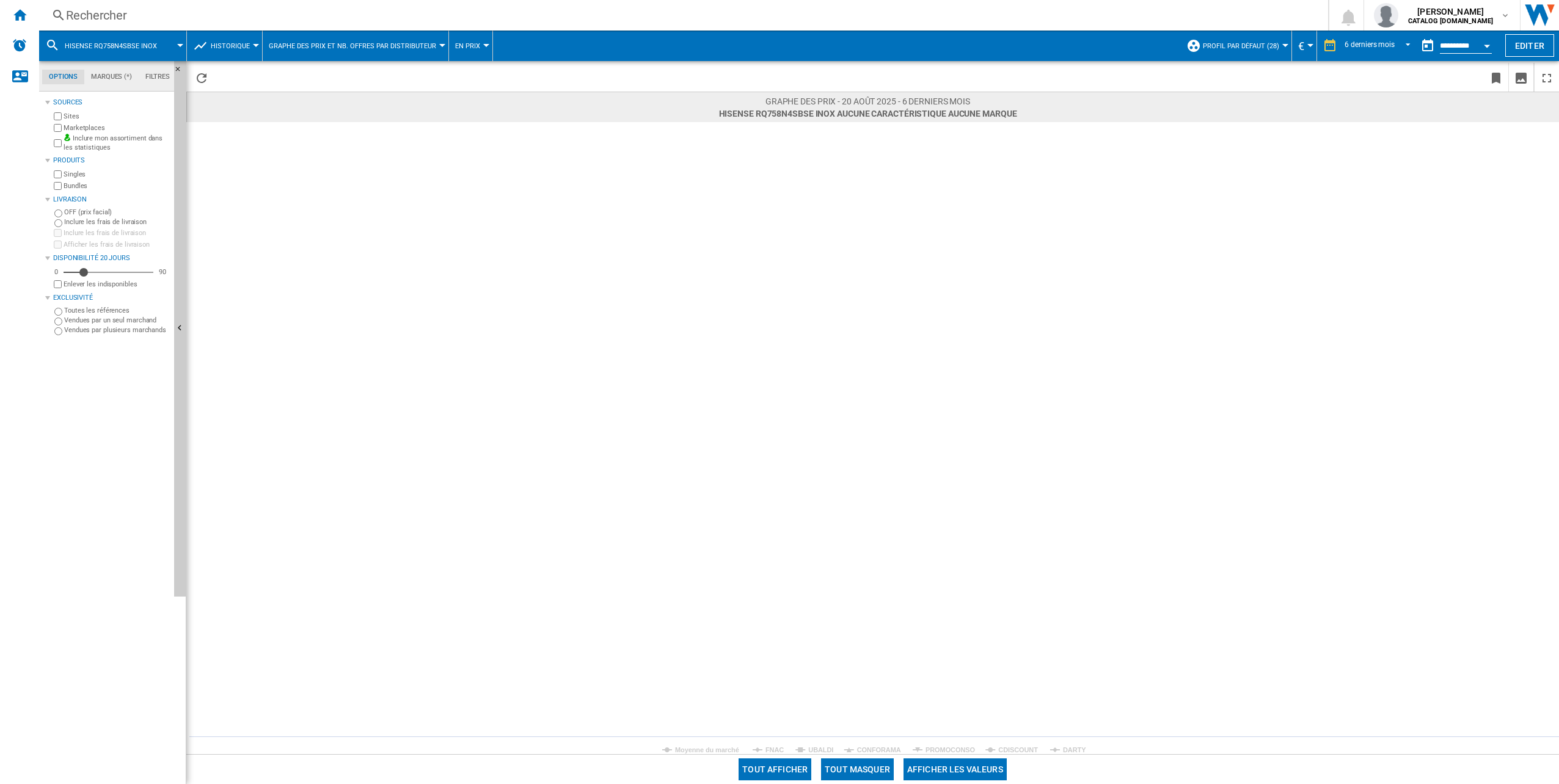
click at [117, 14] on div "Rechercher" at bounding box center [681, 15] width 1231 height 17
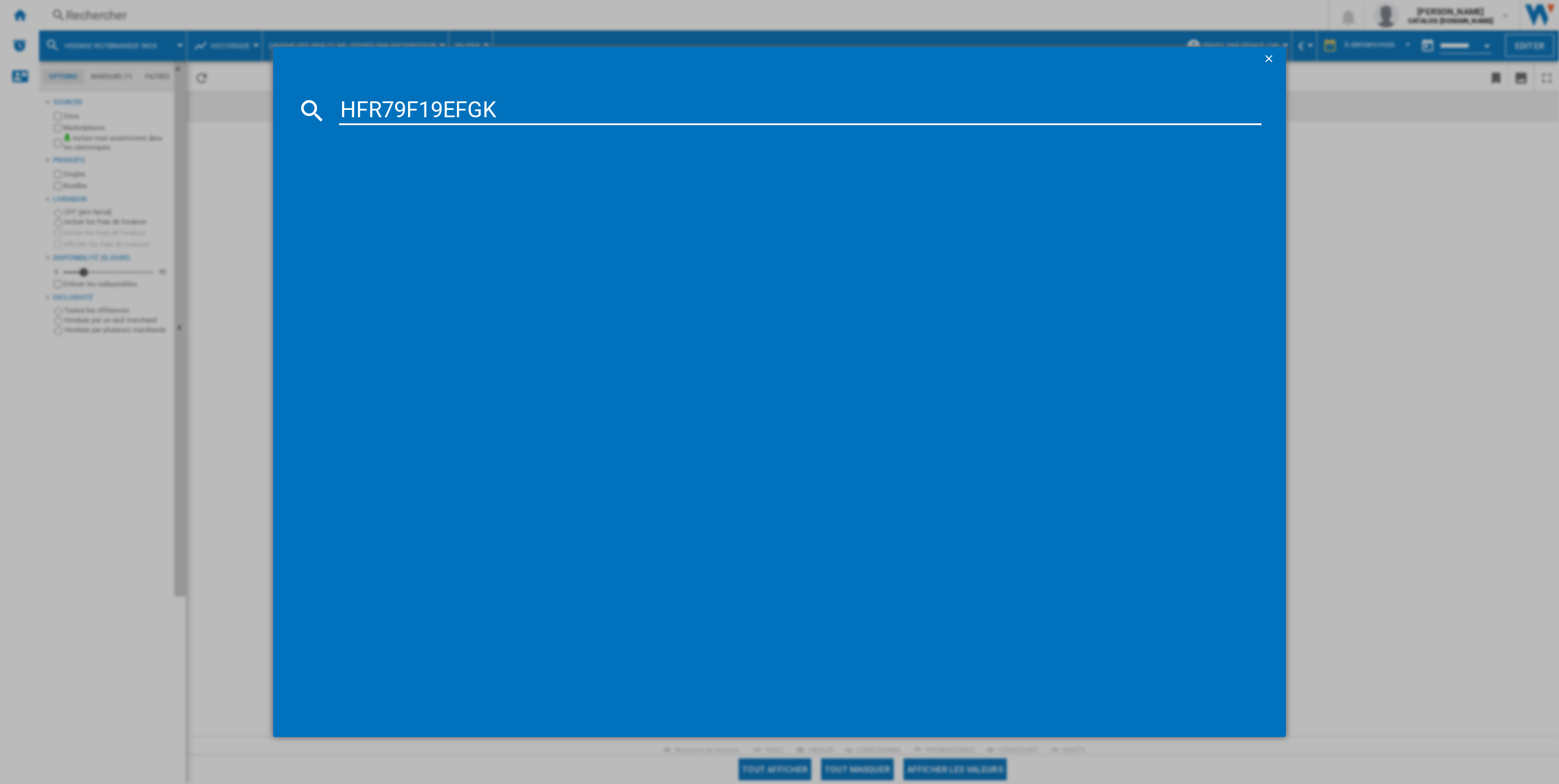
type input "HFR79F19EFGK"
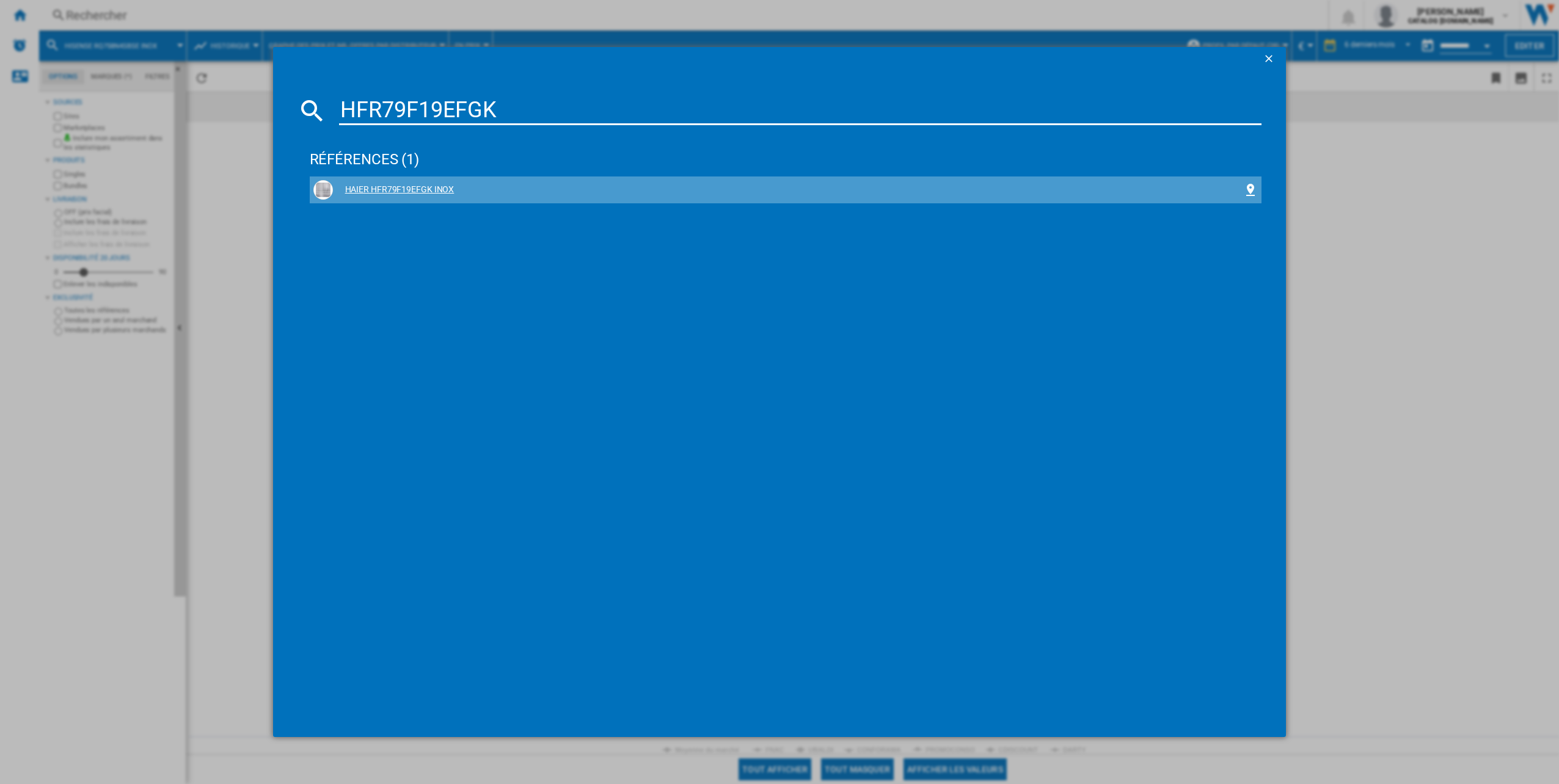
click at [398, 190] on div "HAIER HFR79F19EFGK INOX" at bounding box center [788, 189] width 911 height 13
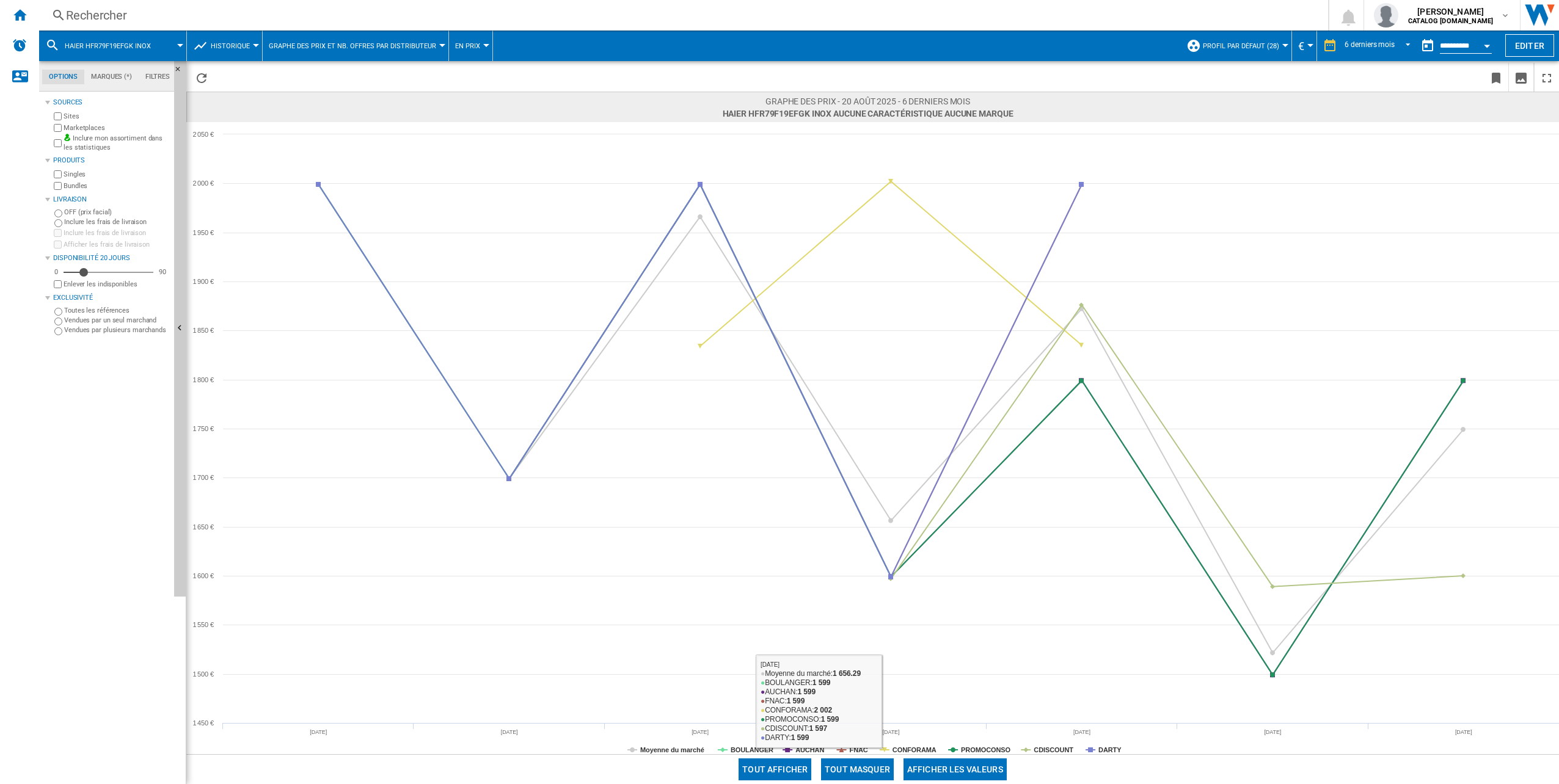
click at [862, 771] on button "Tout masquer" at bounding box center [857, 770] width 72 height 22
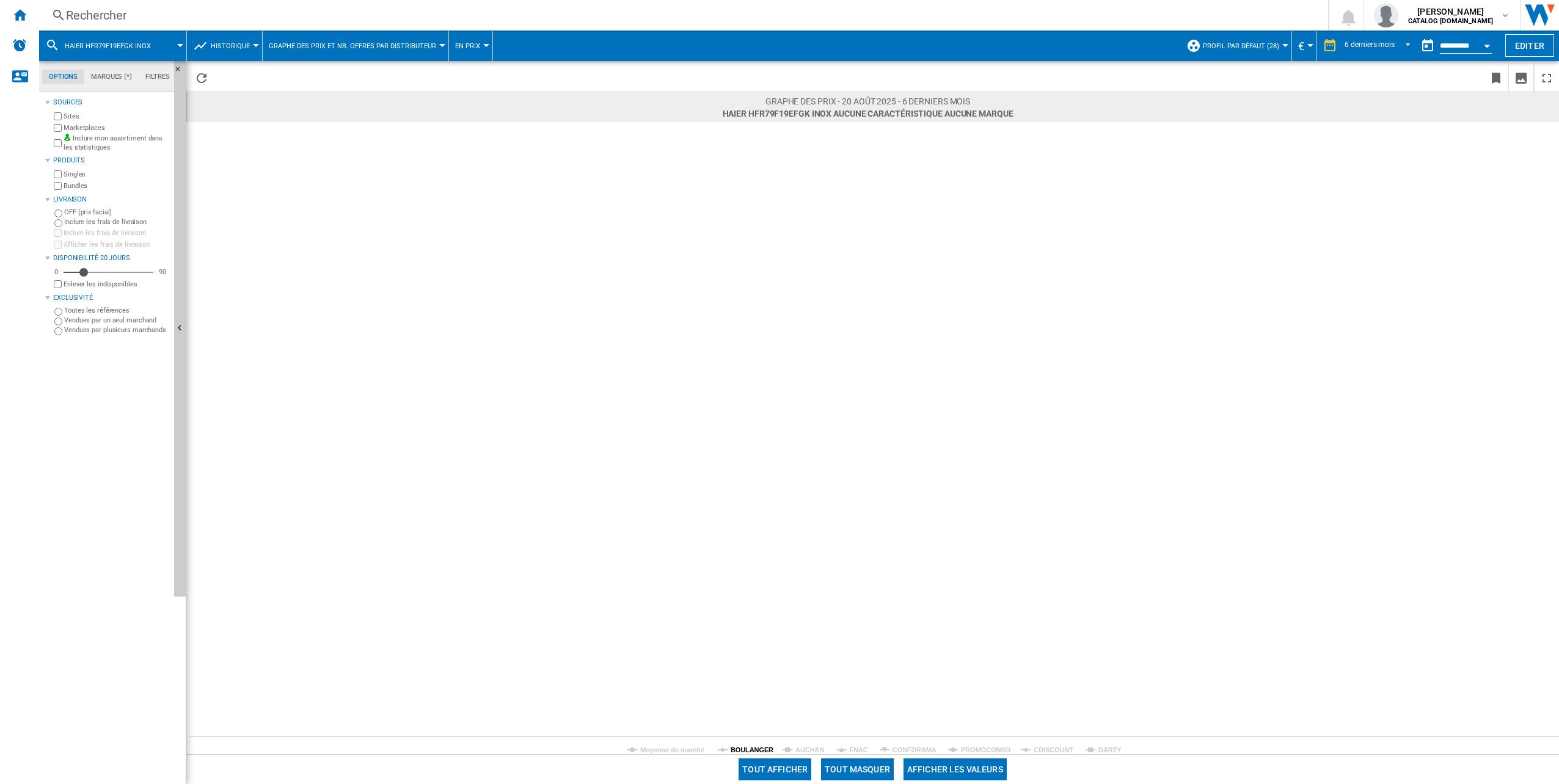
click at [736, 749] on tspan "BOULANGER" at bounding box center [752, 750] width 43 height 8
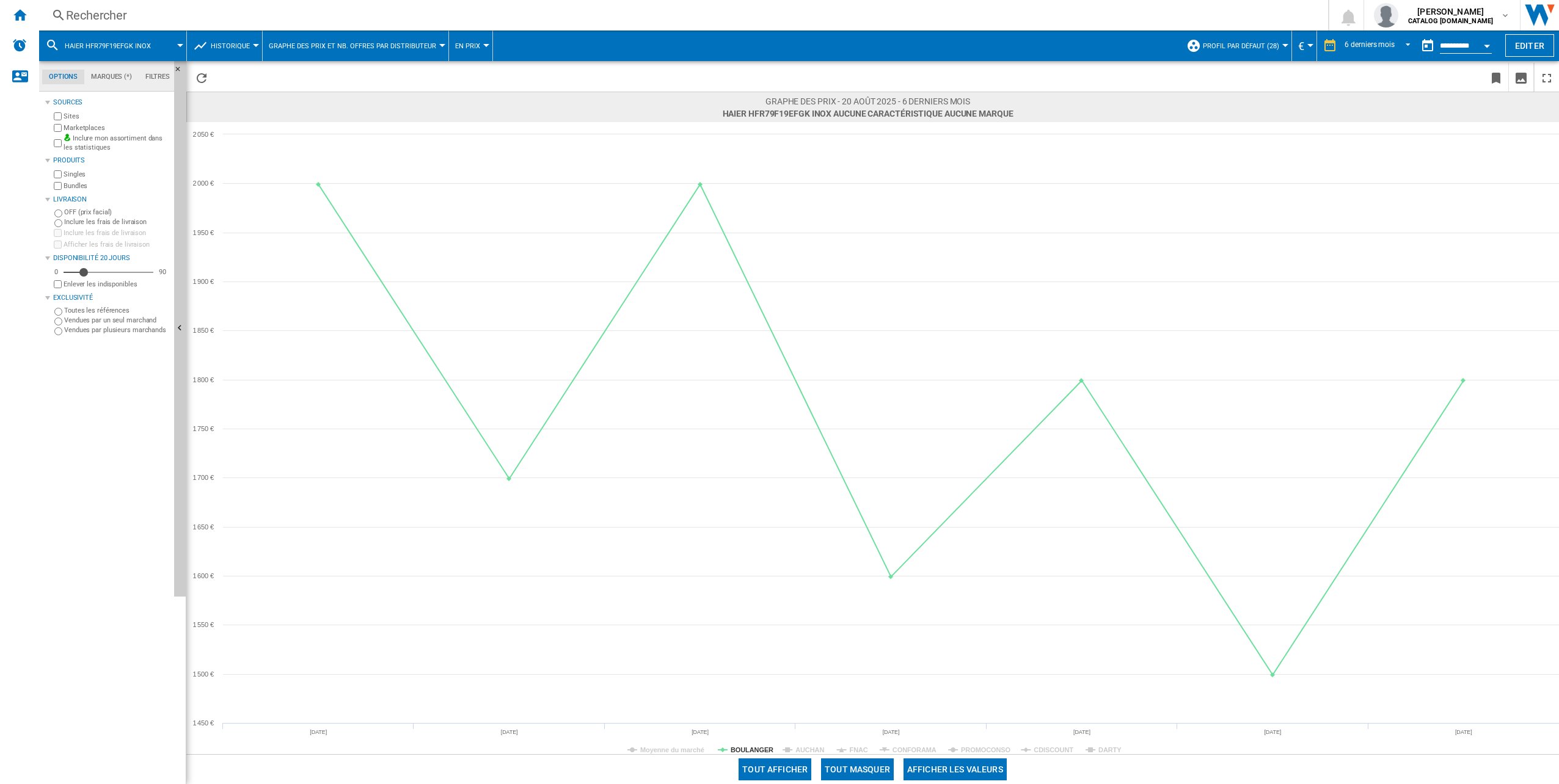
click at [124, 19] on div "Rechercher" at bounding box center [681, 15] width 1231 height 17
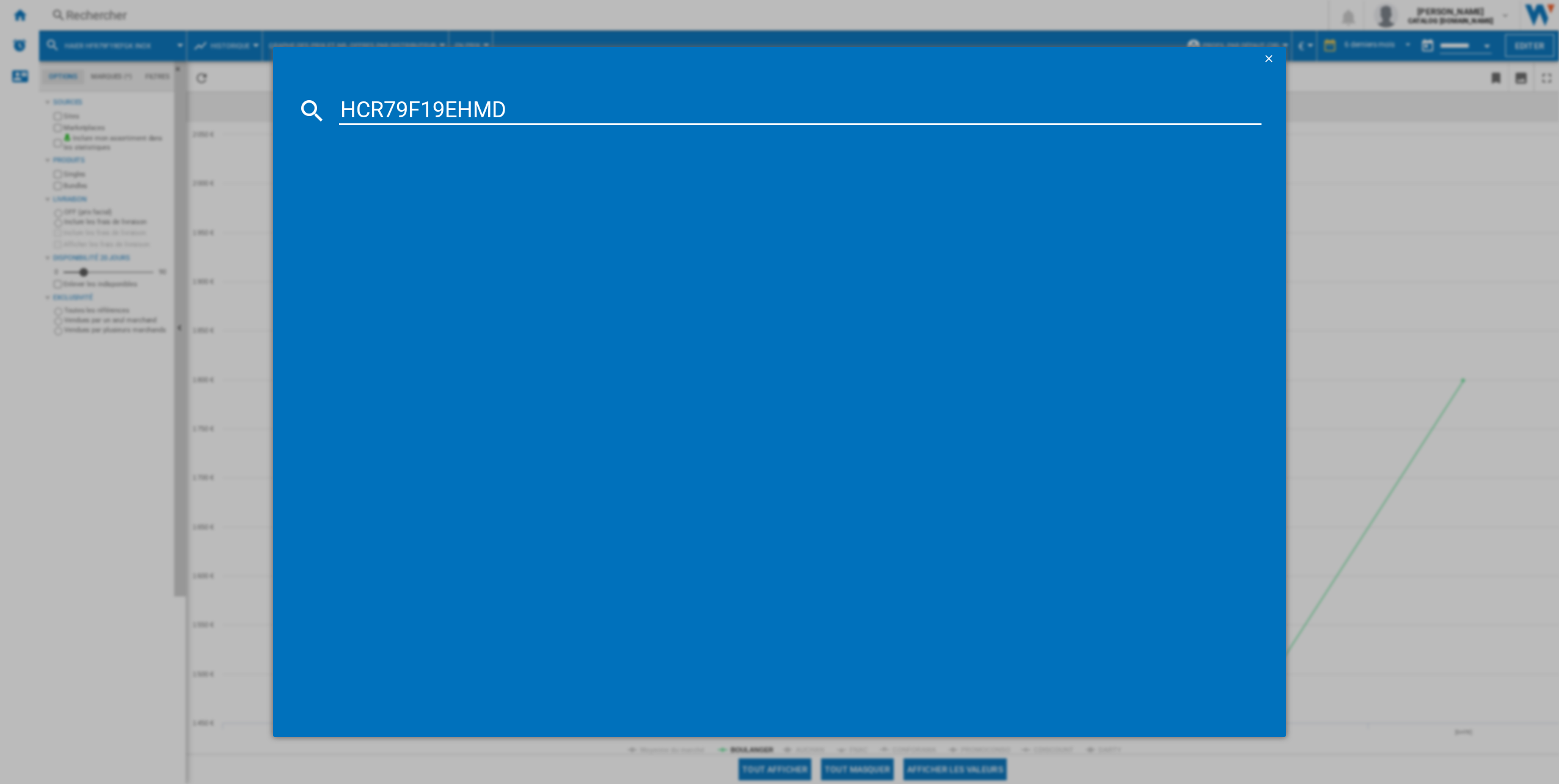
type input "HCR79F19EHMD"
click at [360, 189] on div "HAIER HCR79F19EHMD INOX" at bounding box center [788, 189] width 911 height 13
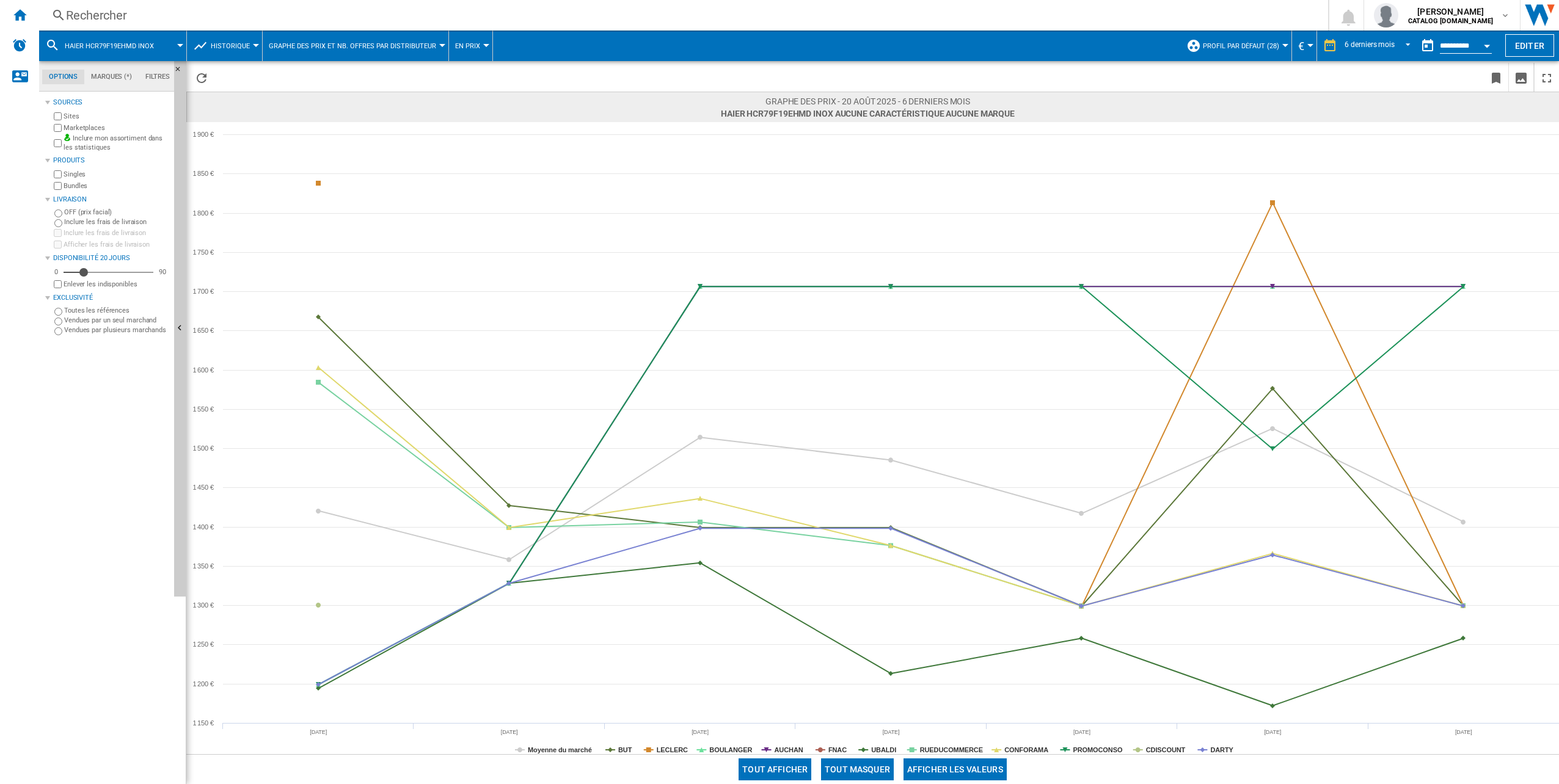
click at [868, 771] on button "Tout masquer" at bounding box center [857, 770] width 72 height 22
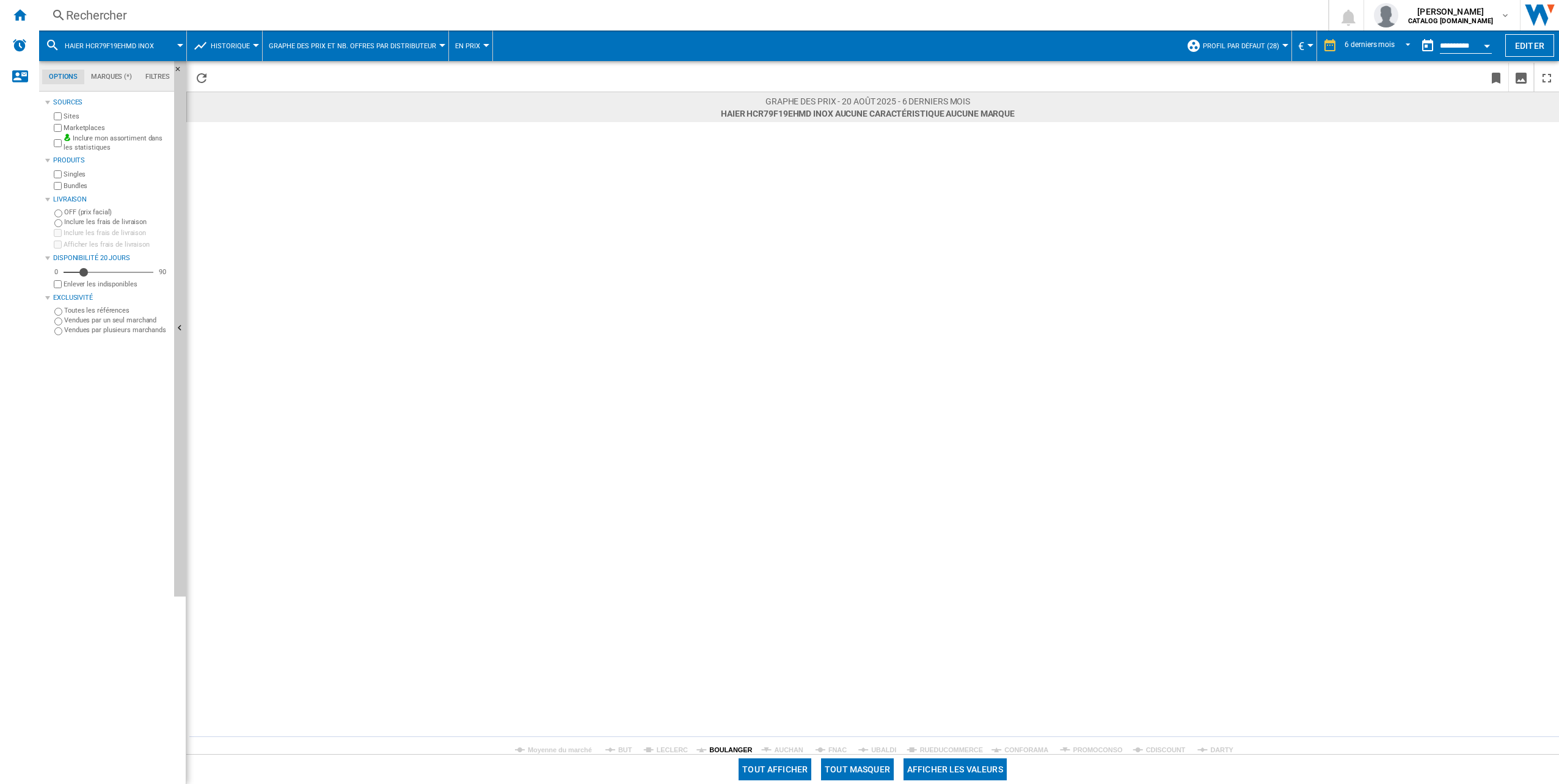
click at [731, 751] on tspan "BOULANGER" at bounding box center [730, 750] width 43 height 8
